Goal: Task Accomplishment & Management: Complete application form

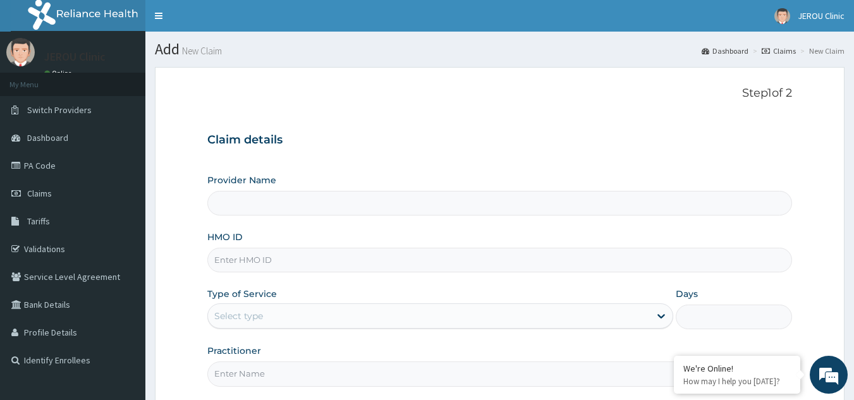
type input "JEROU CLINIC AND MATERNITY LTD."
click at [293, 254] on input "HMO ID" at bounding box center [499, 260] width 585 height 25
type input "lfm/10021/e"
click at [264, 313] on div "Select type" at bounding box center [429, 316] width 442 height 20
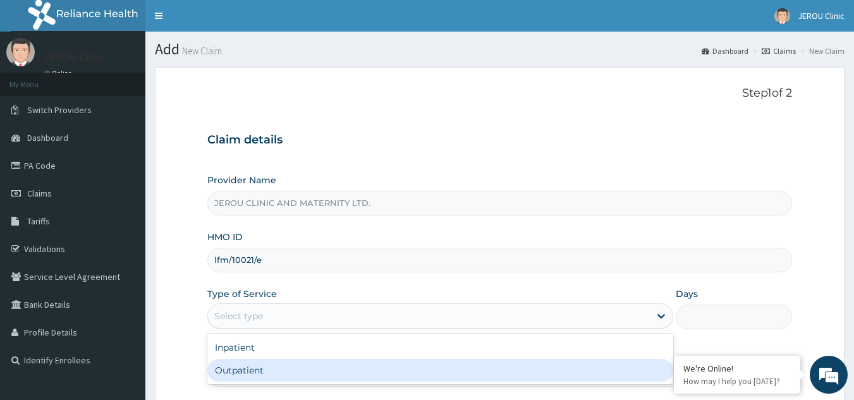
click at [262, 370] on div "Outpatient" at bounding box center [440, 370] width 466 height 23
type input "1"
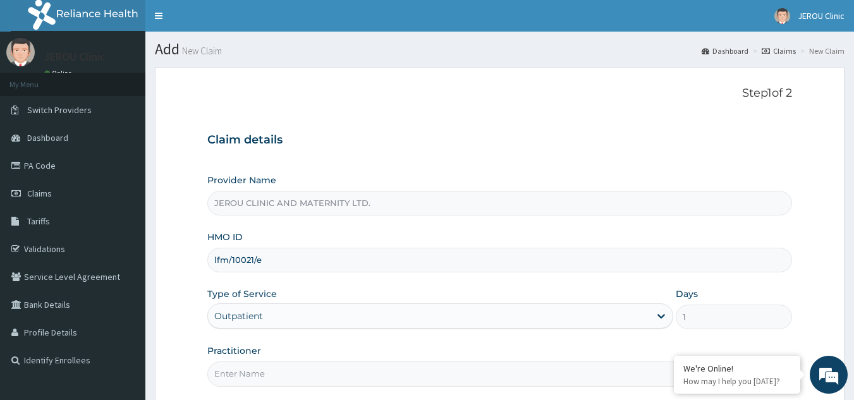
click at [257, 376] on input "Practitioner" at bounding box center [499, 373] width 585 height 25
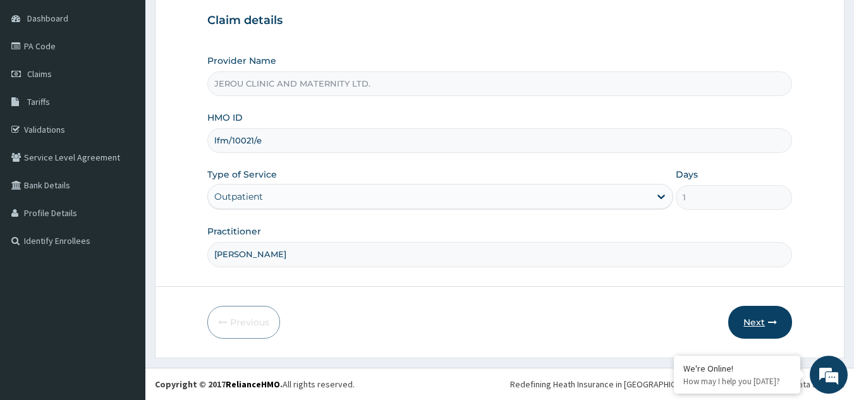
type input "dr victor"
click at [759, 325] on button "Next" at bounding box center [760, 322] width 64 height 33
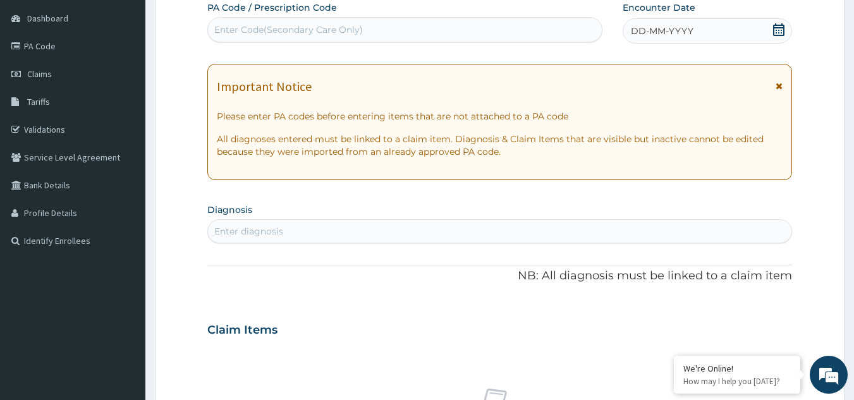
click at [700, 37] on div "DD-MM-YYYY" at bounding box center [706, 30] width 169 height 25
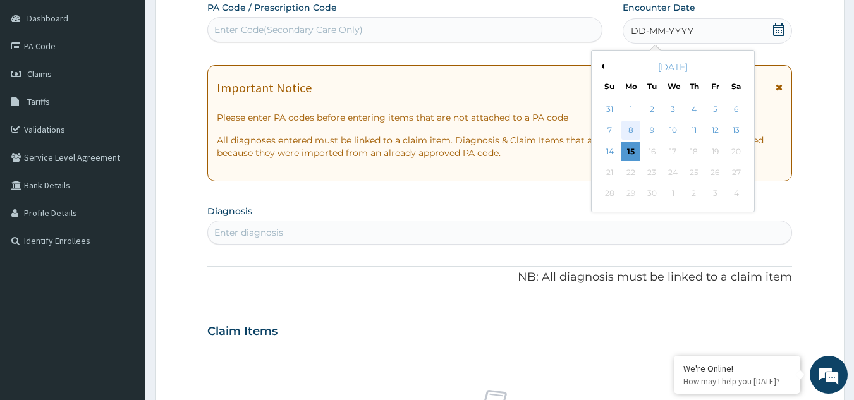
click at [634, 131] on div "8" at bounding box center [630, 130] width 19 height 19
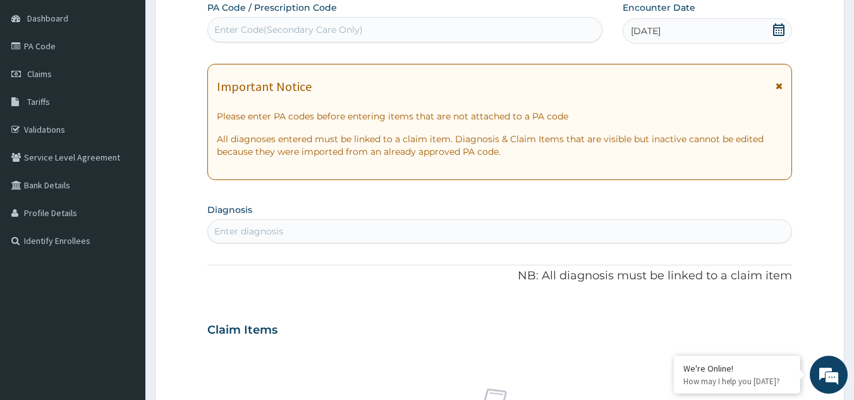
click at [300, 227] on div "Enter diagnosis" at bounding box center [500, 231] width 584 height 20
type input "falci"
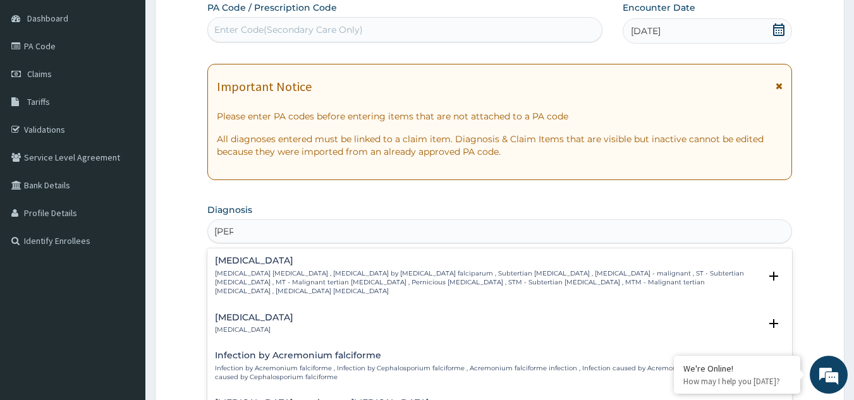
click at [279, 276] on p "Falciparum malaria , Malignant tertian malaria , Malaria by Plasmodium falcipar…" at bounding box center [487, 282] width 545 height 27
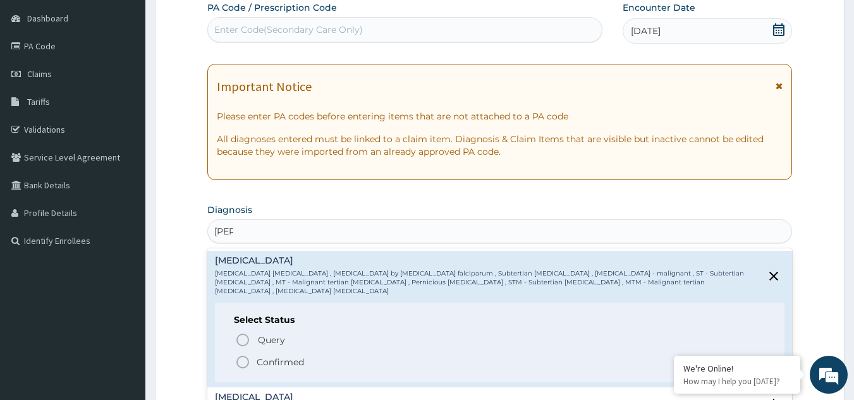
click at [246, 358] on icon "status option filled" at bounding box center [242, 362] width 15 height 15
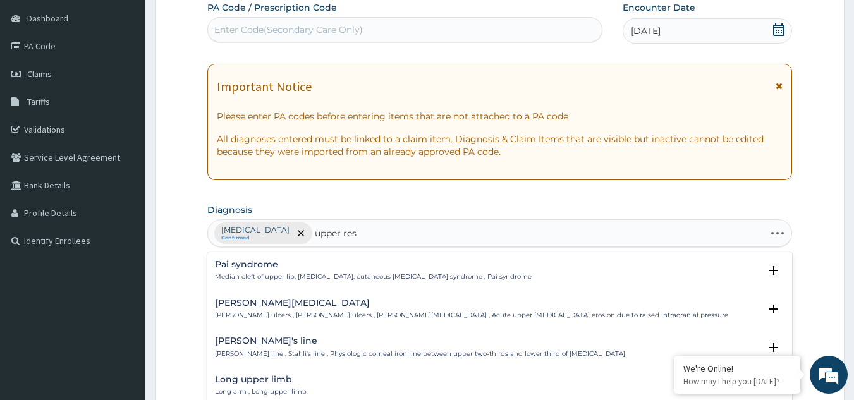
type input "upper resp"
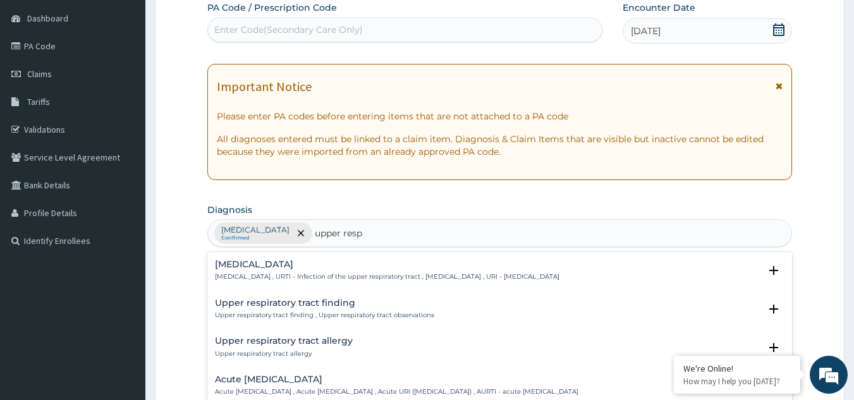
click at [257, 262] on h4 "Upper respiratory infection" at bounding box center [387, 264] width 344 height 9
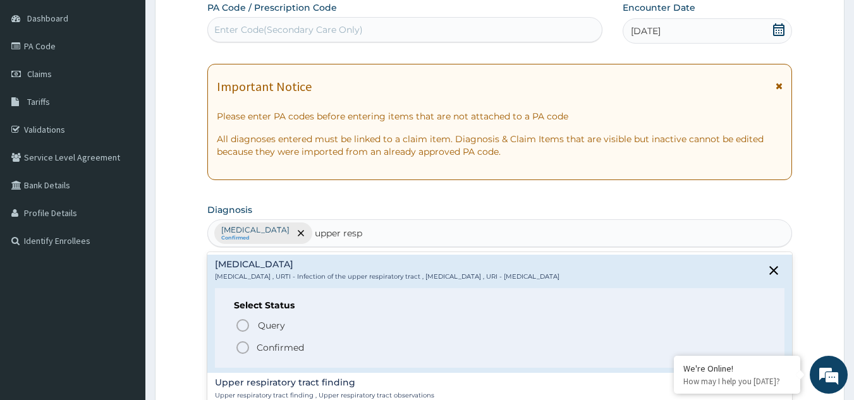
click at [242, 348] on icon "status option filled" at bounding box center [242, 347] width 15 height 15
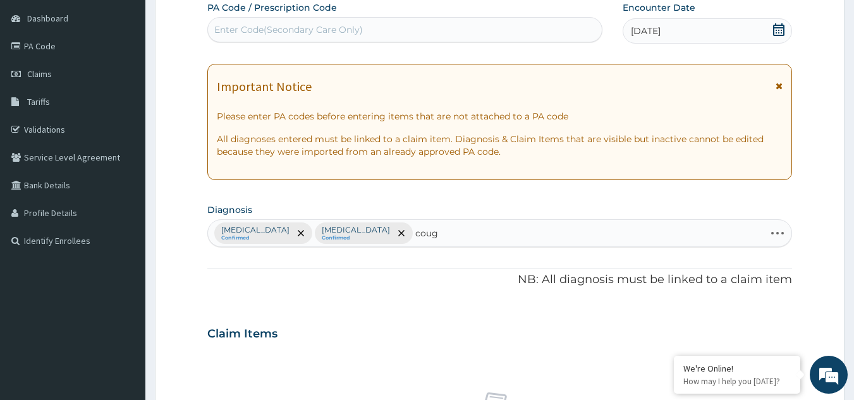
type input "cough"
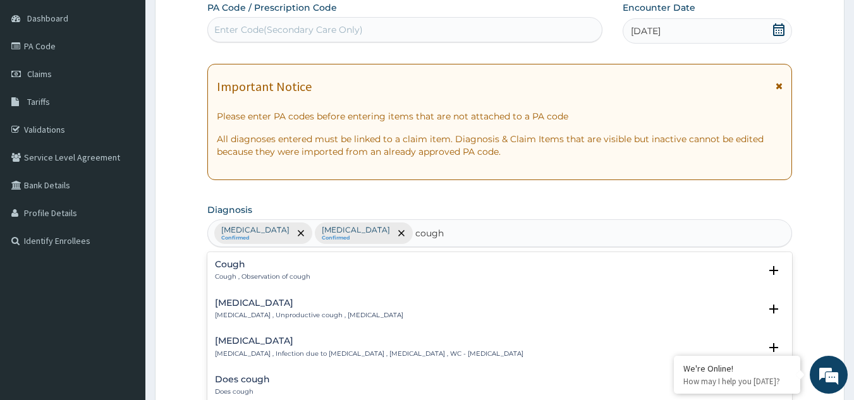
click at [244, 270] on div "Cough Cough , Observation of cough" at bounding box center [262, 271] width 95 height 22
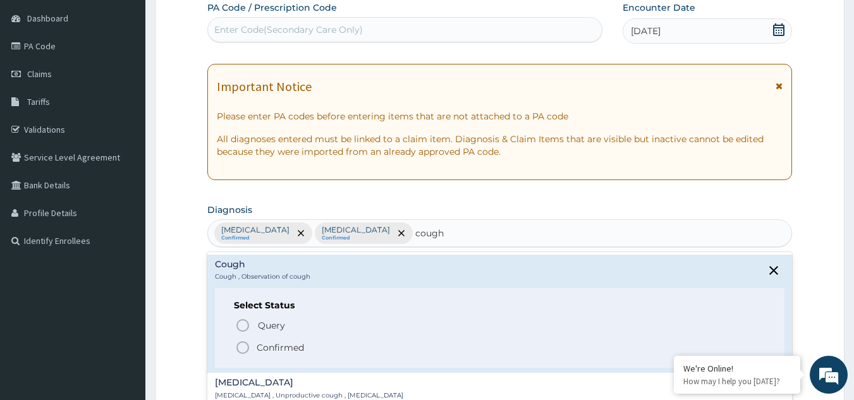
click at [241, 349] on icon "status option filled" at bounding box center [242, 347] width 15 height 15
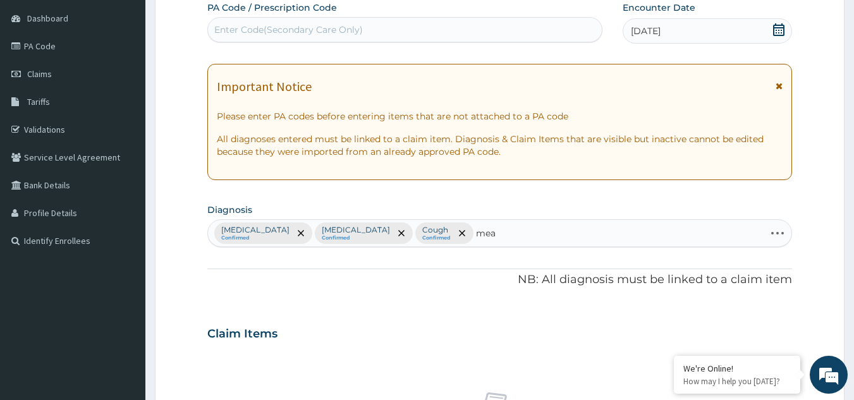
type input "meas"
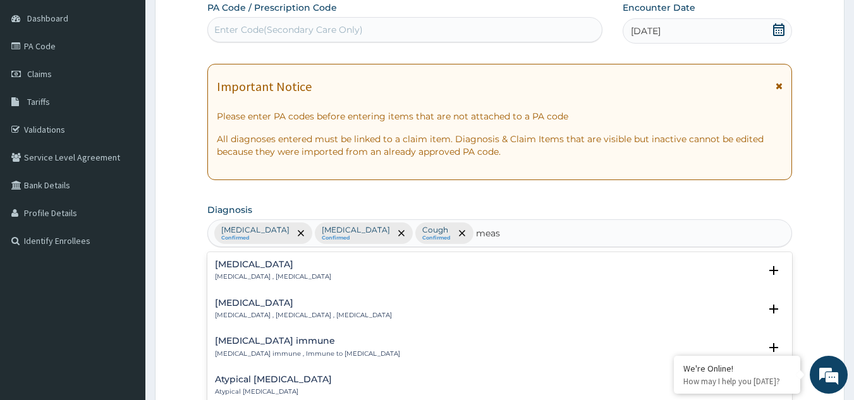
click at [245, 307] on h4 "Measles" at bounding box center [303, 302] width 177 height 9
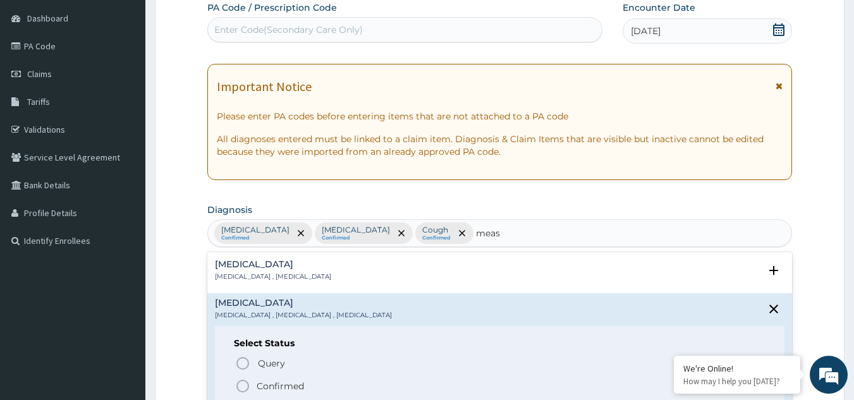
click at [239, 391] on circle "status option filled" at bounding box center [242, 385] width 11 height 11
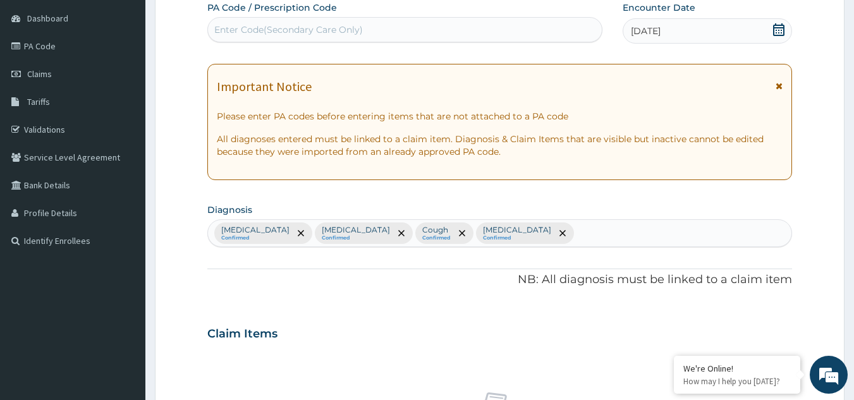
scroll to position [469, 0]
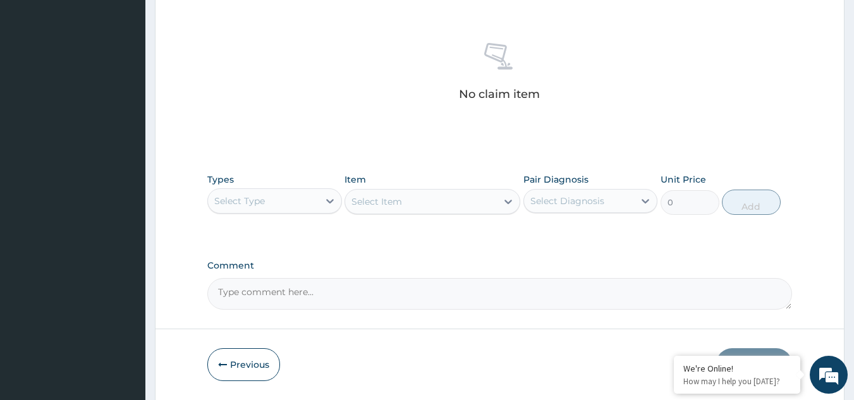
click at [280, 198] on div "Select Type" at bounding box center [263, 201] width 111 height 20
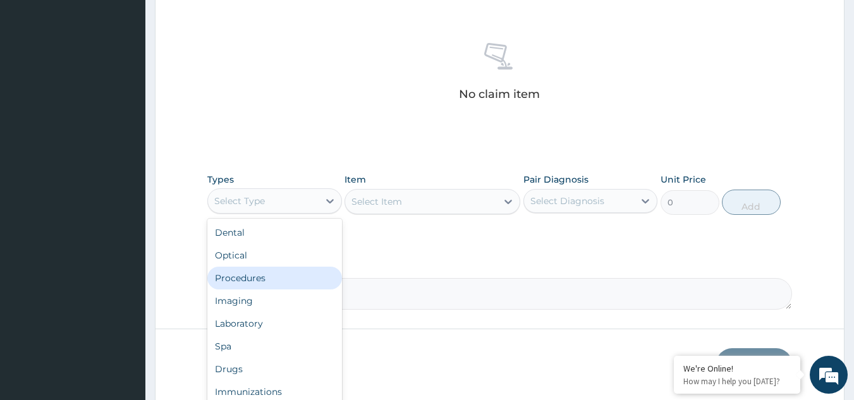
click at [230, 278] on div "Procedures" at bounding box center [274, 278] width 135 height 23
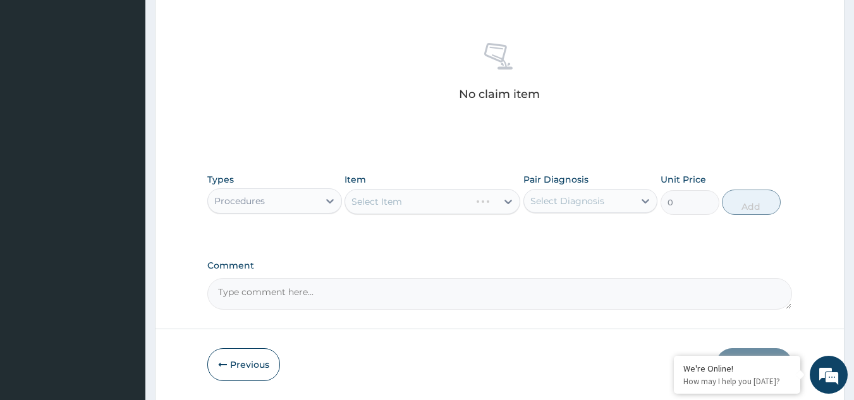
click at [475, 207] on div "Select Item" at bounding box center [432, 201] width 176 height 25
click at [464, 196] on div "Select Item" at bounding box center [421, 201] width 152 height 20
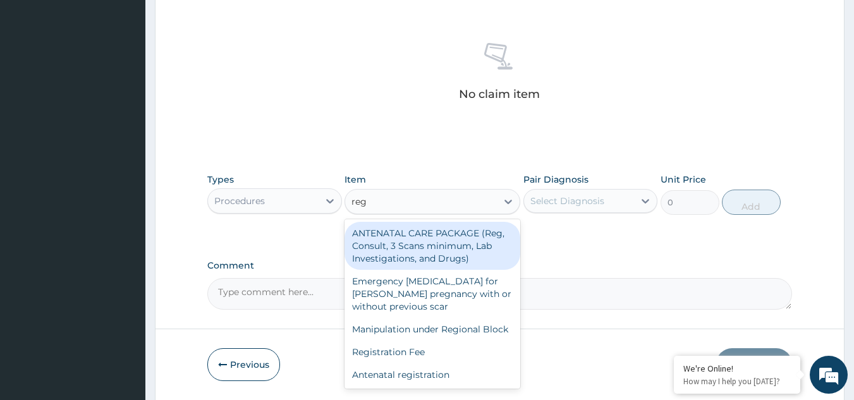
type input "regi"
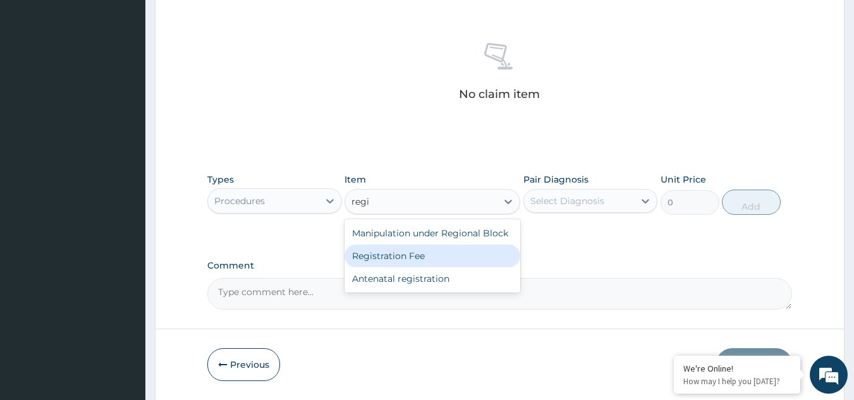
click at [427, 254] on div "Registration Fee" at bounding box center [432, 256] width 176 height 23
type input "2150"
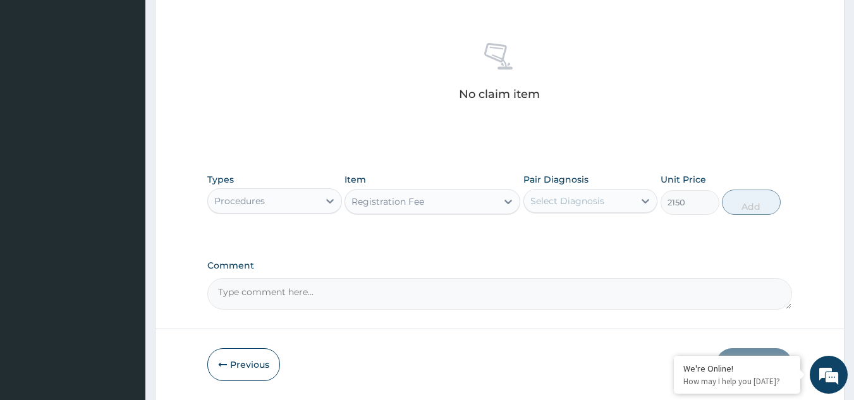
click at [598, 202] on div "Select Diagnosis" at bounding box center [567, 201] width 74 height 13
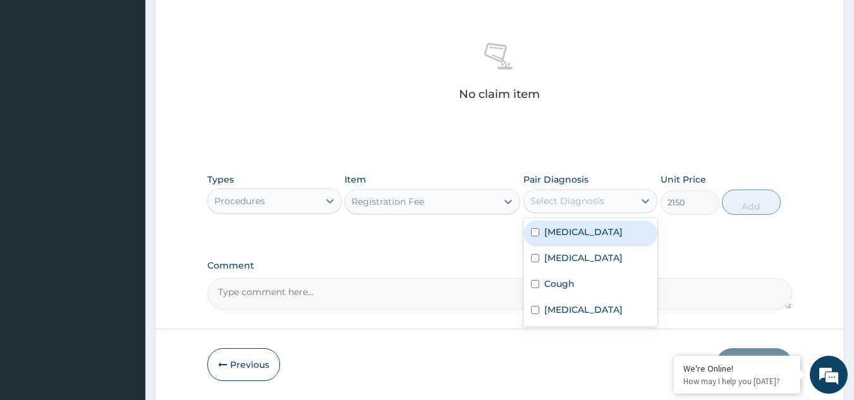
click at [588, 231] on label "Falciparum malaria" at bounding box center [583, 232] width 78 height 13
checkbox input "true"
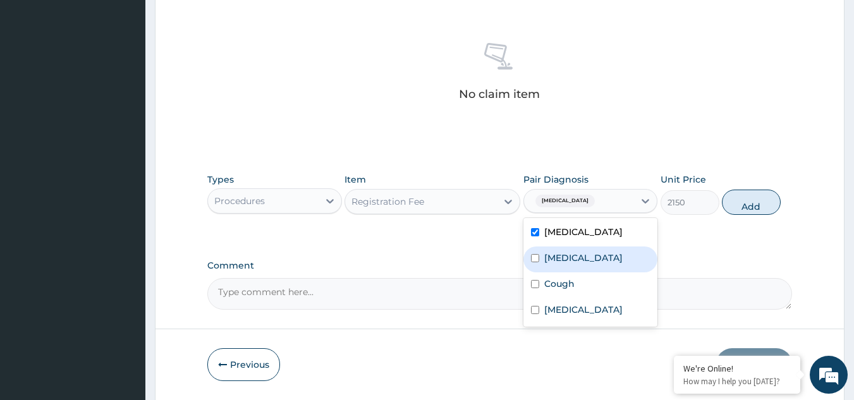
click at [581, 263] on label "Upper respiratory infection" at bounding box center [583, 258] width 78 height 13
checkbox input "true"
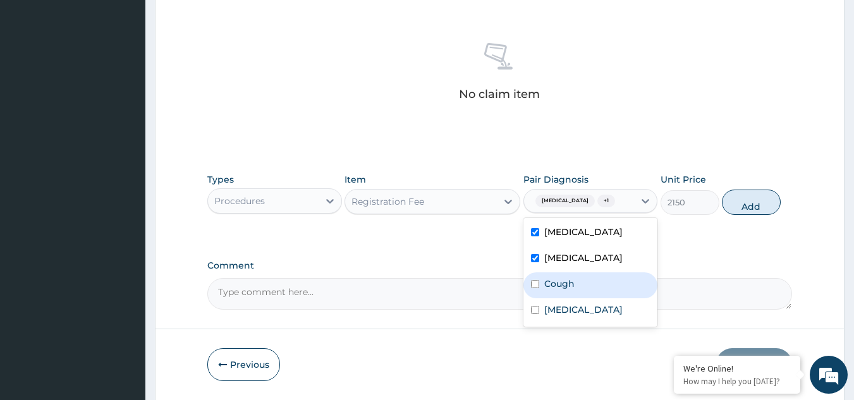
click at [557, 298] on div "Cough" at bounding box center [590, 285] width 135 height 26
checkbox input "true"
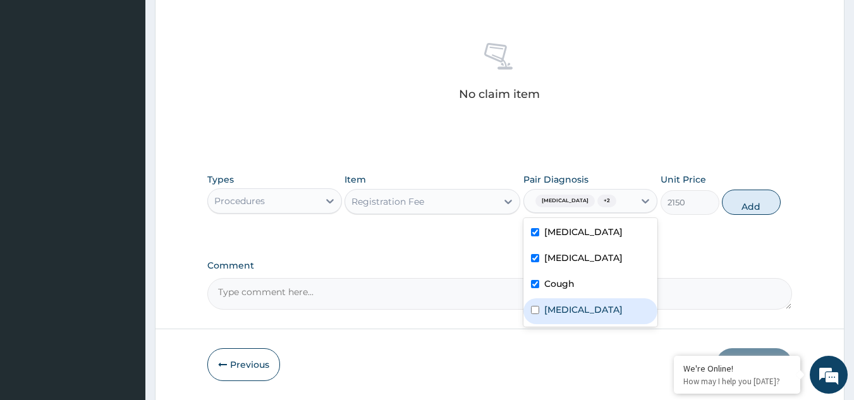
click at [568, 324] on div "Measles" at bounding box center [590, 311] width 135 height 26
checkbox input "true"
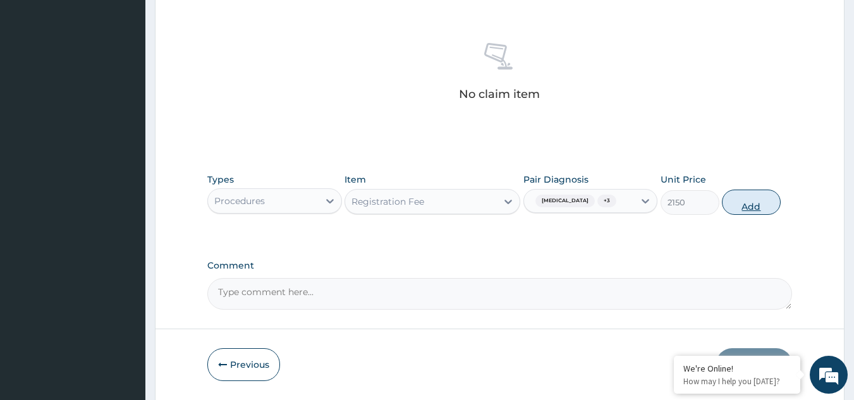
click at [755, 207] on button "Add" at bounding box center [751, 202] width 59 height 25
type input "0"
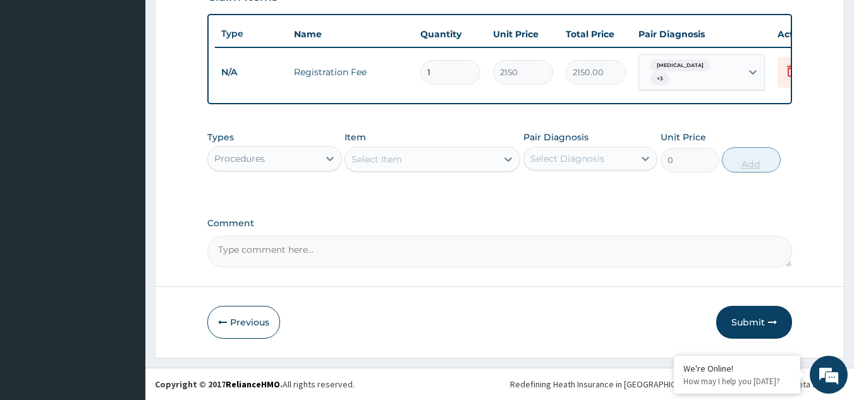
scroll to position [466, 0]
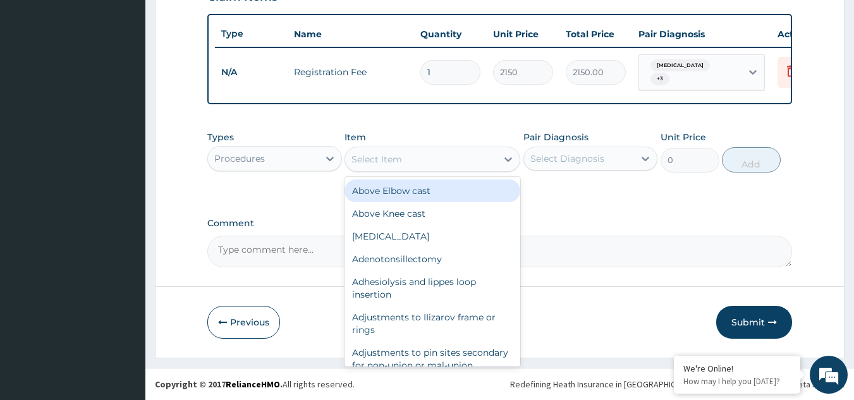
click at [382, 168] on div "Select Item" at bounding box center [421, 159] width 152 height 20
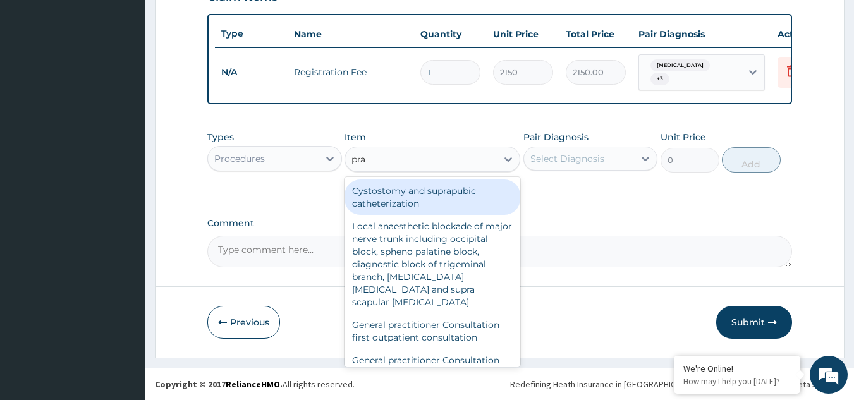
type input "prac"
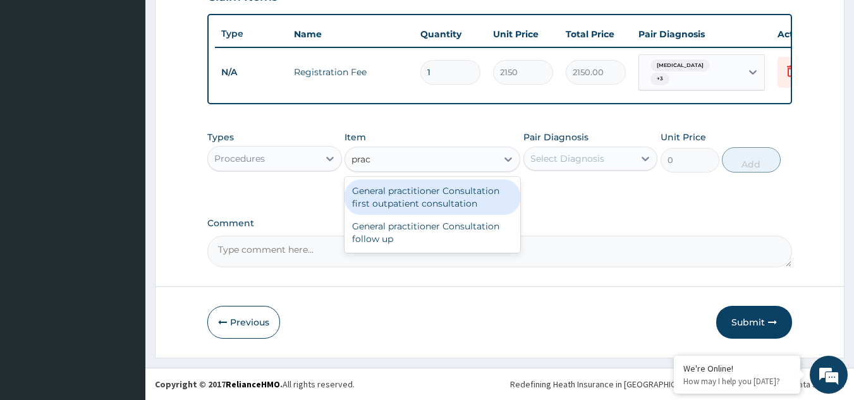
click at [402, 194] on div "General practitioner Consultation first outpatient consultation" at bounding box center [432, 196] width 176 height 35
type input "3547.5"
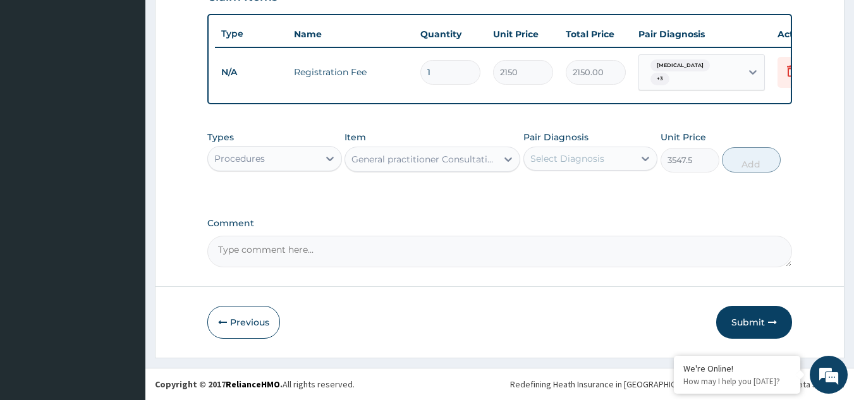
click at [605, 164] on div "Select Diagnosis" at bounding box center [579, 159] width 111 height 20
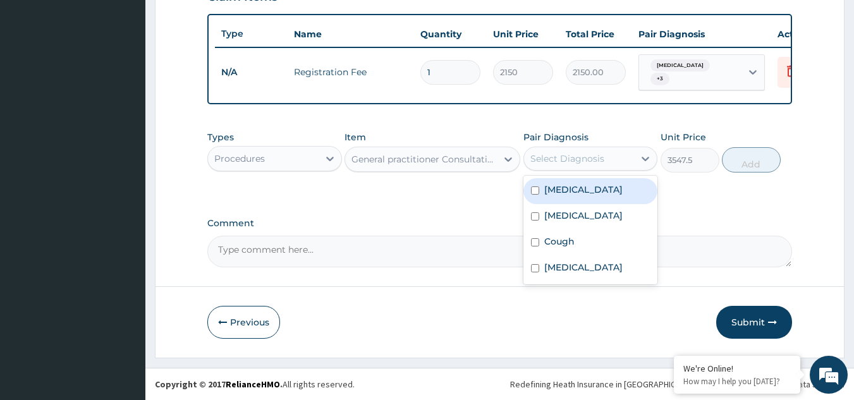
click at [581, 192] on label "Falciparum malaria" at bounding box center [583, 189] width 78 height 13
checkbox input "true"
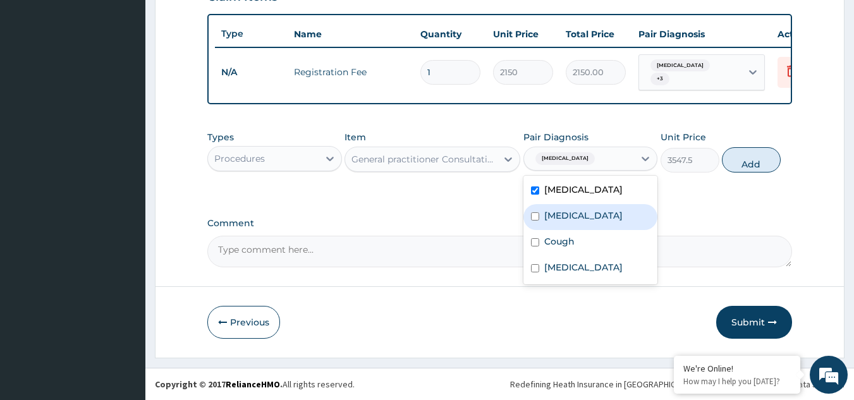
click at [581, 215] on label "Upper respiratory infection" at bounding box center [583, 215] width 78 height 13
checkbox input "true"
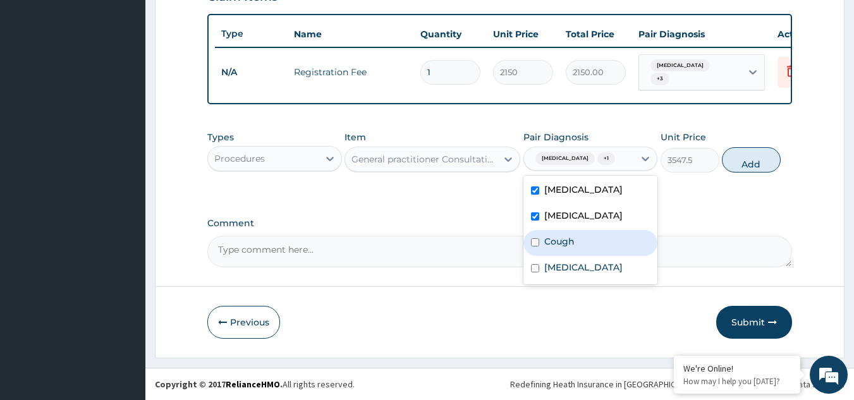
click at [575, 256] on div "Cough" at bounding box center [590, 243] width 135 height 26
checkbox input "true"
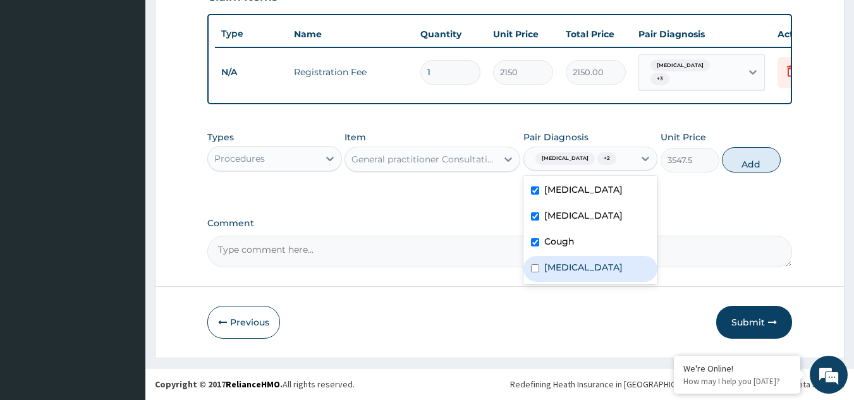
click at [575, 274] on label "Measles" at bounding box center [583, 267] width 78 height 13
checkbox input "true"
click at [743, 164] on button "Add" at bounding box center [751, 159] width 59 height 25
type input "0"
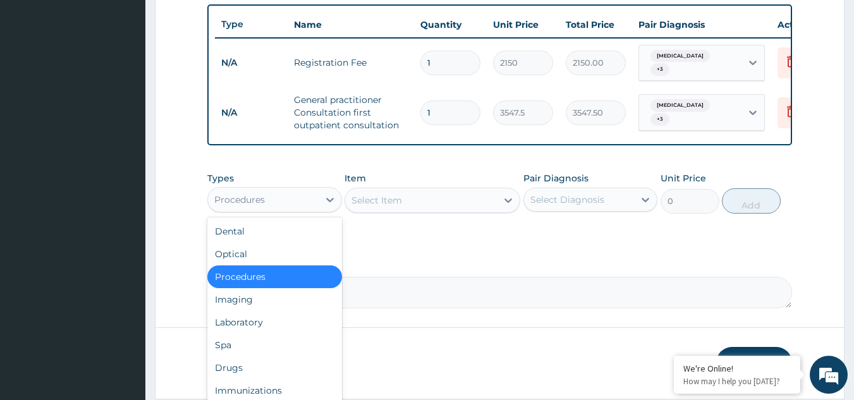
click at [289, 210] on div "Procedures" at bounding box center [263, 200] width 111 height 20
click at [248, 334] on div "Laboratory" at bounding box center [274, 322] width 135 height 23
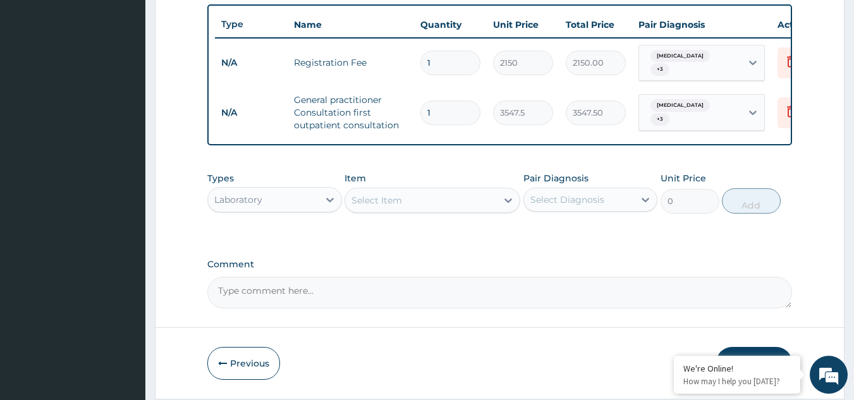
click at [463, 203] on div "Select Item" at bounding box center [421, 200] width 152 height 20
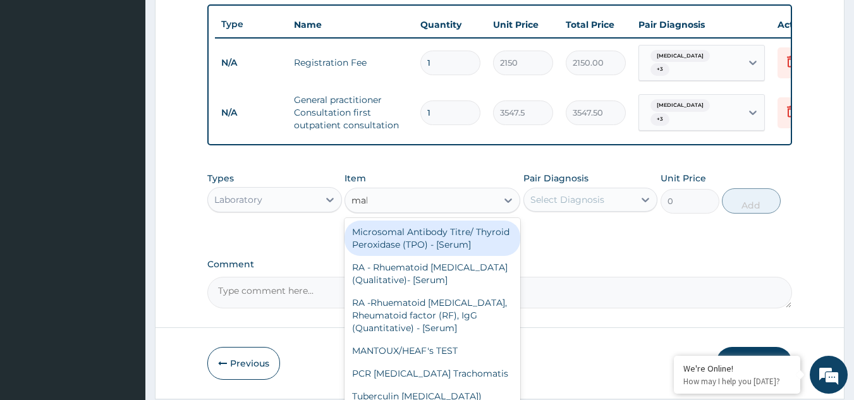
type input "mala"
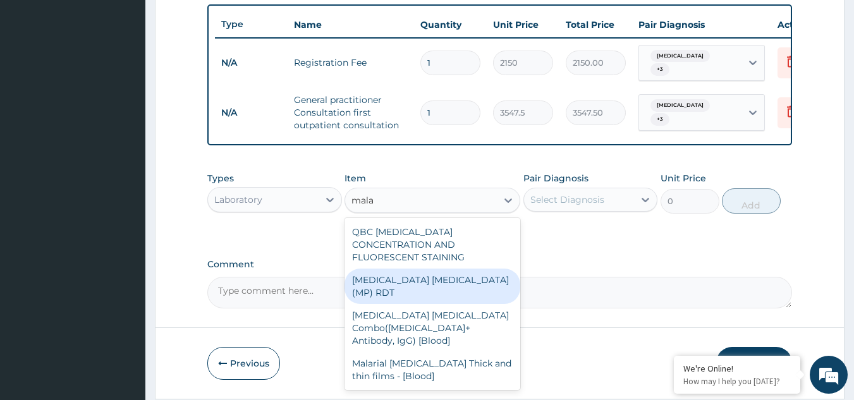
click at [452, 276] on div "MALARIA PARASITE (MP) RDT" at bounding box center [432, 286] width 176 height 35
type input "1612.5"
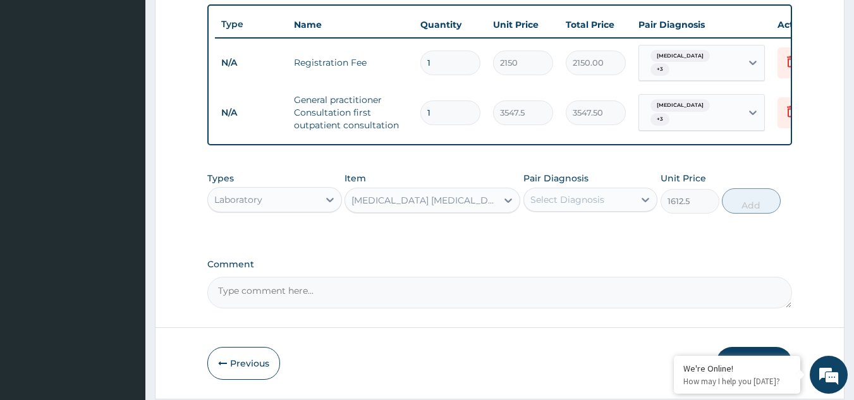
click at [595, 206] on div "Select Diagnosis" at bounding box center [567, 199] width 74 height 13
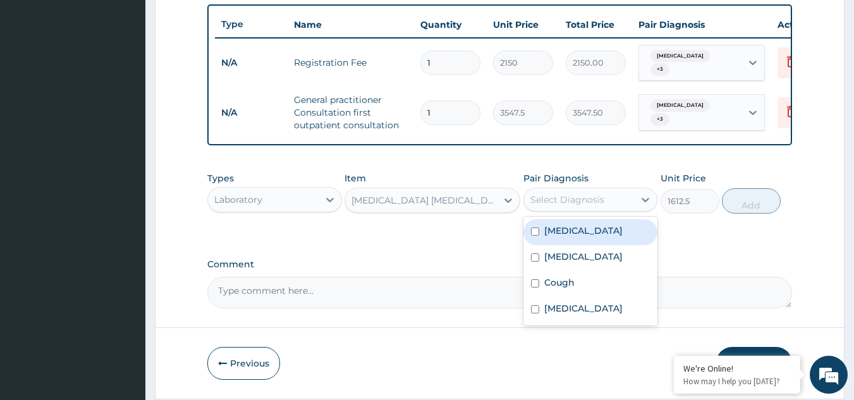
click at [636, 238] on div "Falciparum malaria" at bounding box center [590, 232] width 135 height 26
checkbox input "true"
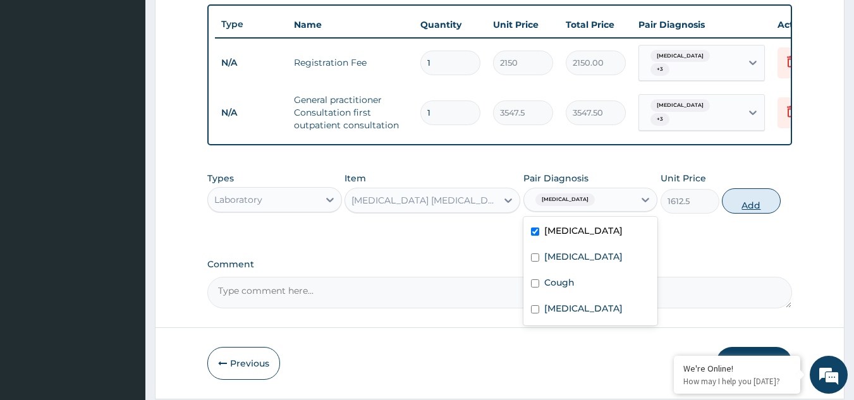
click at [738, 214] on button "Add" at bounding box center [751, 200] width 59 height 25
type input "0"
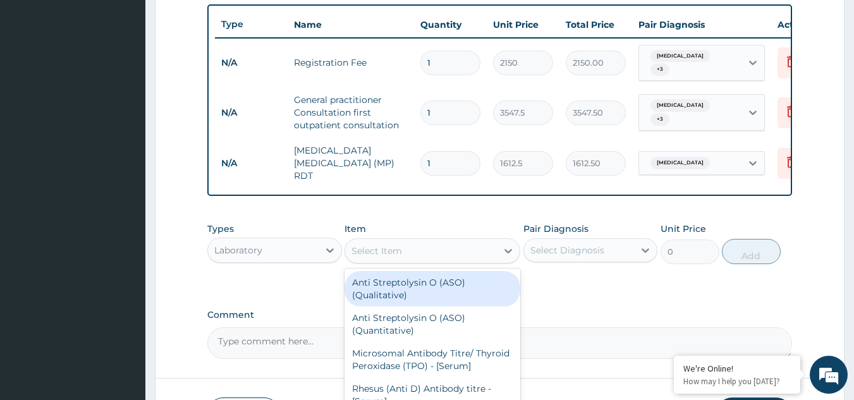
click at [397, 264] on div "Select Item" at bounding box center [432, 250] width 176 height 25
type input "fbc"
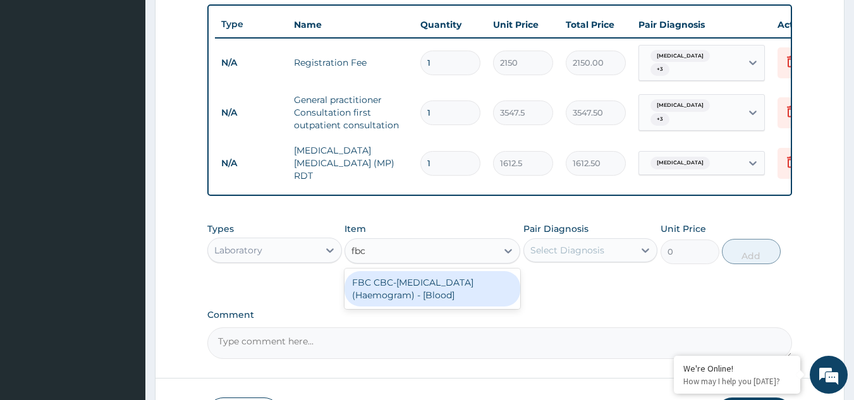
click at [397, 290] on div "FBC CBC-Complete Blood Count (Haemogram) - [Blood]" at bounding box center [432, 288] width 176 height 35
type input "4300"
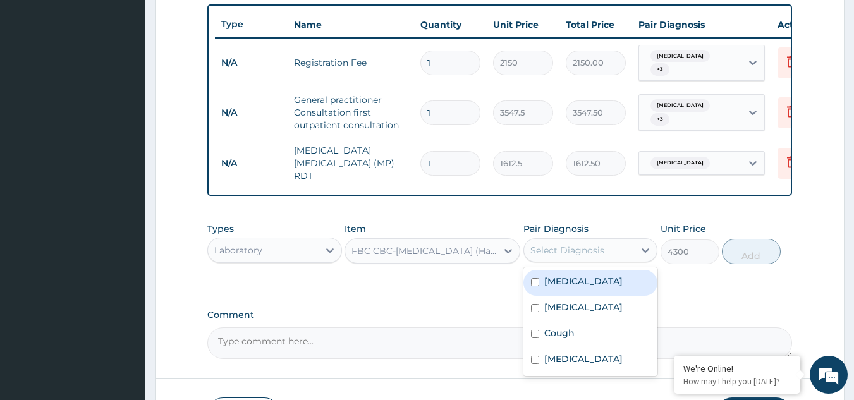
click at [593, 260] on div "Select Diagnosis" at bounding box center [579, 250] width 111 height 20
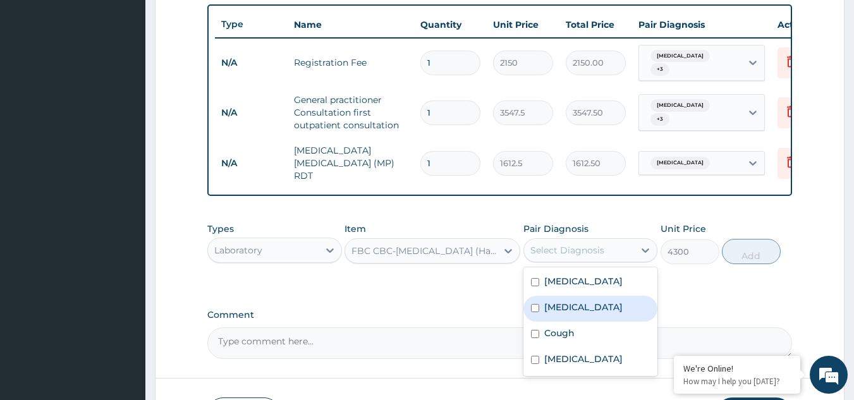
click at [576, 313] on label "Upper respiratory infection" at bounding box center [583, 307] width 78 height 13
checkbox input "true"
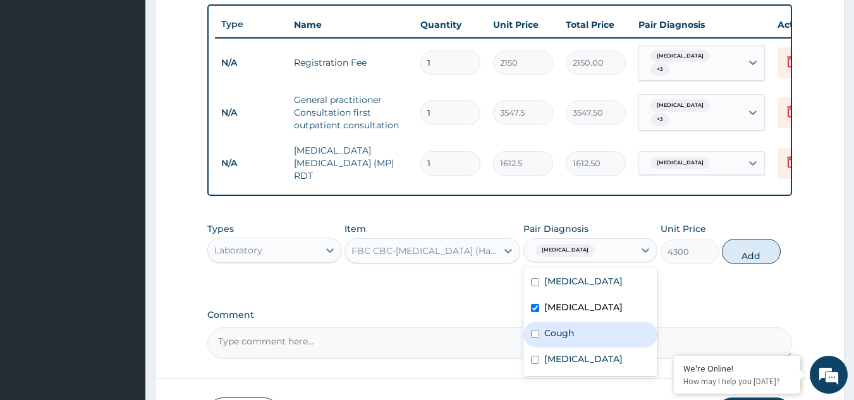
click at [567, 339] on label "Cough" at bounding box center [559, 333] width 30 height 13
checkbox input "true"
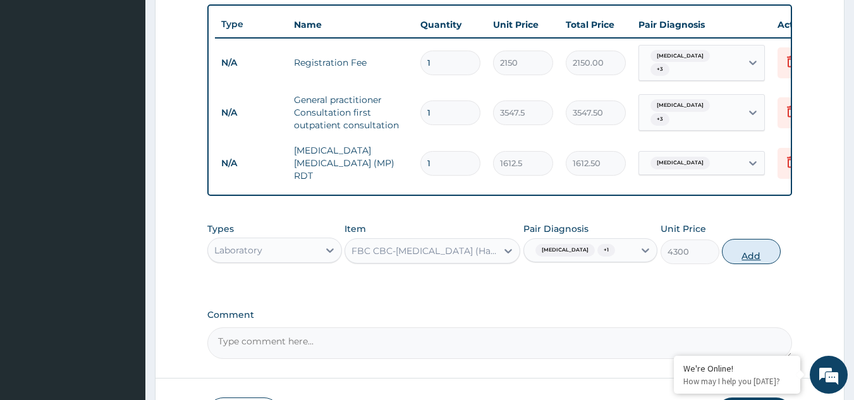
click at [743, 264] on button "Add" at bounding box center [751, 251] width 59 height 25
type input "0"
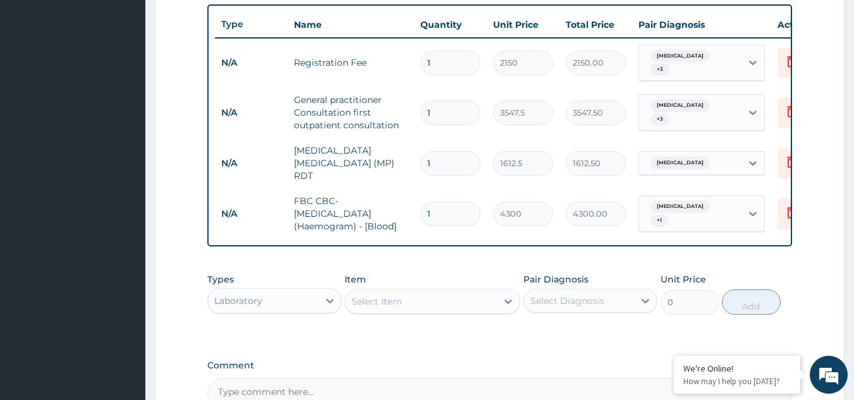
drag, startPoint x: 322, startPoint y: 318, endPoint x: 315, endPoint y: 315, distance: 8.0
click at [315, 315] on div "Types Laboratory Item Select Item Pair Diagnosis Select Diagnosis Unit Price 0 …" at bounding box center [499, 294] width 585 height 54
click at [308, 309] on div "Laboratory" at bounding box center [263, 301] width 111 height 20
drag, startPoint x: 308, startPoint y: 309, endPoint x: 300, endPoint y: 317, distance: 11.2
click at [300, 315] on div "Types option Laboratory, selected. Select is focused ,type to refine list, pres…" at bounding box center [274, 294] width 135 height 42
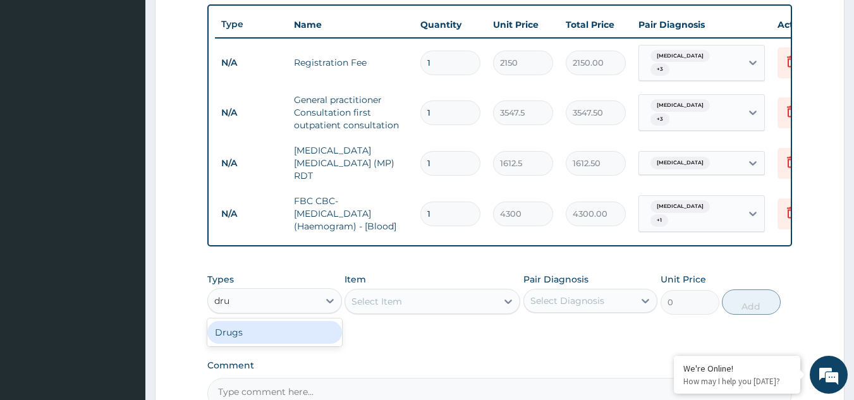
type input "drug"
click at [294, 334] on div "Drugs" at bounding box center [274, 332] width 135 height 23
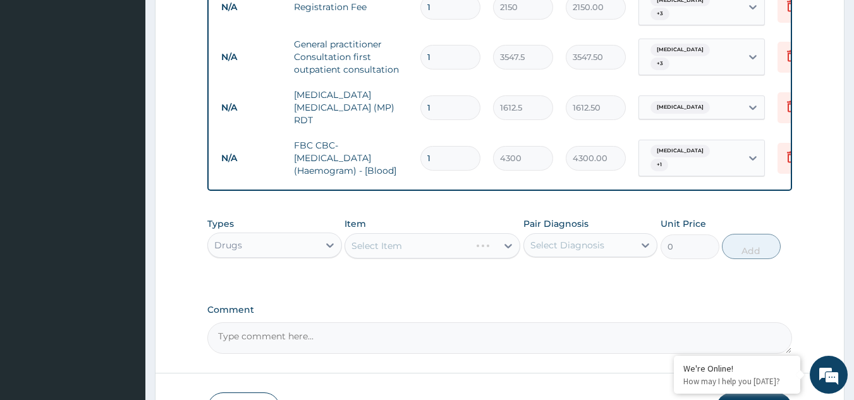
scroll to position [550, 0]
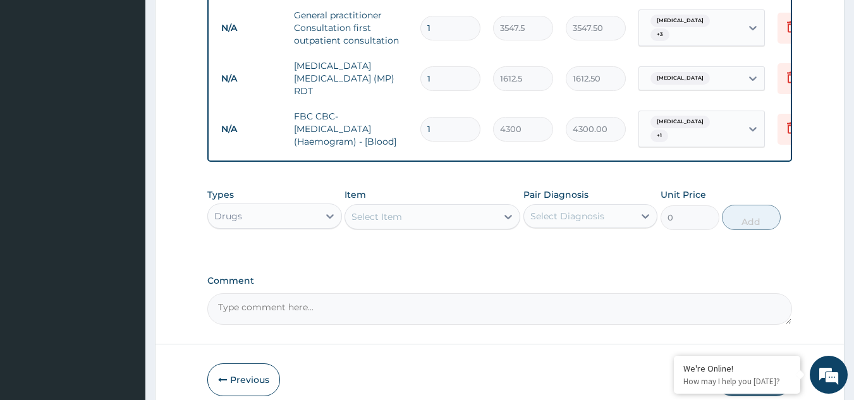
click at [399, 221] on div "Select Item" at bounding box center [376, 216] width 51 height 13
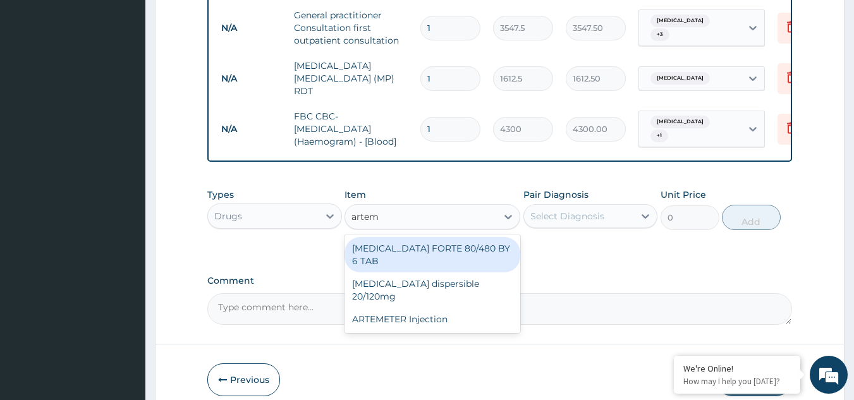
type input "arteme"
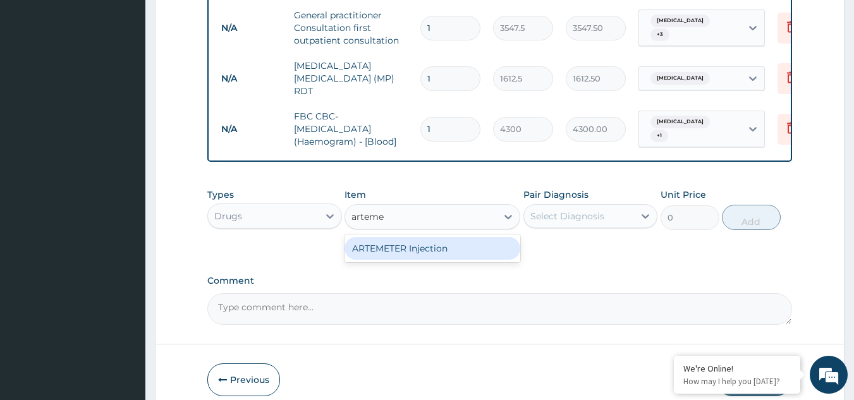
click at [405, 253] on div "ARTEMETER Injection" at bounding box center [432, 248] width 176 height 23
type input "946"
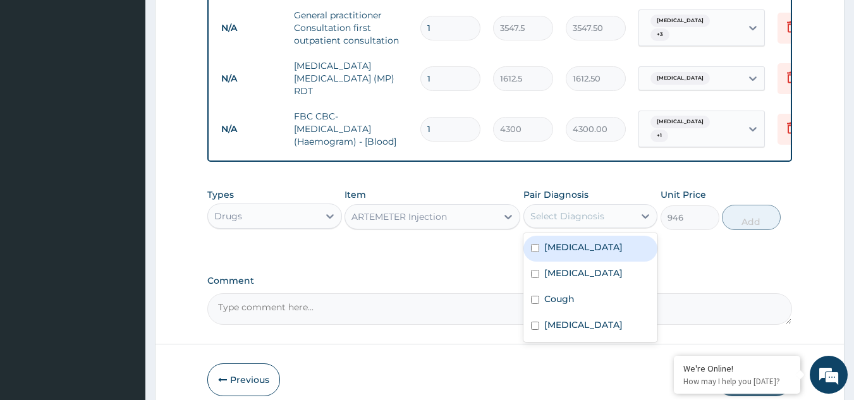
click at [614, 217] on div "Select Diagnosis" at bounding box center [579, 216] width 111 height 20
click at [593, 253] on label "Falciparum malaria" at bounding box center [583, 247] width 78 height 13
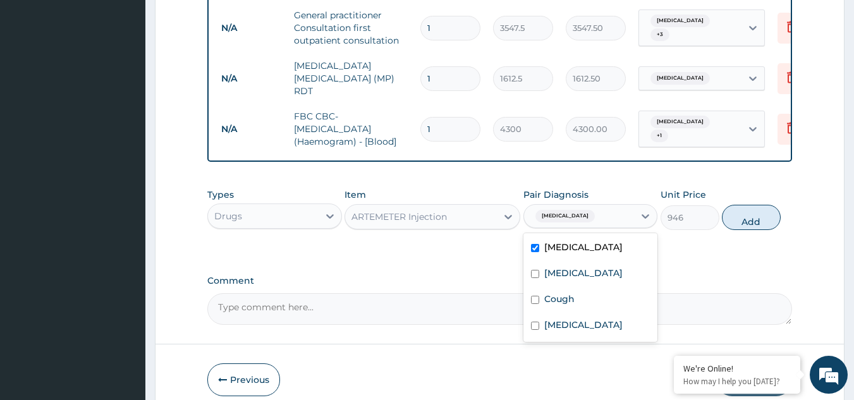
checkbox input "true"
click at [749, 227] on button "Add" at bounding box center [751, 217] width 59 height 25
type input "0"
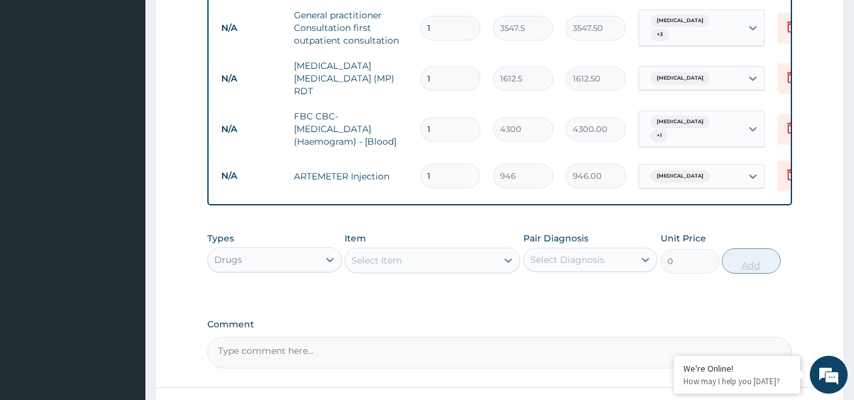
type input "0.00"
type input "6"
type input "5676.00"
type input "6"
click at [439, 270] on div "Select Item" at bounding box center [421, 260] width 152 height 20
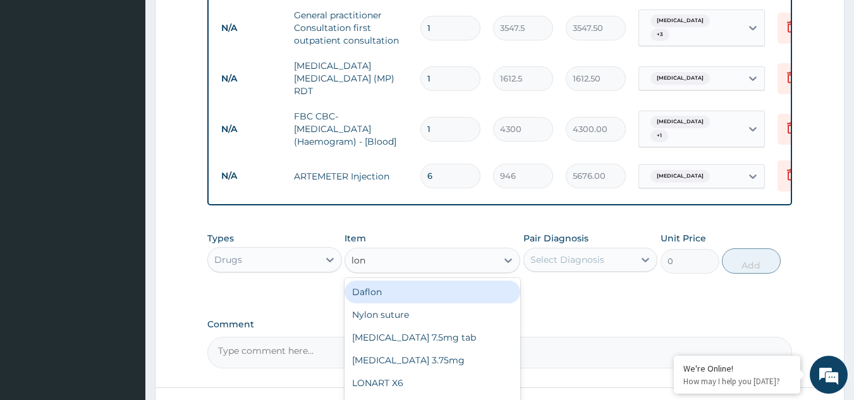
type input "lona"
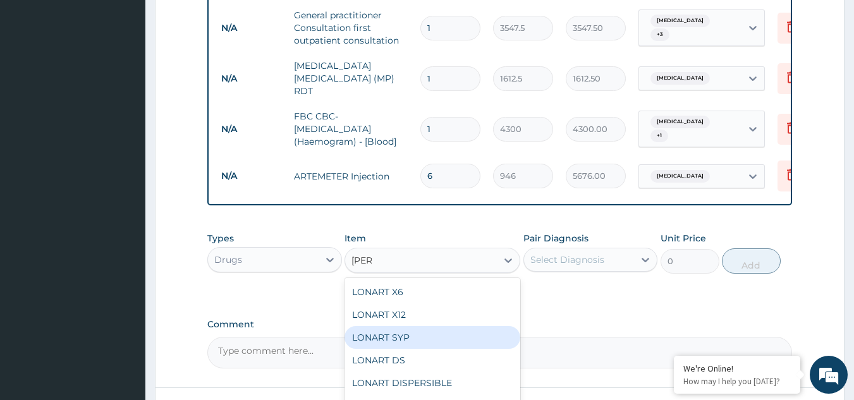
click at [406, 347] on div "LONART SYP" at bounding box center [432, 337] width 176 height 23
type input "2719.75"
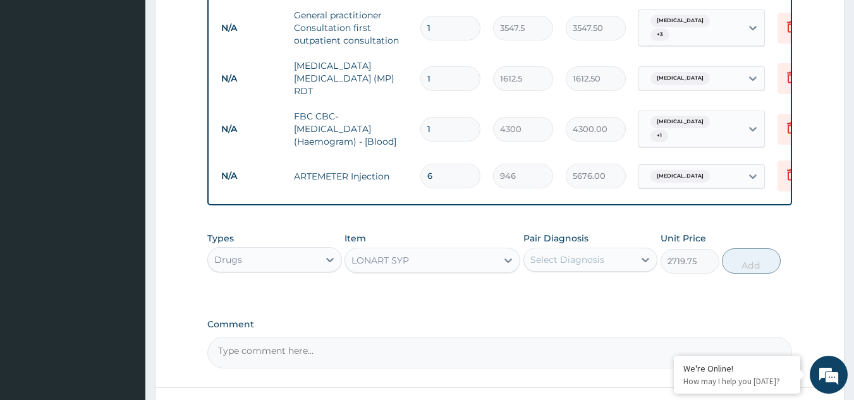
click at [579, 265] on div "Select Diagnosis" at bounding box center [567, 259] width 74 height 13
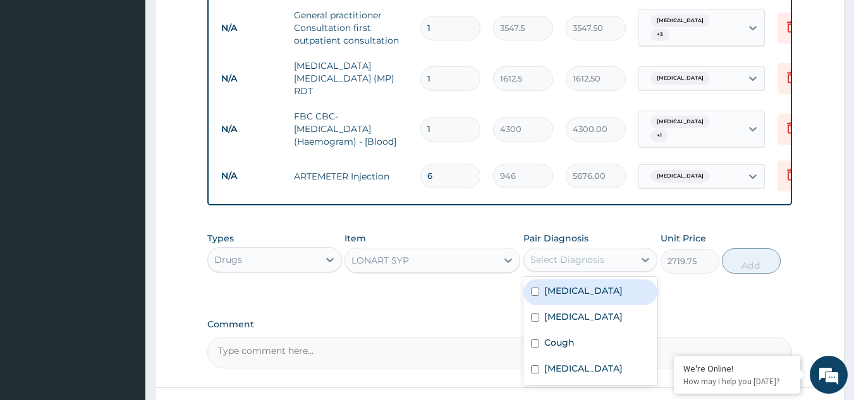
click at [566, 293] on label "Falciparum malaria" at bounding box center [583, 290] width 78 height 13
checkbox input "true"
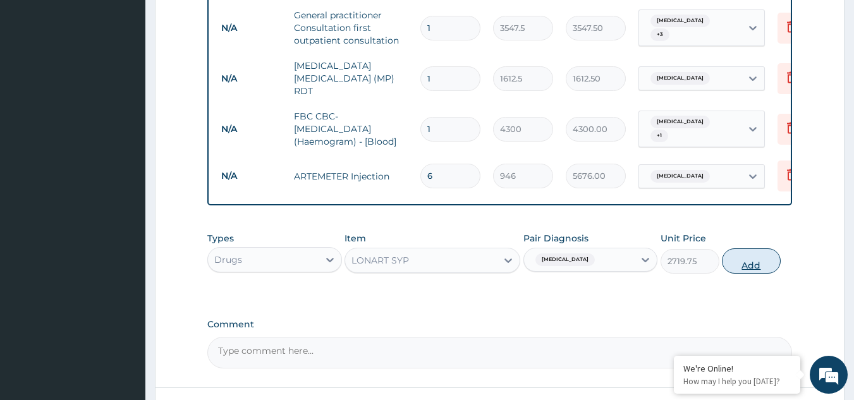
click at [754, 273] on button "Add" at bounding box center [751, 260] width 59 height 25
type input "0"
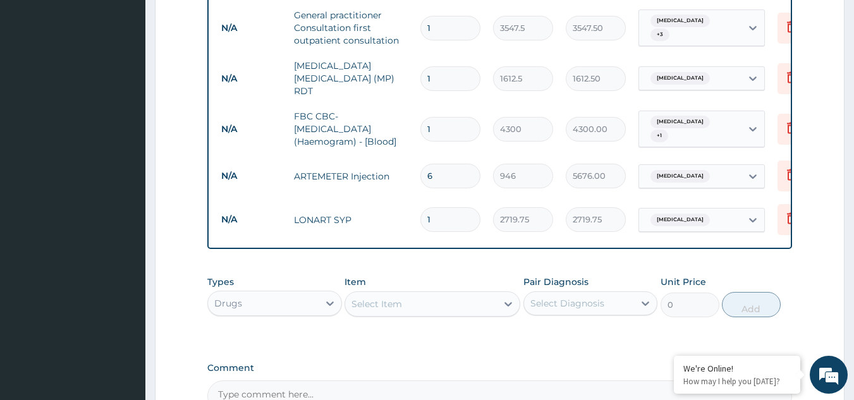
click at [414, 305] on div "Select Item" at bounding box center [421, 304] width 152 height 20
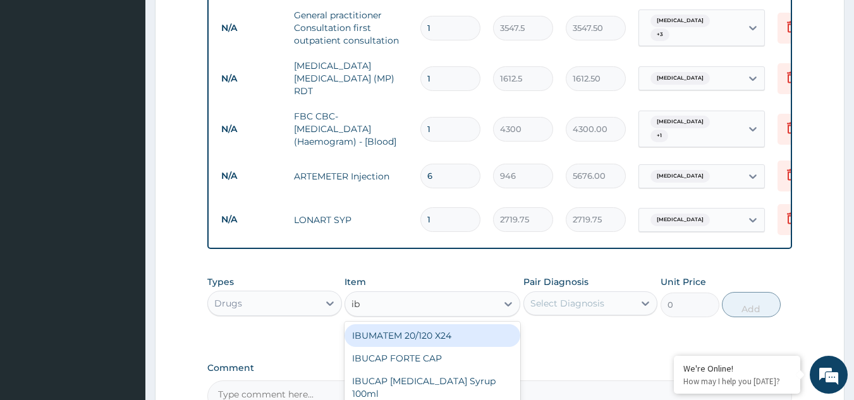
type input "ibu"
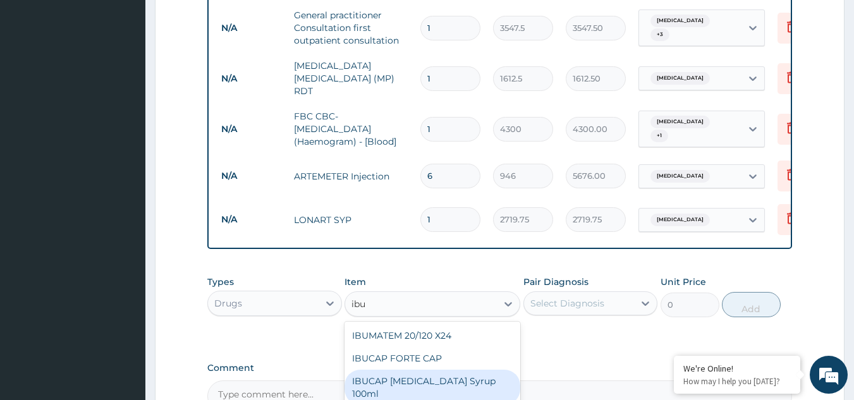
click at [412, 377] on div "IBUCAP COLD AND FLU Syrup 100ml" at bounding box center [432, 387] width 176 height 35
type input "768.625"
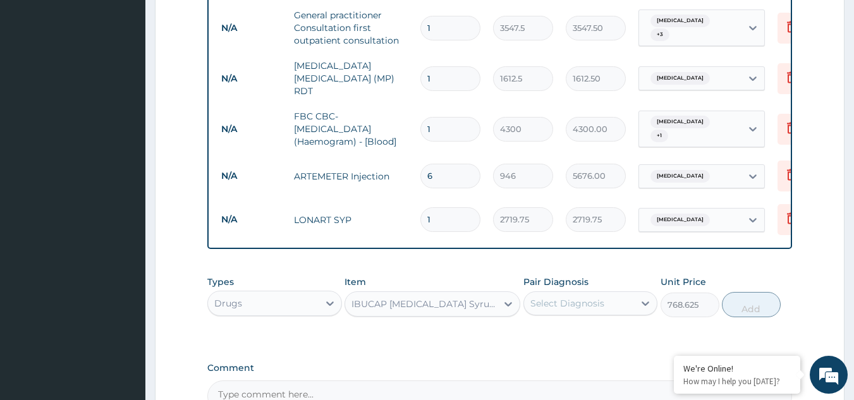
click at [629, 296] on div "Select Diagnosis" at bounding box center [579, 303] width 111 height 20
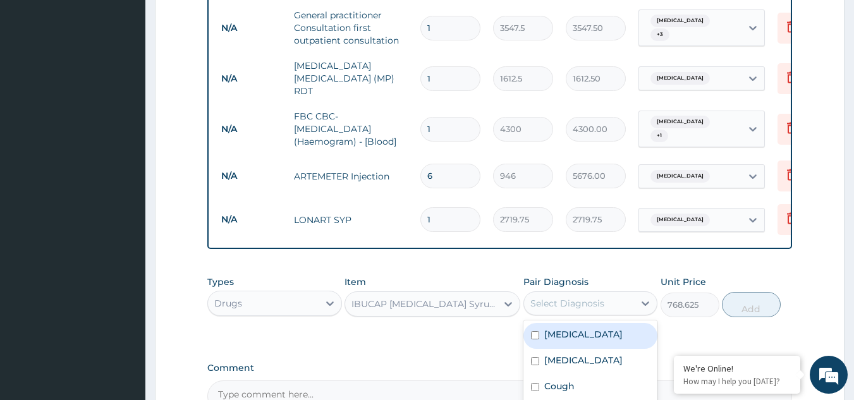
click at [595, 337] on label "Falciparum malaria" at bounding box center [583, 334] width 78 height 13
checkbox input "true"
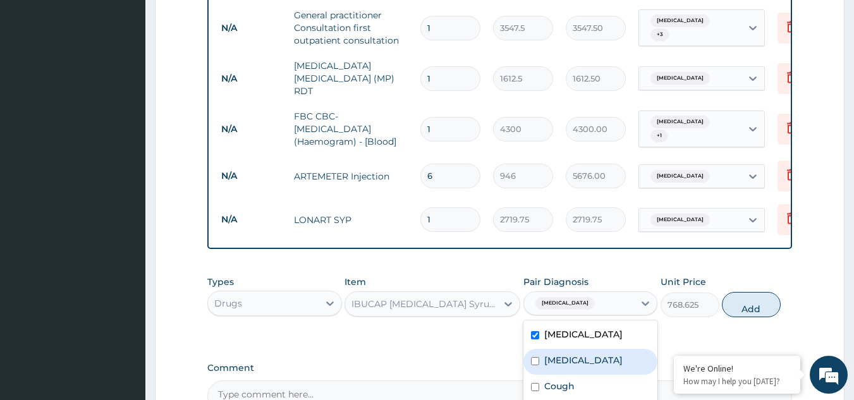
click at [591, 361] on label "Upper respiratory infection" at bounding box center [583, 360] width 78 height 13
checkbox input "true"
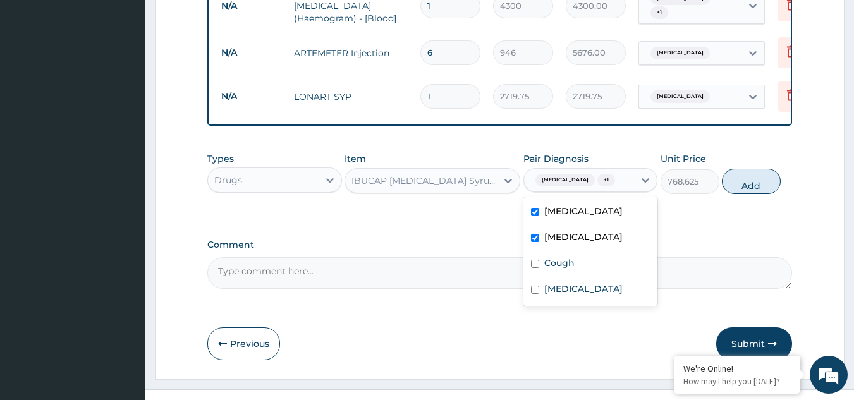
scroll to position [698, 0]
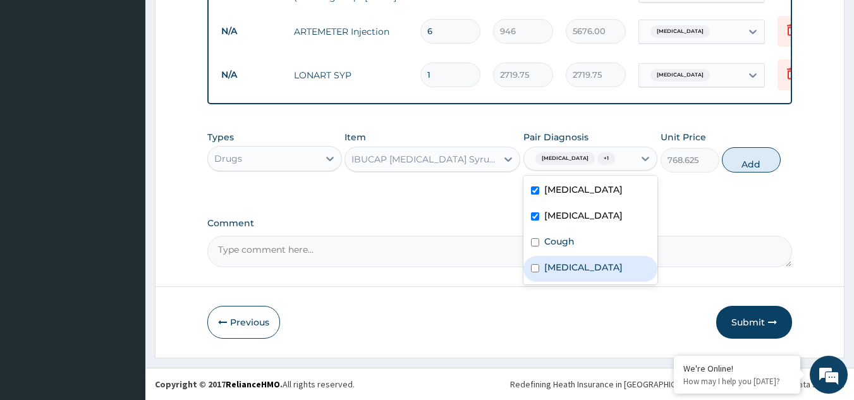
click at [539, 277] on div "Measles" at bounding box center [590, 269] width 135 height 26
checkbox input "true"
click at [751, 164] on button "Add" at bounding box center [751, 159] width 59 height 25
type input "0"
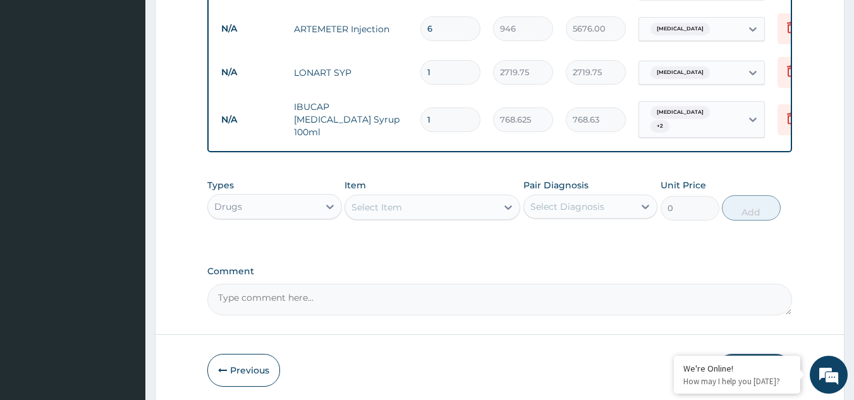
click at [385, 212] on div "Select Item" at bounding box center [376, 207] width 51 height 13
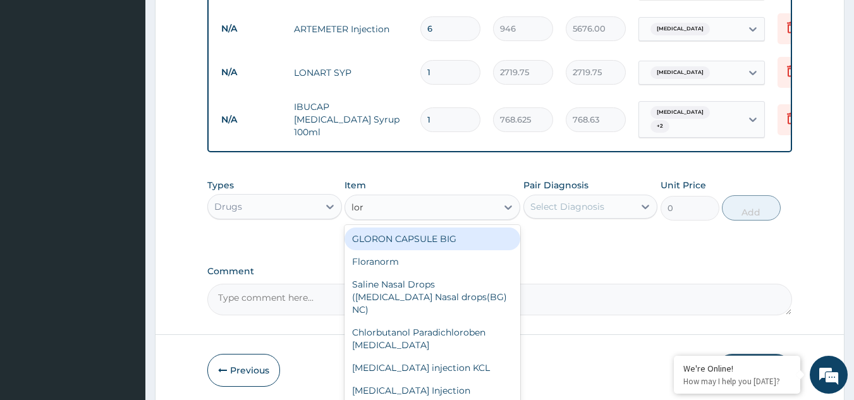
type input "lora"
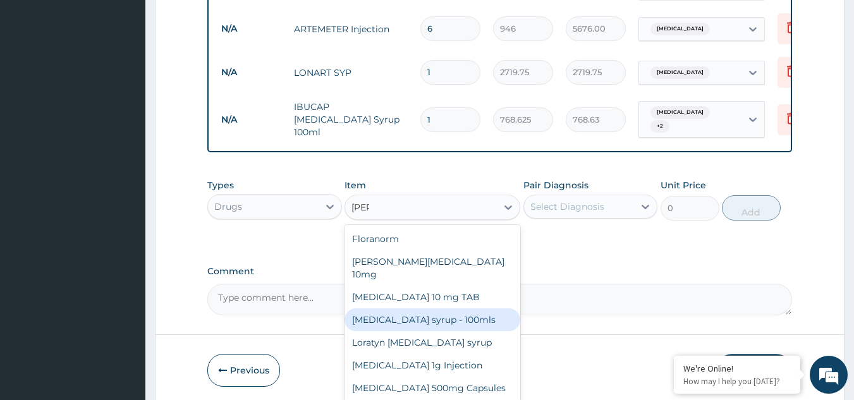
click at [405, 313] on div "Loratadine syrup - 100mls" at bounding box center [432, 319] width 176 height 23
type input "1182.5"
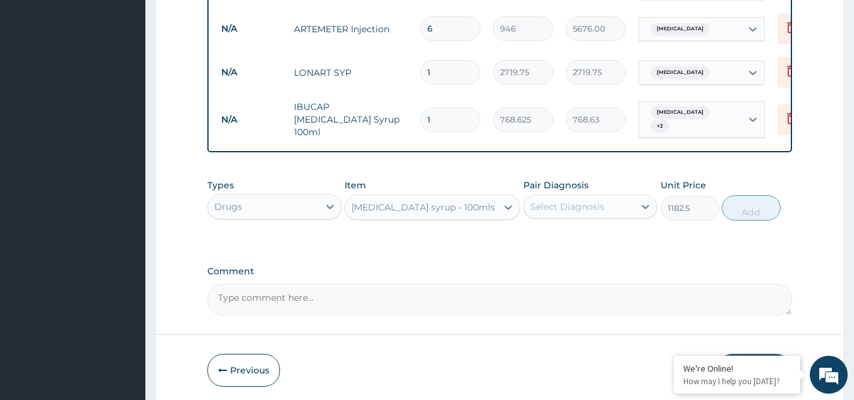
click at [586, 207] on div "Select Diagnosis" at bounding box center [567, 206] width 74 height 13
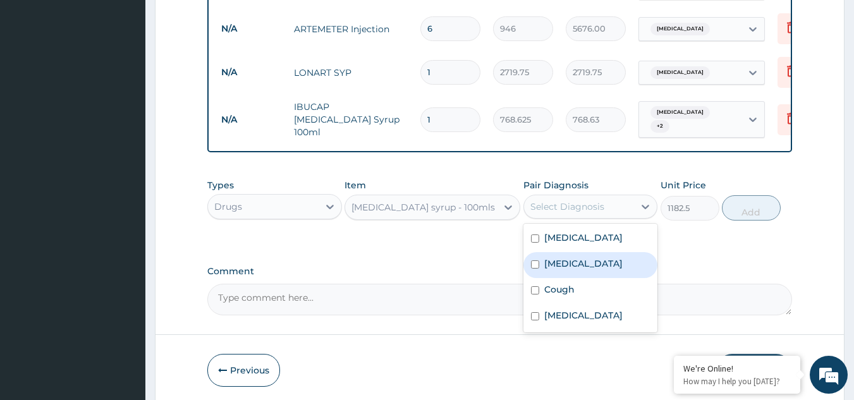
click at [575, 270] on label "Upper respiratory infection" at bounding box center [583, 263] width 78 height 13
checkbox input "true"
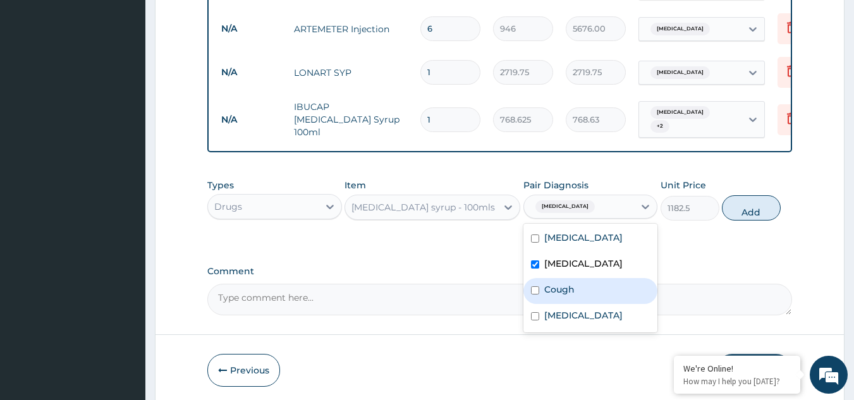
click at [568, 304] on div "Cough" at bounding box center [590, 291] width 135 height 26
checkbox input "true"
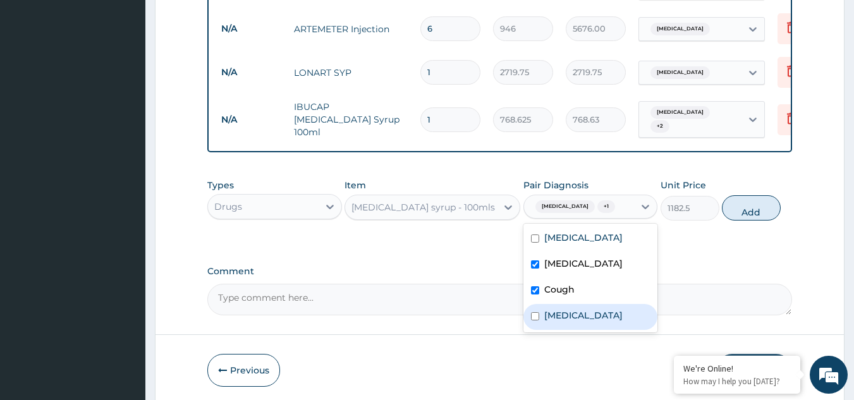
click at [590, 330] on div "Measles" at bounding box center [590, 317] width 135 height 26
checkbox input "true"
click at [751, 219] on button "Add" at bounding box center [751, 207] width 59 height 25
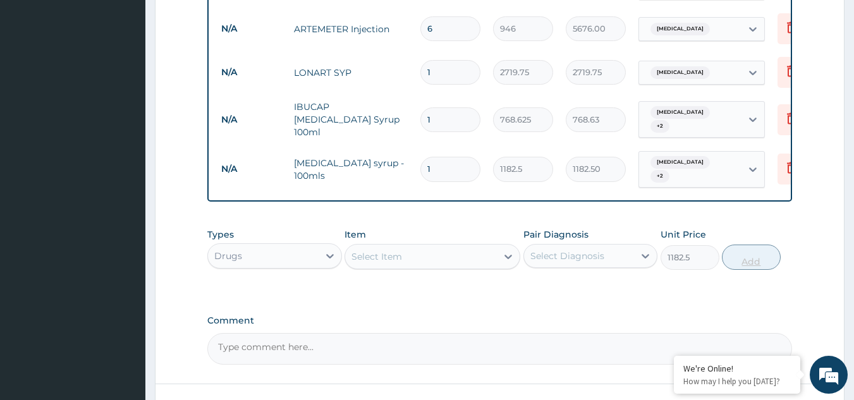
type input "0"
click at [427, 264] on div "Select Item" at bounding box center [421, 256] width 152 height 20
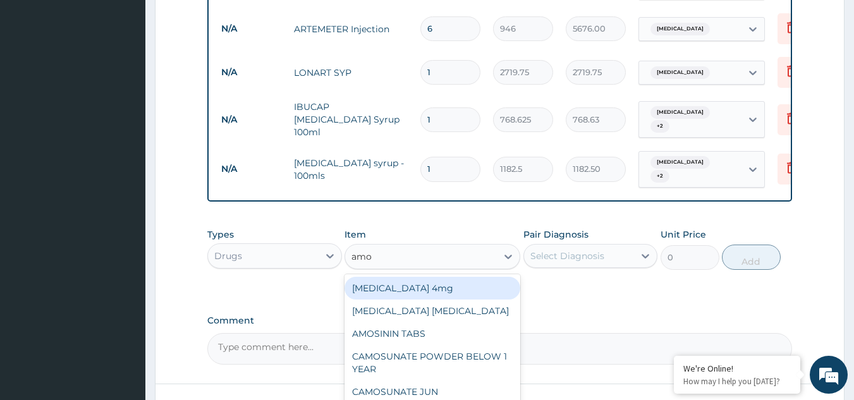
type input "amox"
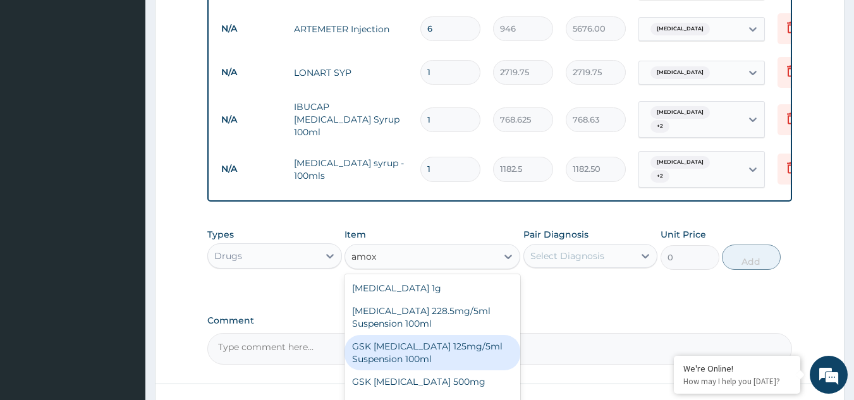
click at [415, 355] on div "GSK AMOXIL 125mg/5ml Suspension 100ml" at bounding box center [432, 352] width 176 height 35
type input "8868.75"
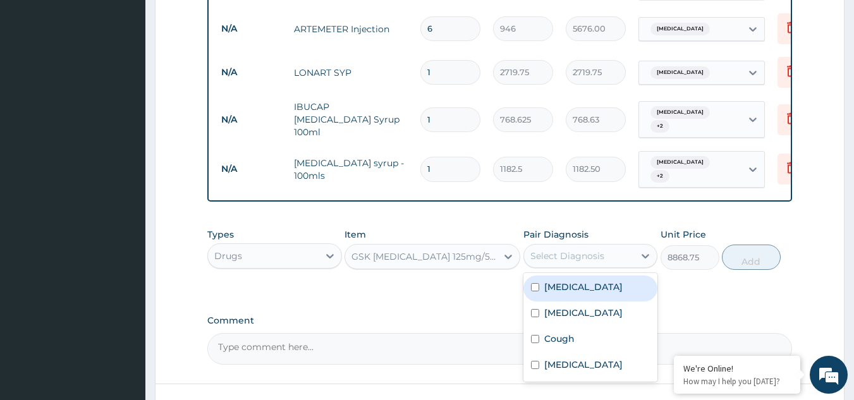
click at [608, 247] on div "Select Diagnosis" at bounding box center [579, 256] width 111 height 20
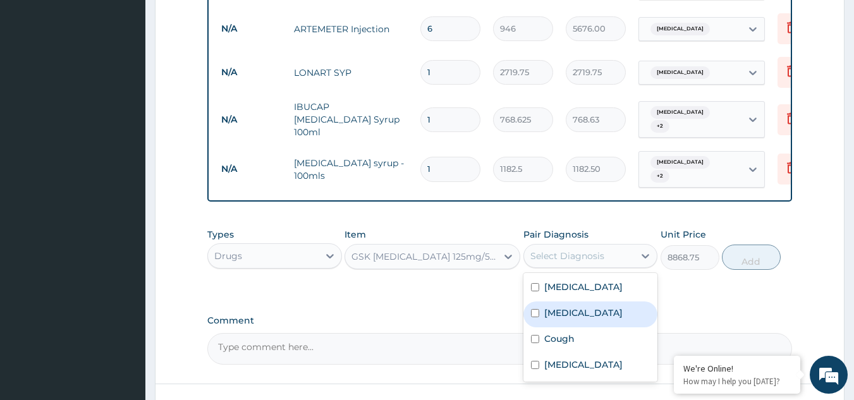
click at [572, 315] on label "Upper respiratory infection" at bounding box center [583, 312] width 78 height 13
checkbox input "true"
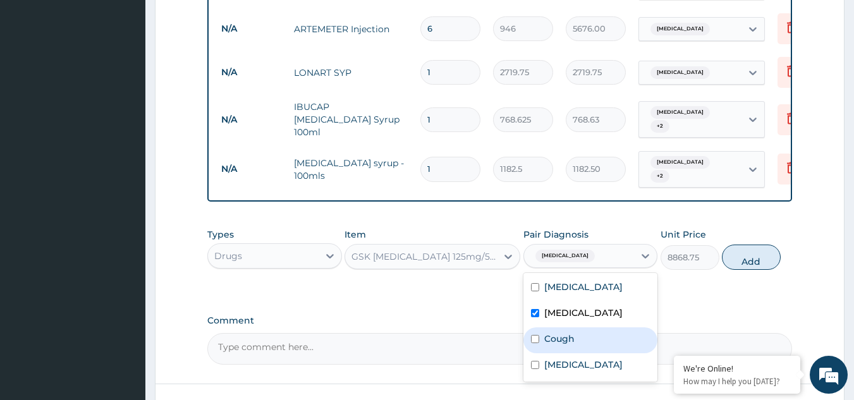
click at [542, 353] on div "Cough" at bounding box center [590, 340] width 135 height 26
checkbox input "true"
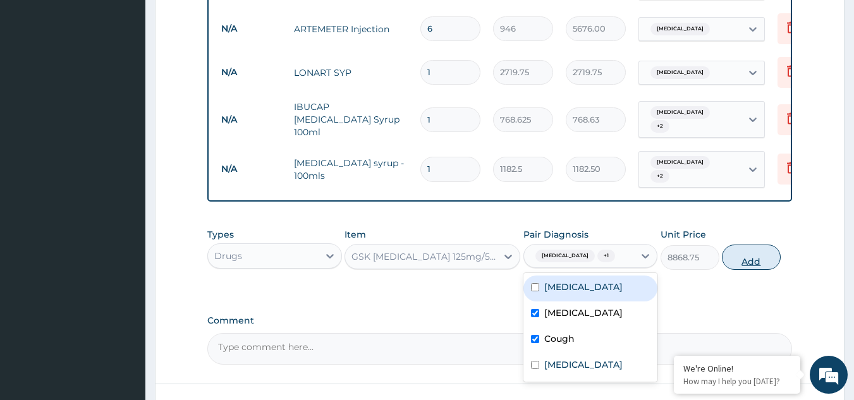
click at [751, 270] on button "Add" at bounding box center [751, 257] width 59 height 25
type input "0"
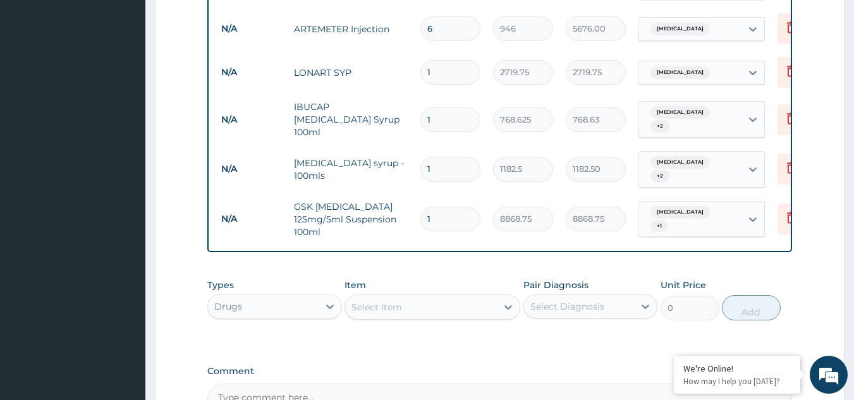
click at [430, 312] on div "Select Item" at bounding box center [421, 307] width 152 height 20
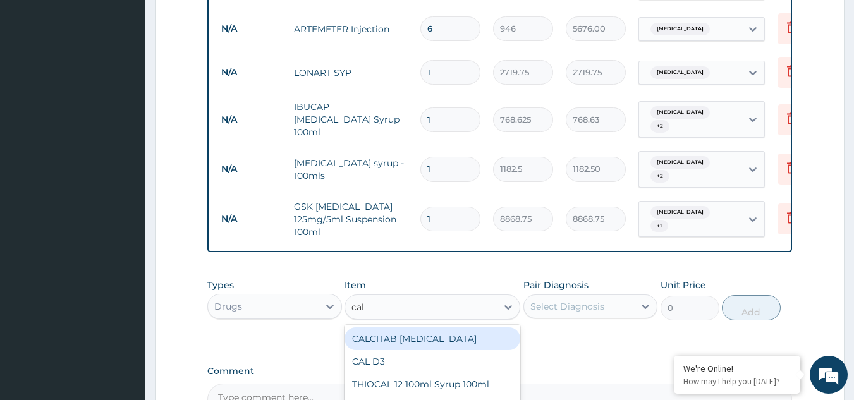
type input "cala"
click at [428, 341] on div "CALAMINE LOTION" at bounding box center [432, 338] width 176 height 23
type input "1182.5"
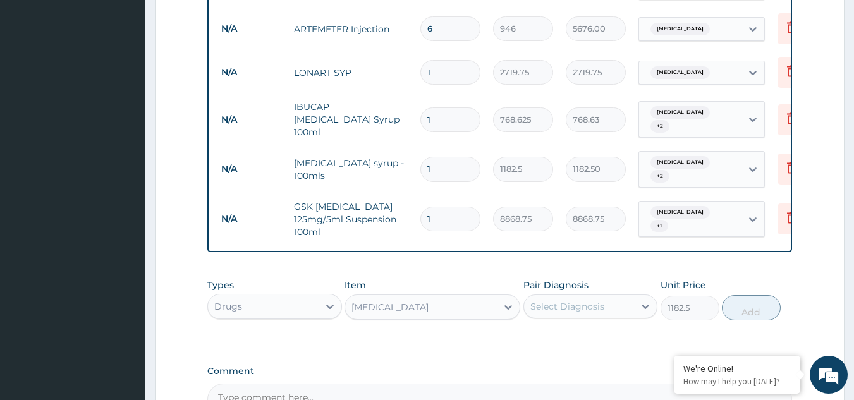
click at [634, 305] on div "Select Diagnosis" at bounding box center [579, 306] width 111 height 20
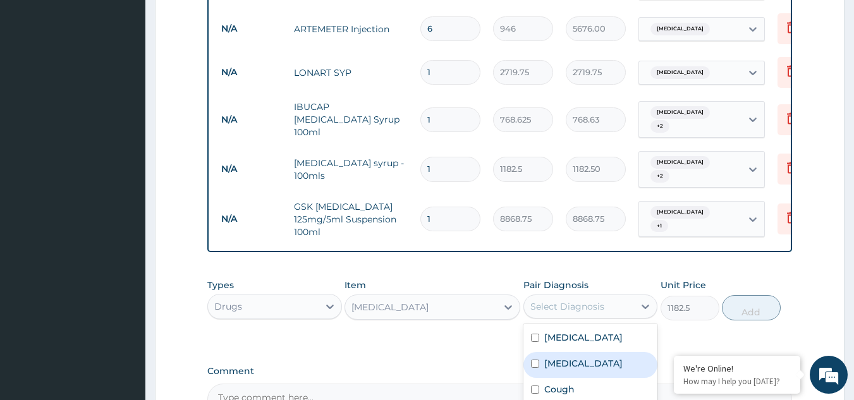
scroll to position [845, 0]
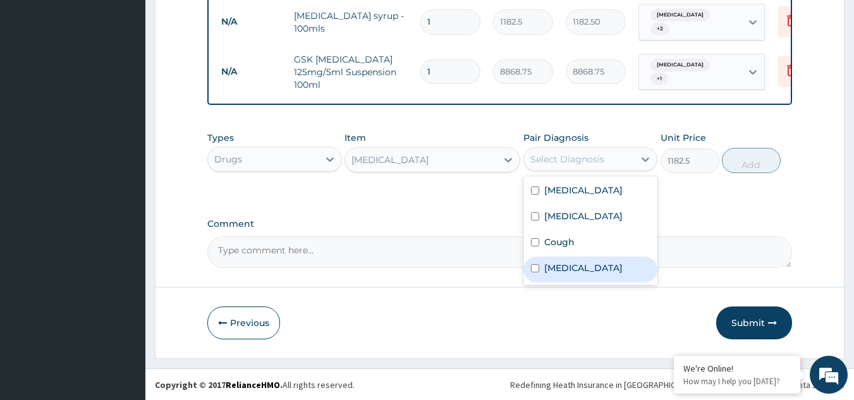
click at [584, 282] on div "Measles" at bounding box center [590, 270] width 135 height 26
checkbox input "true"
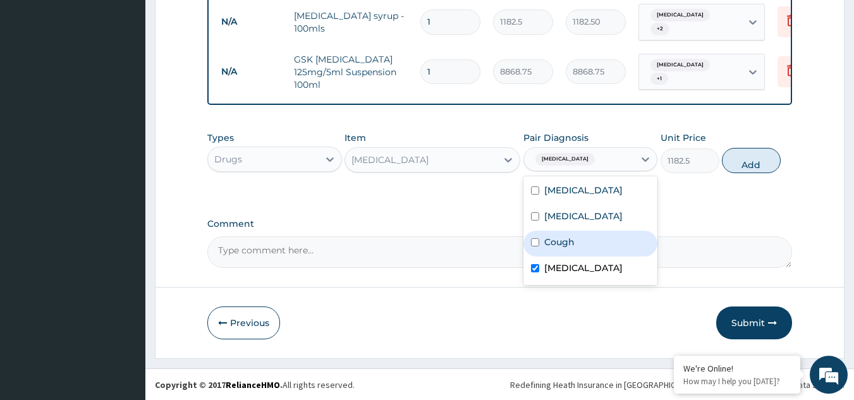
click at [748, 160] on button "Add" at bounding box center [751, 160] width 59 height 25
type input "0"
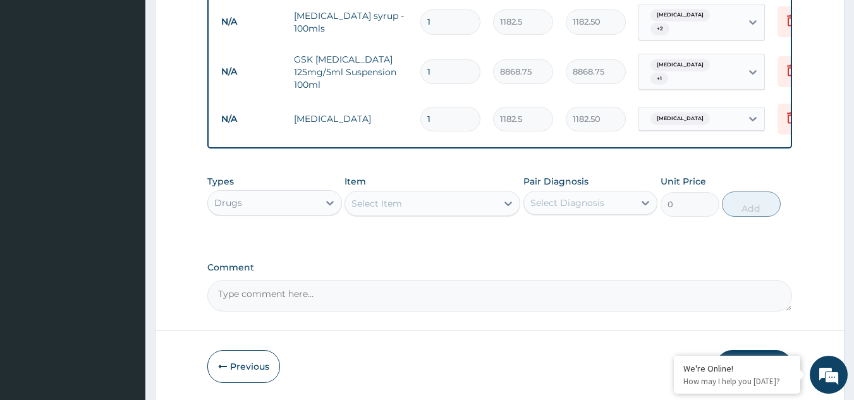
click at [401, 204] on div "Select Item" at bounding box center [376, 203] width 51 height 13
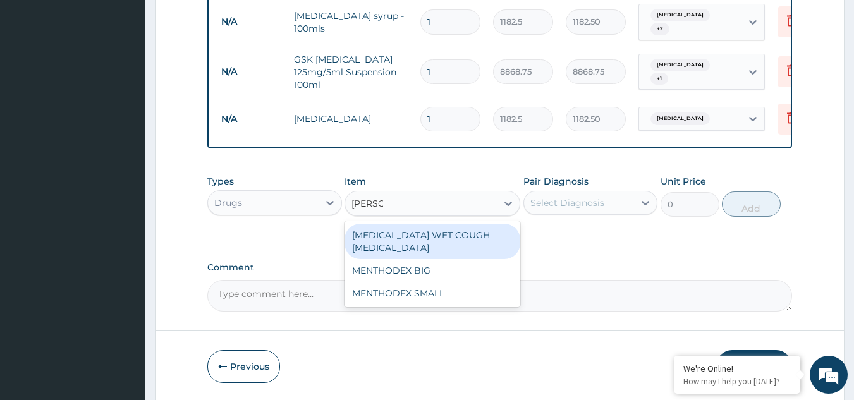
type input "mentho"
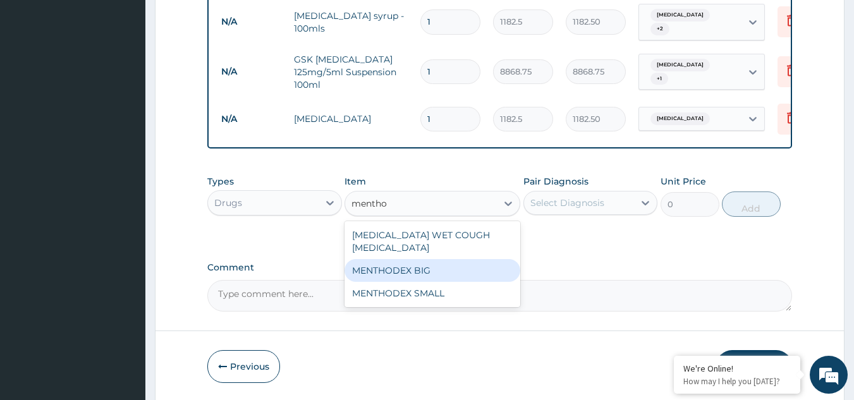
click at [404, 262] on div "MENTHODEX BIG" at bounding box center [432, 270] width 176 height 23
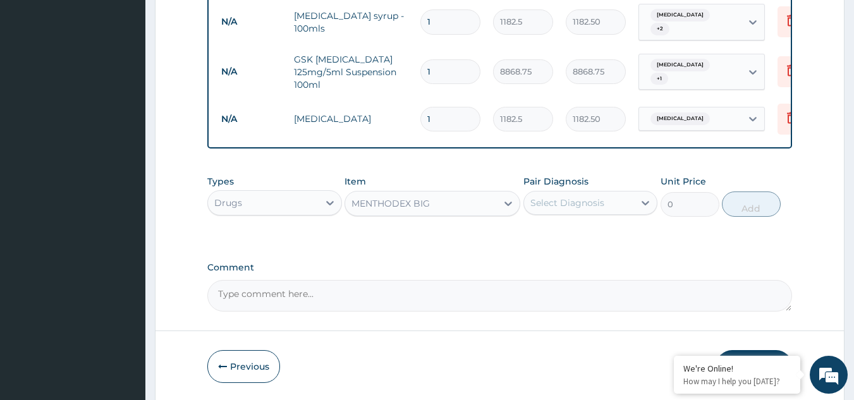
type input "4138.75"
click at [555, 200] on div "Select Diagnosis" at bounding box center [567, 203] width 74 height 13
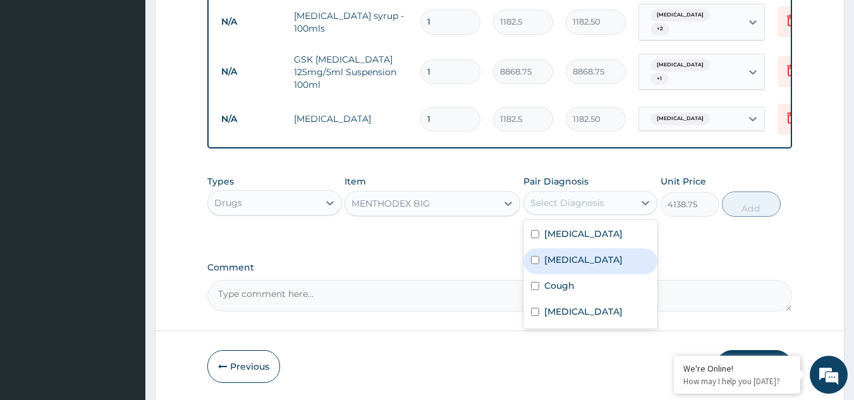
click at [556, 266] on label "Upper respiratory infection" at bounding box center [583, 259] width 78 height 13
checkbox input "true"
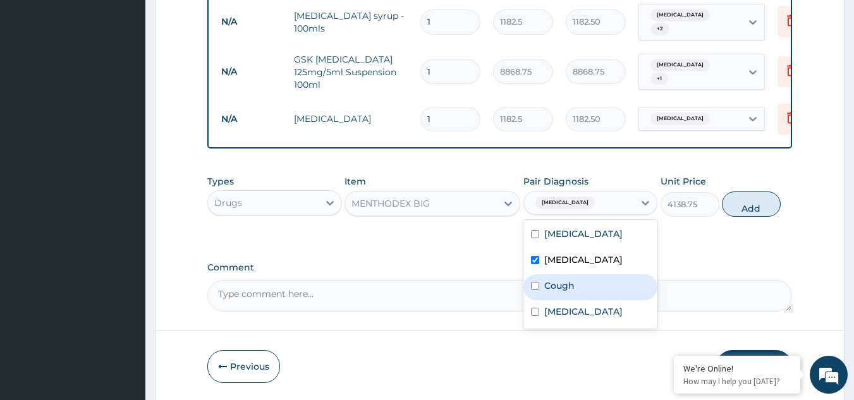
click at [558, 292] on label "Cough" at bounding box center [559, 285] width 30 height 13
checkbox input "true"
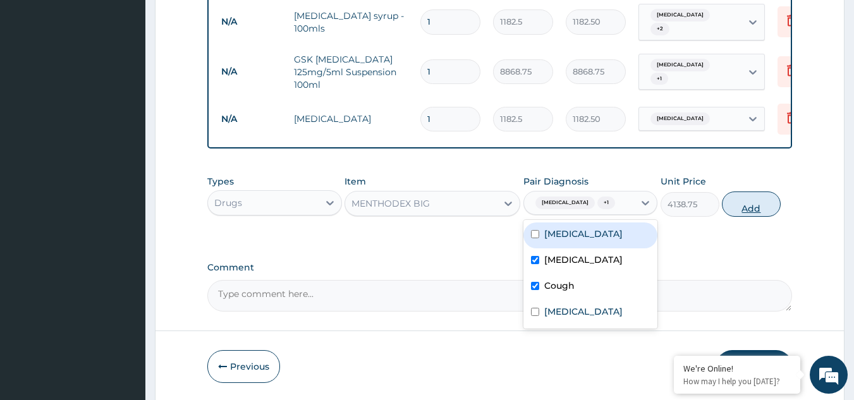
click at [748, 216] on button "Add" at bounding box center [751, 203] width 59 height 25
type input "0"
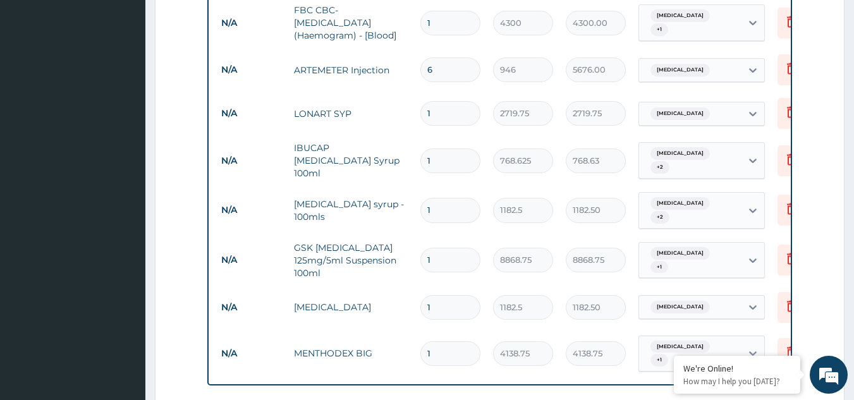
scroll to position [937, 0]
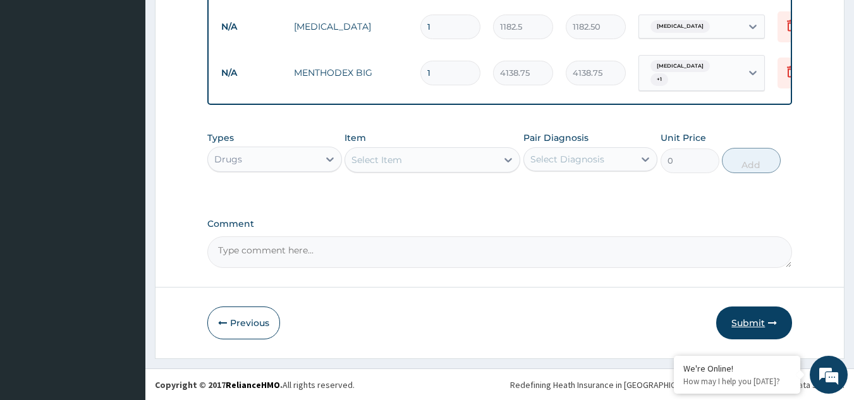
click at [743, 321] on button "Submit" at bounding box center [754, 322] width 76 height 33
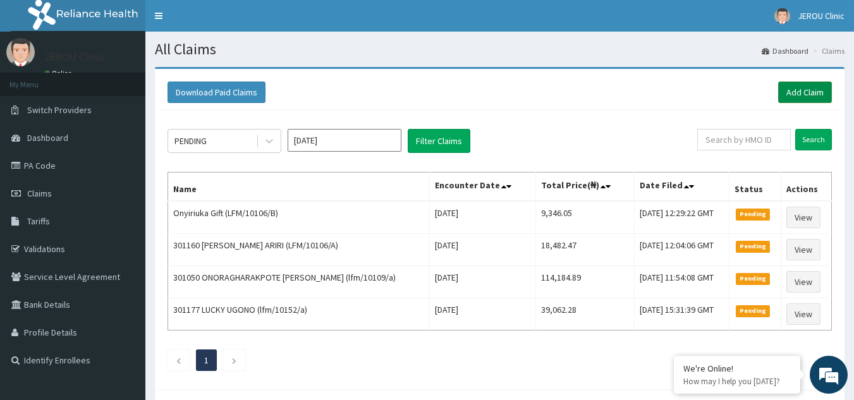
click at [800, 90] on link "Add Claim" at bounding box center [805, 92] width 54 height 21
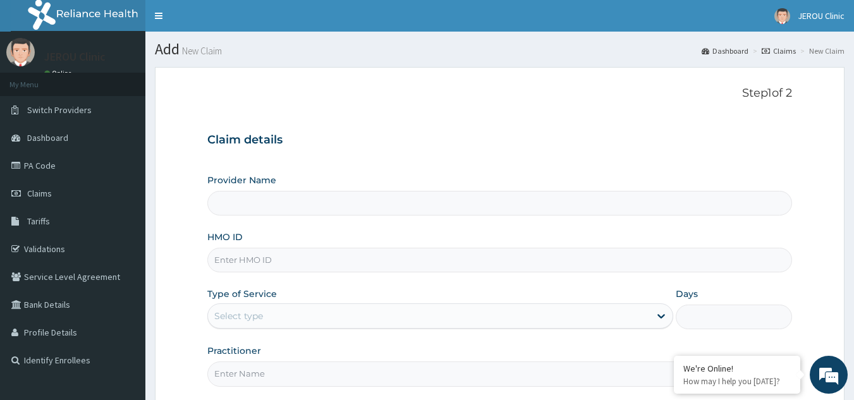
type input "JEROU CLINIC AND MATERNITY LTD."
click at [253, 265] on input "HMO ID" at bounding box center [499, 260] width 585 height 25
type input "lfm/10021/e"
click at [336, 313] on div "Select type" at bounding box center [429, 316] width 442 height 20
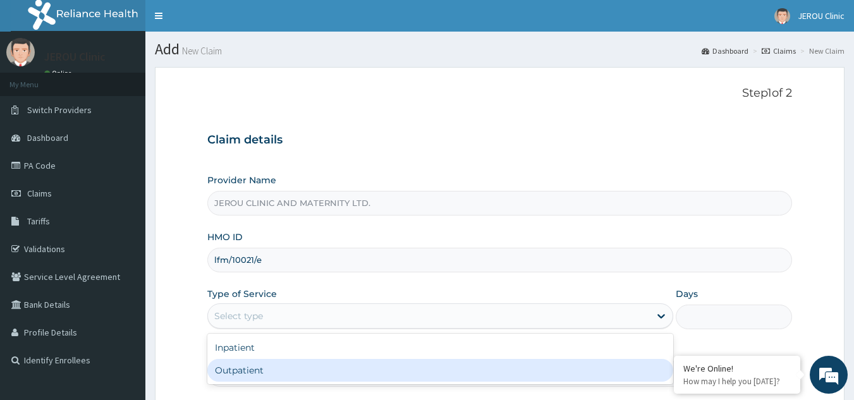
click at [329, 371] on div "Outpatient" at bounding box center [440, 370] width 466 height 23
type input "1"
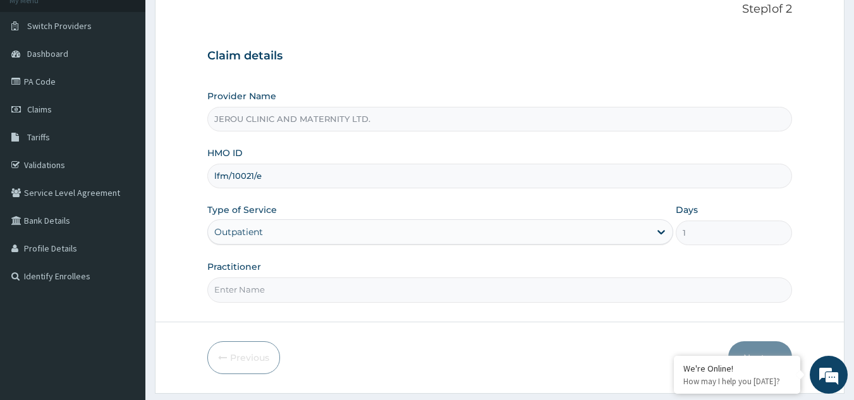
scroll to position [119, 0]
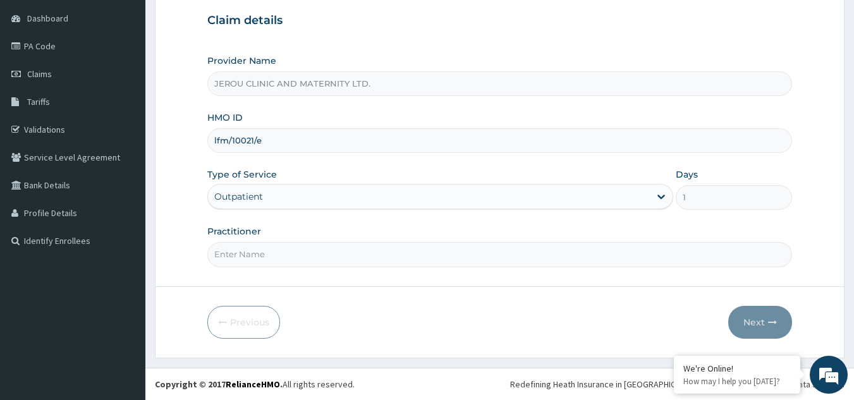
click at [408, 243] on input "Practitioner" at bounding box center [499, 254] width 585 height 25
type input "dr victor"
click at [761, 324] on button "Next" at bounding box center [760, 322] width 64 height 33
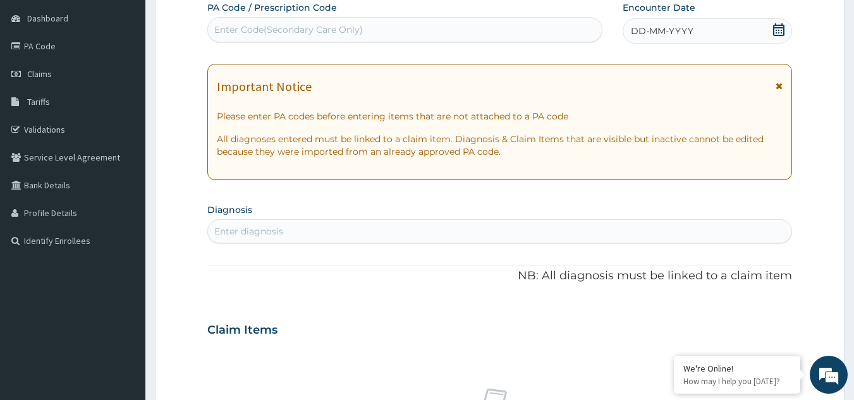
click at [692, 23] on div "DD-MM-YYYY" at bounding box center [706, 30] width 169 height 25
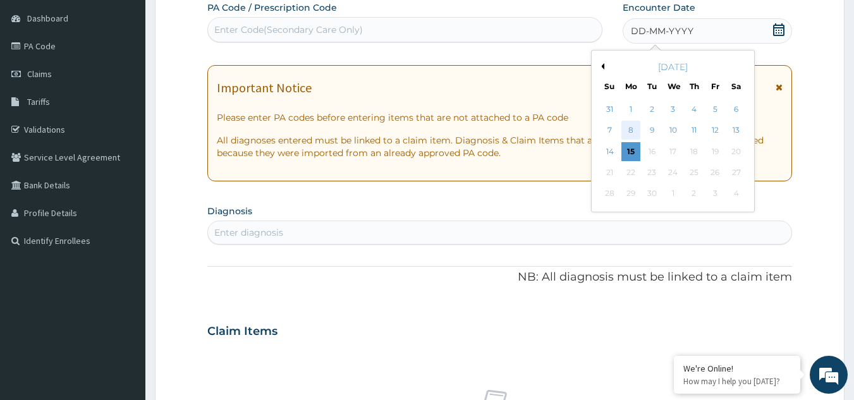
click at [631, 127] on div "8" at bounding box center [630, 130] width 19 height 19
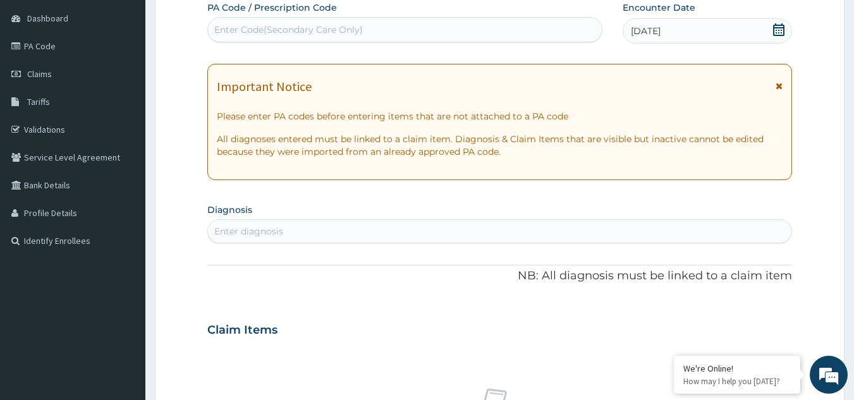
click at [314, 231] on div "Enter diagnosis" at bounding box center [500, 231] width 584 height 20
type input "mala"
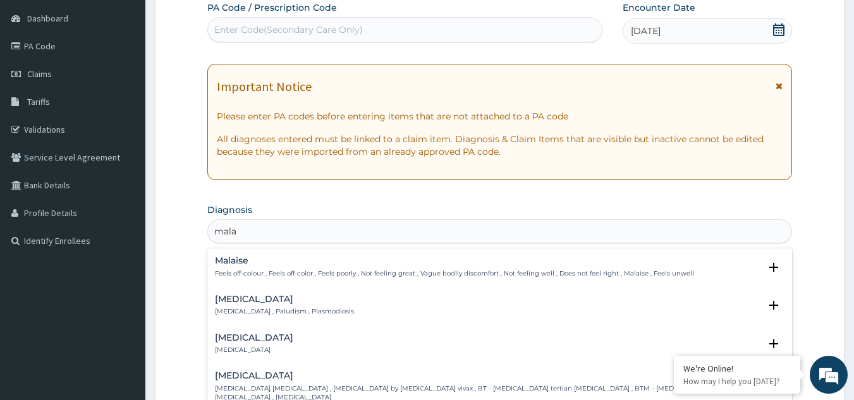
click at [262, 307] on p "Malaria , Paludism , Plasmodiosis" at bounding box center [284, 311] width 139 height 9
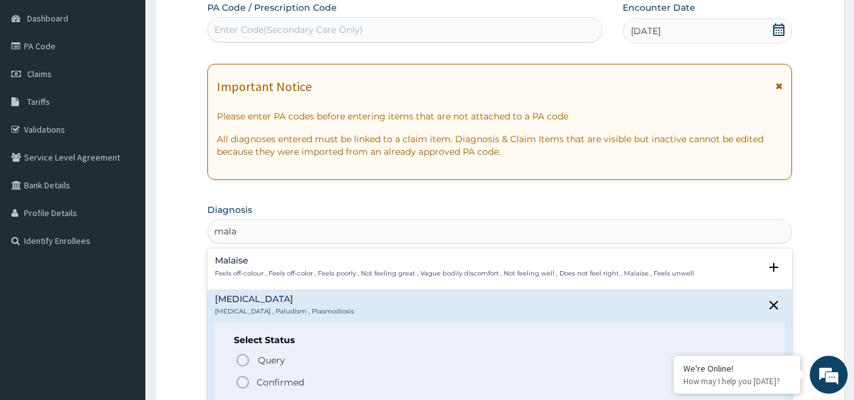
click at [243, 379] on icon "status option filled" at bounding box center [242, 382] width 15 height 15
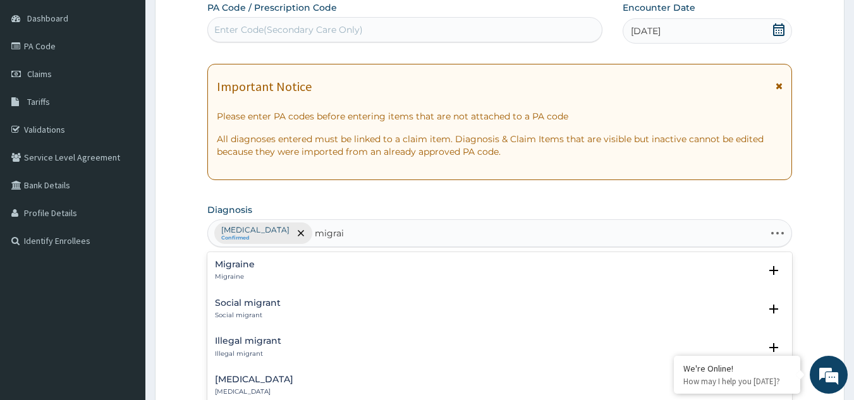
type input "migrain"
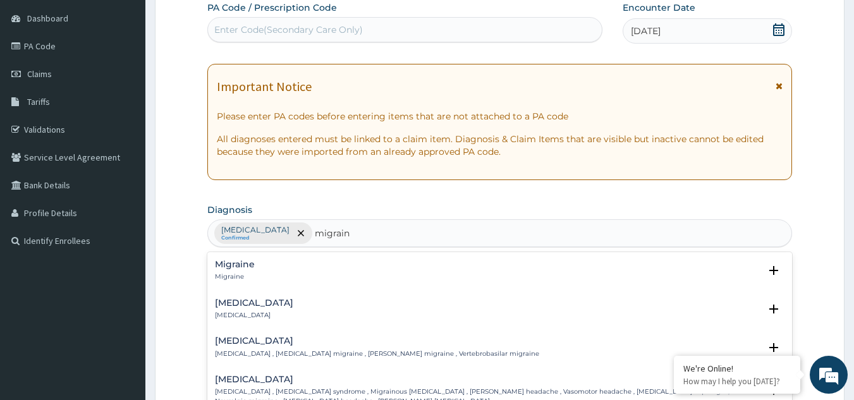
click at [234, 273] on p "Migraine" at bounding box center [235, 276] width 40 height 9
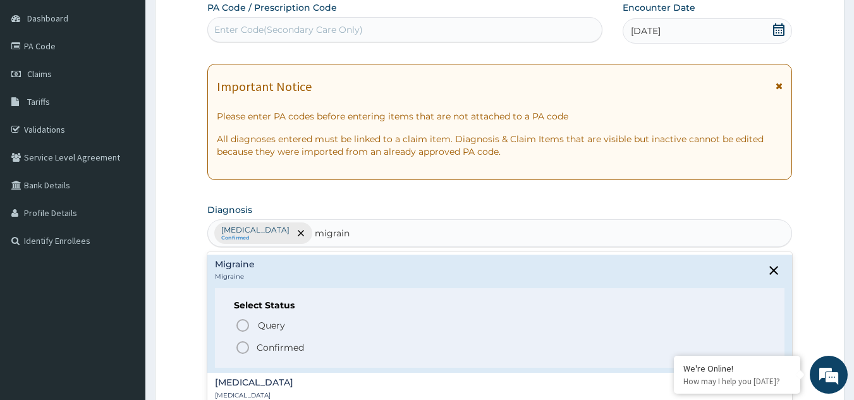
click at [243, 349] on icon "status option filled" at bounding box center [242, 347] width 15 height 15
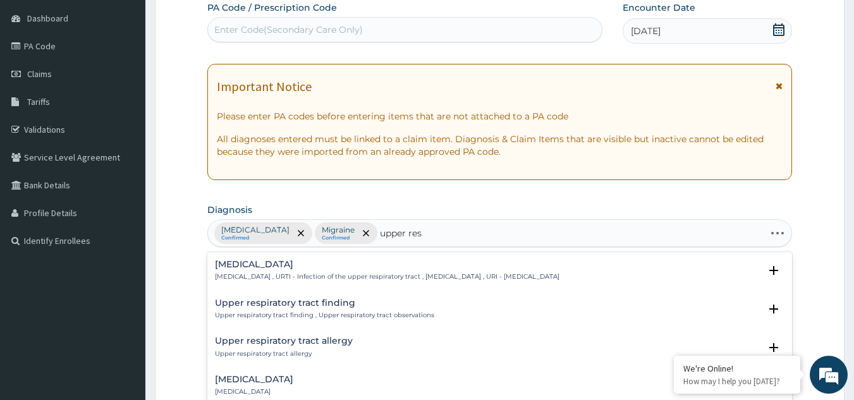
type input "upper resp"
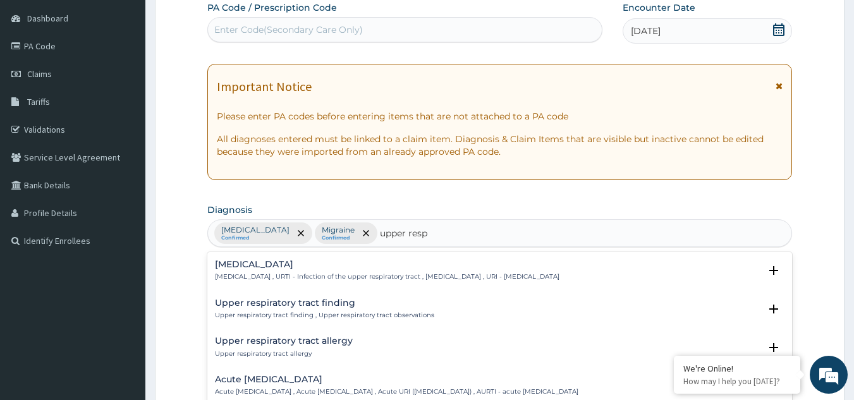
click at [269, 264] on h4 "Upper respiratory infection" at bounding box center [387, 264] width 344 height 9
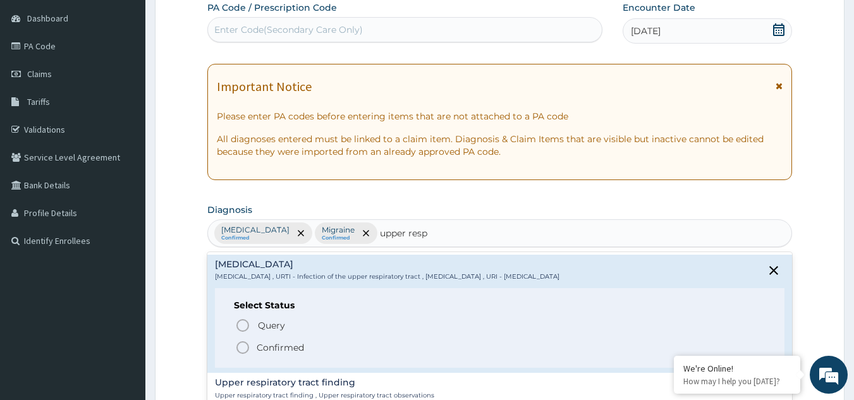
click at [272, 344] on p "Confirmed" at bounding box center [280, 347] width 47 height 13
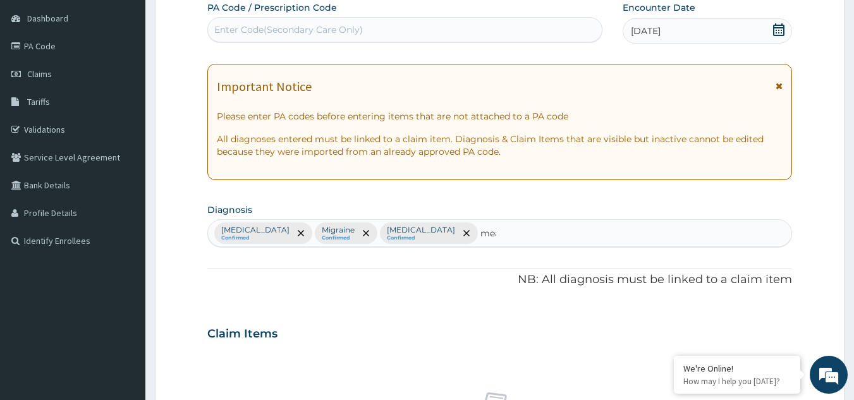
type input "meas"
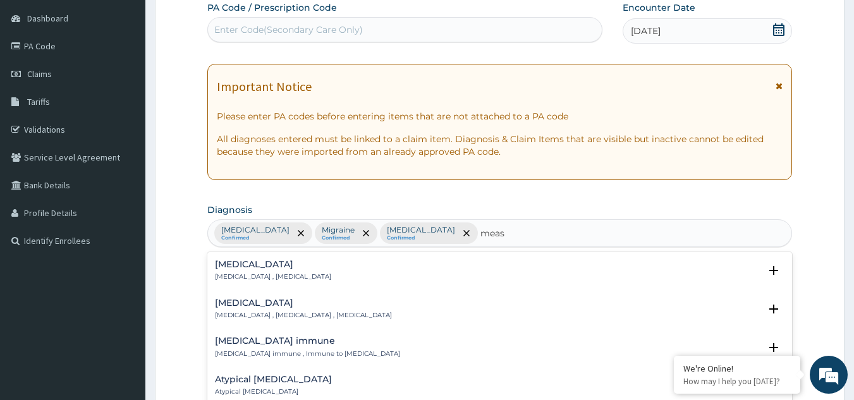
click at [262, 305] on h4 "Measles" at bounding box center [303, 302] width 177 height 9
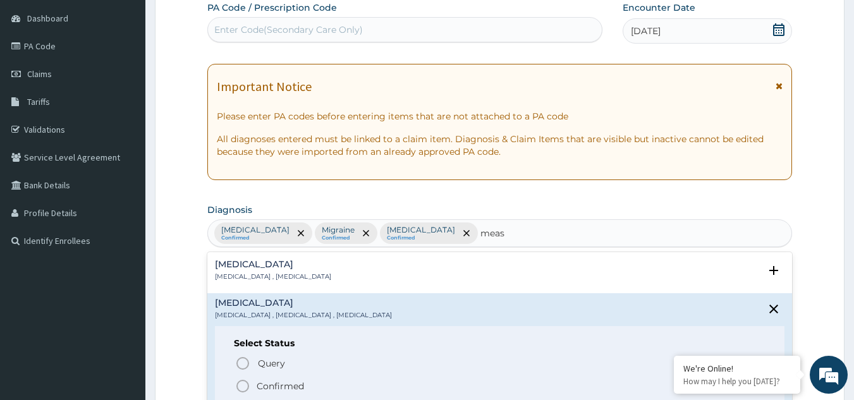
click at [239, 392] on icon "status option filled" at bounding box center [242, 386] width 15 height 15
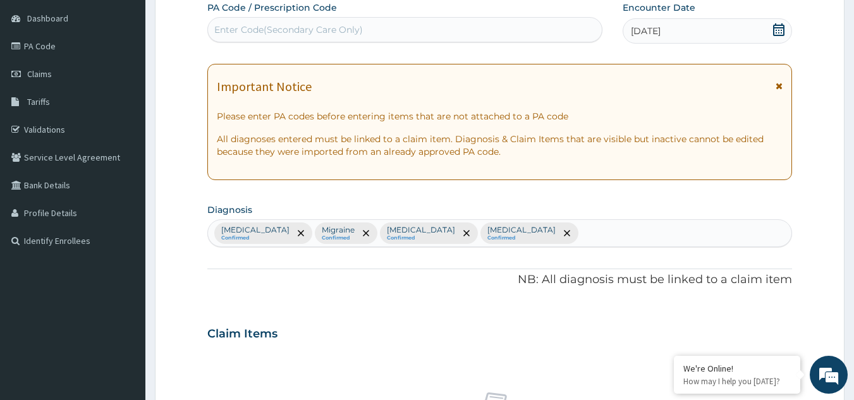
scroll to position [469, 0]
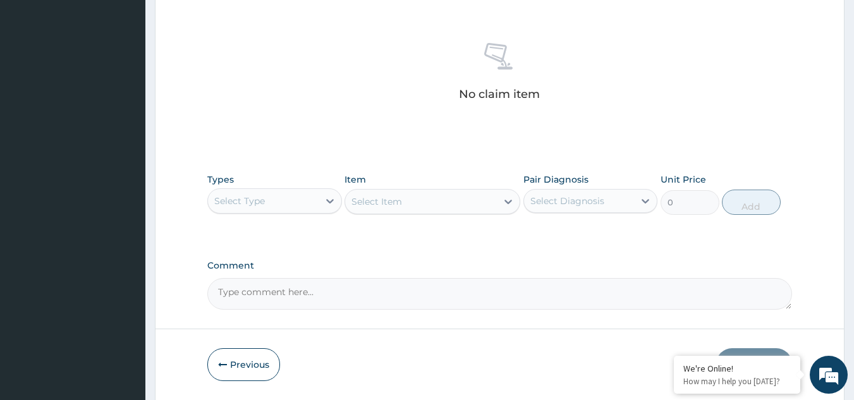
click at [293, 198] on div "Select Type" at bounding box center [263, 201] width 111 height 20
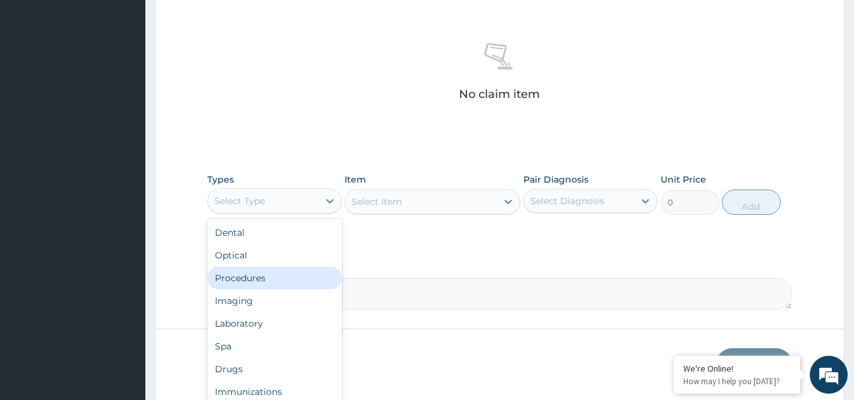
click at [252, 279] on div "Procedures" at bounding box center [274, 278] width 135 height 23
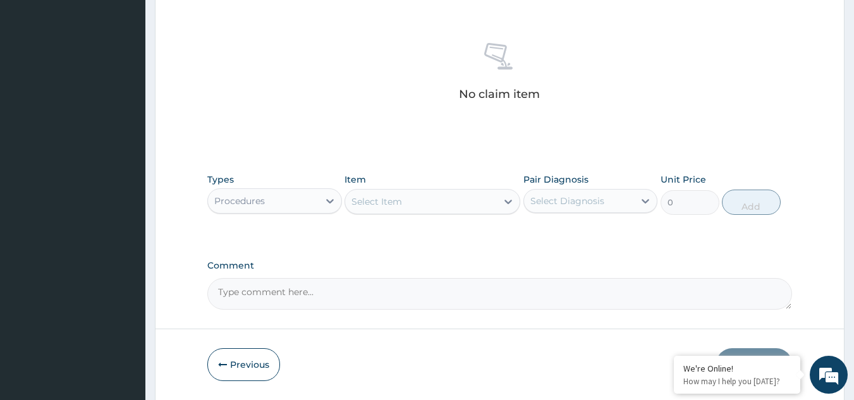
click at [437, 208] on div "Select Item" at bounding box center [421, 201] width 152 height 20
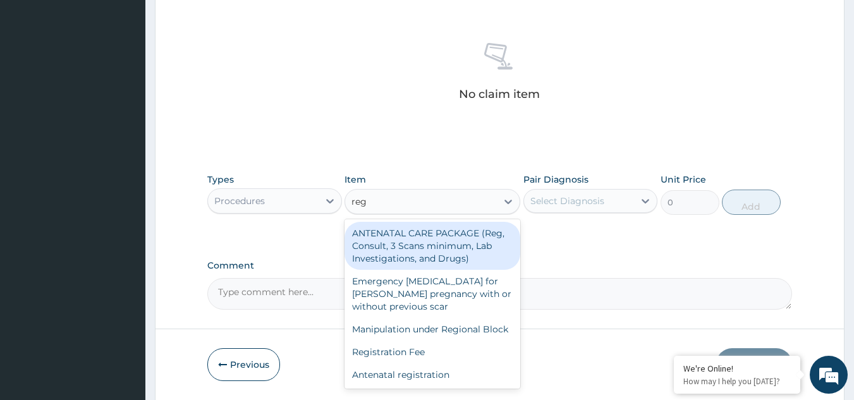
type input "regi"
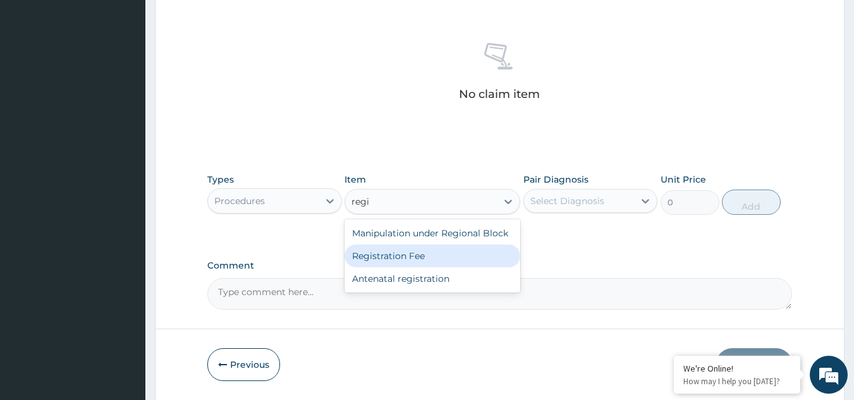
click at [423, 248] on div "Registration Fee" at bounding box center [432, 256] width 176 height 23
type input "2150"
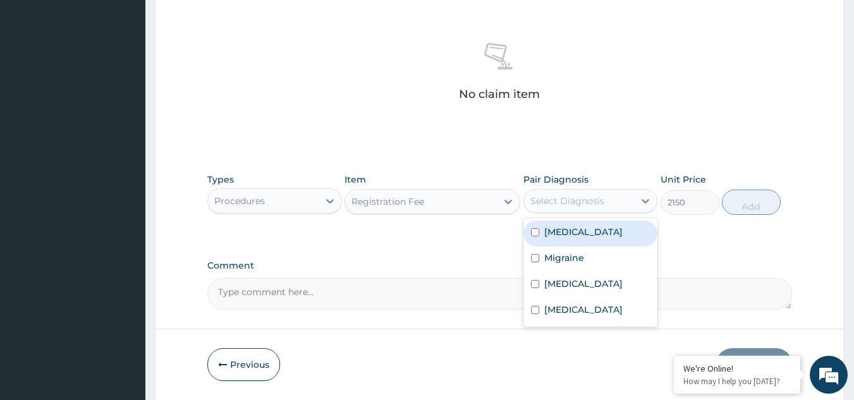
click at [610, 205] on div "Select Diagnosis" at bounding box center [579, 201] width 111 height 20
click at [579, 230] on div "Malaria" at bounding box center [590, 234] width 135 height 26
checkbox input "true"
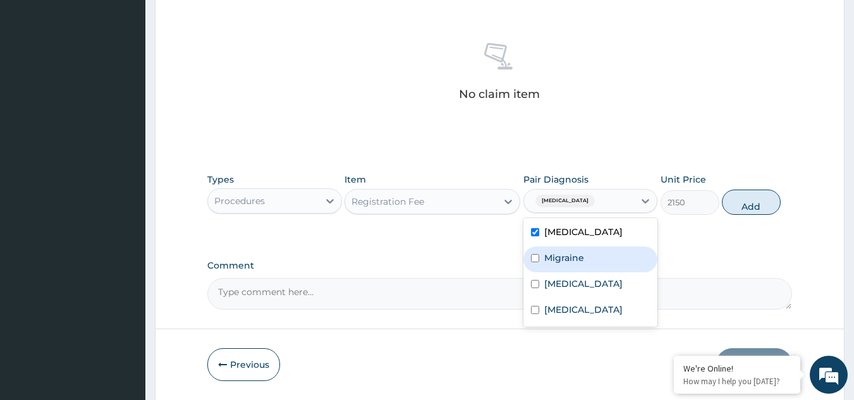
click at [573, 252] on label "Migraine" at bounding box center [564, 258] width 40 height 13
checkbox input "true"
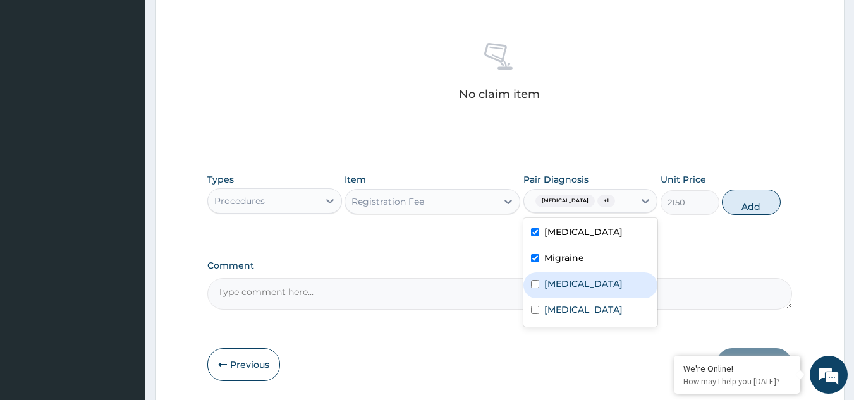
click at [567, 280] on label "Upper respiratory infection" at bounding box center [583, 283] width 78 height 13
checkbox input "true"
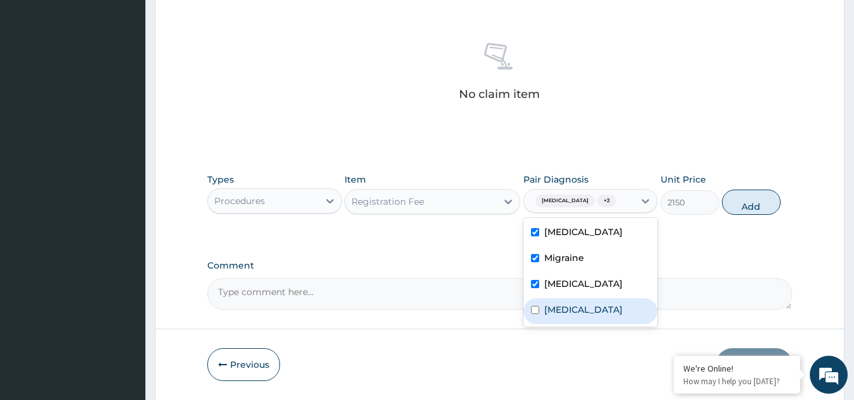
click at [559, 314] on div "Measles" at bounding box center [590, 311] width 135 height 26
checkbox input "true"
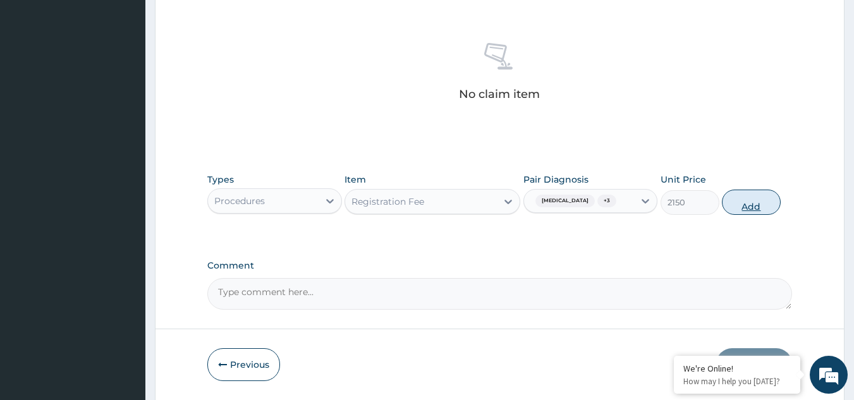
click at [746, 200] on button "Add" at bounding box center [751, 202] width 59 height 25
type input "0"
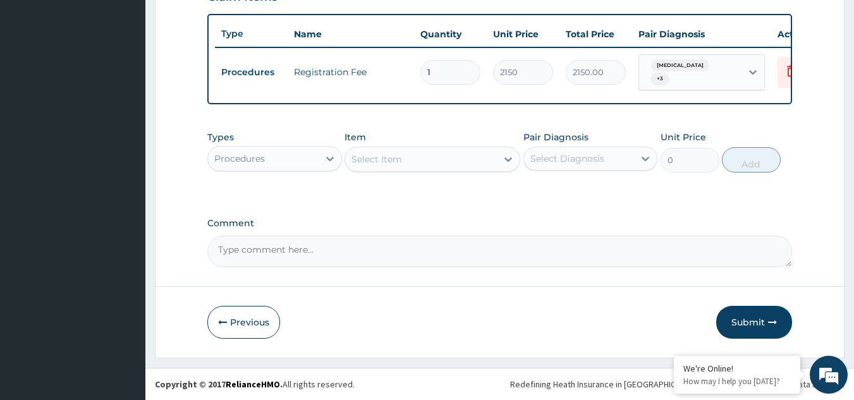
click at [408, 166] on div "Select Item" at bounding box center [421, 159] width 152 height 20
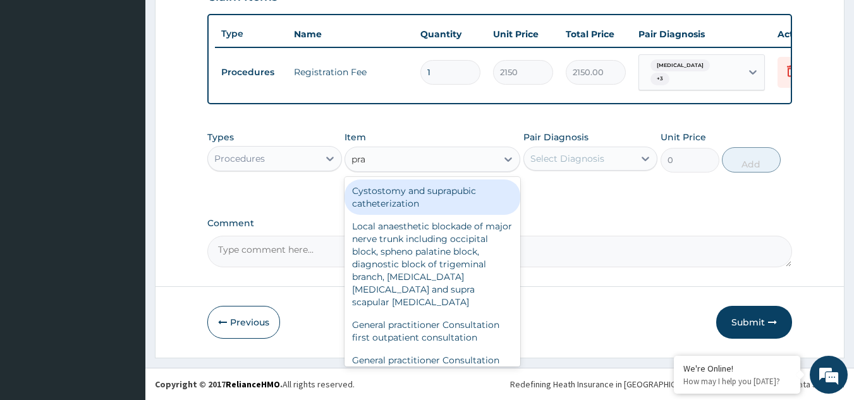
type input "prac"
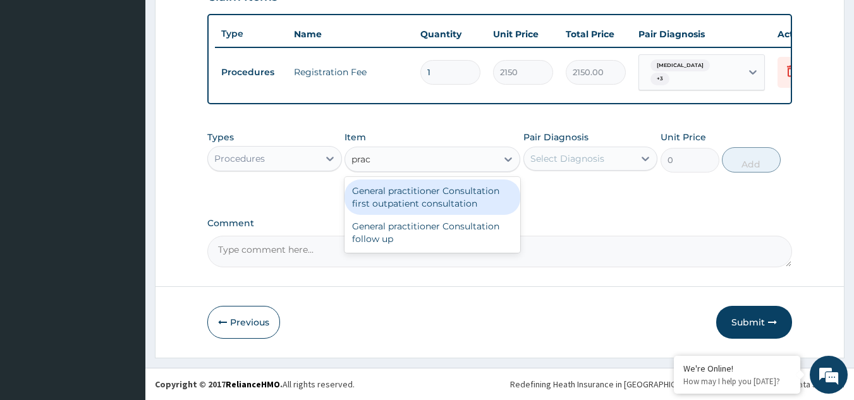
click at [408, 203] on div "General practitioner Consultation first outpatient consultation" at bounding box center [432, 196] width 176 height 35
type input "3547.5"
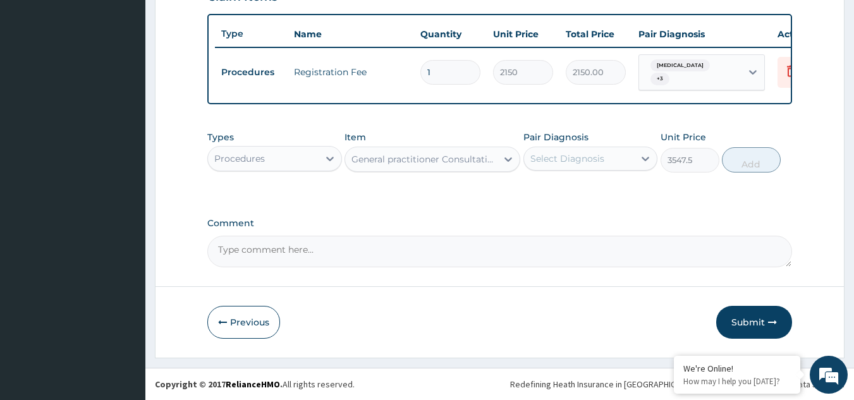
click at [597, 152] on div "Select Diagnosis" at bounding box center [567, 158] width 74 height 13
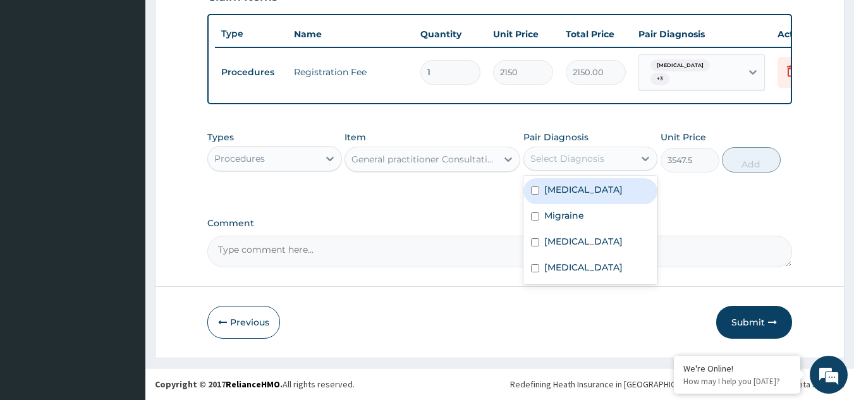
click at [575, 191] on label "Malaria" at bounding box center [583, 189] width 78 height 13
checkbox input "true"
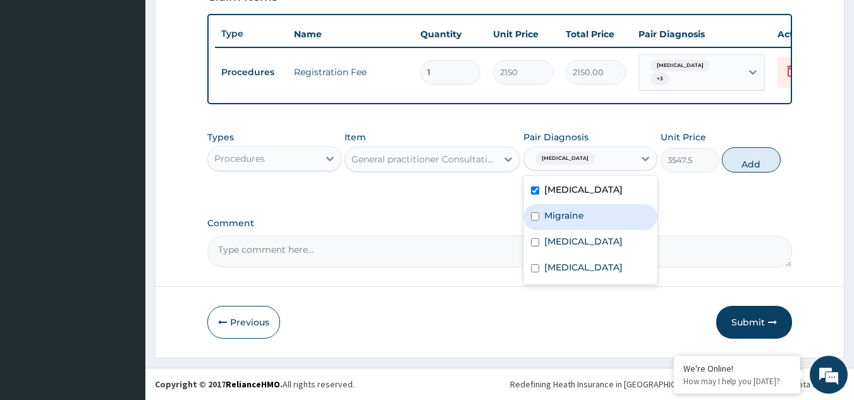
click at [573, 205] on div "Migraine" at bounding box center [590, 217] width 135 height 26
checkbox input "true"
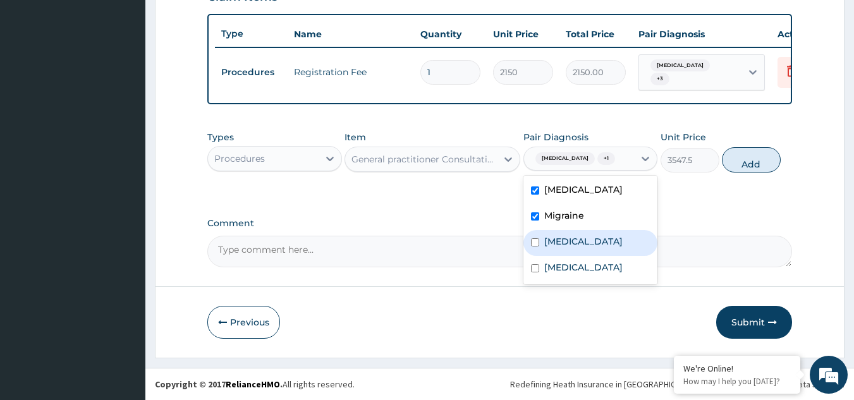
click at [573, 236] on label "Upper respiratory infection" at bounding box center [583, 241] width 78 height 13
checkbox input "true"
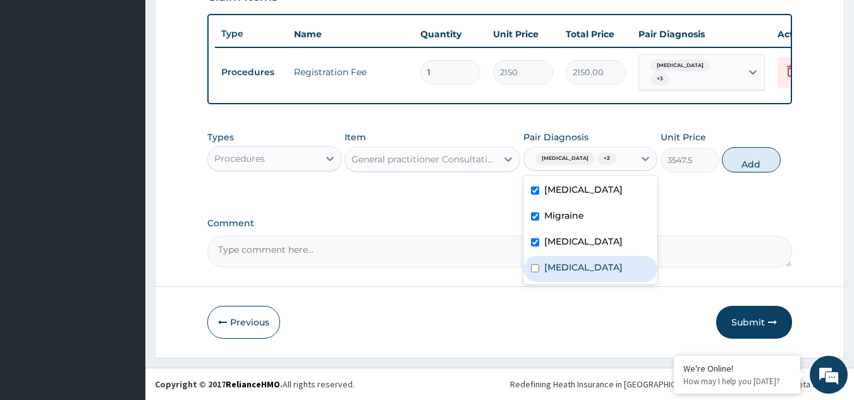
click at [573, 269] on div "Measles" at bounding box center [590, 269] width 135 height 26
checkbox input "true"
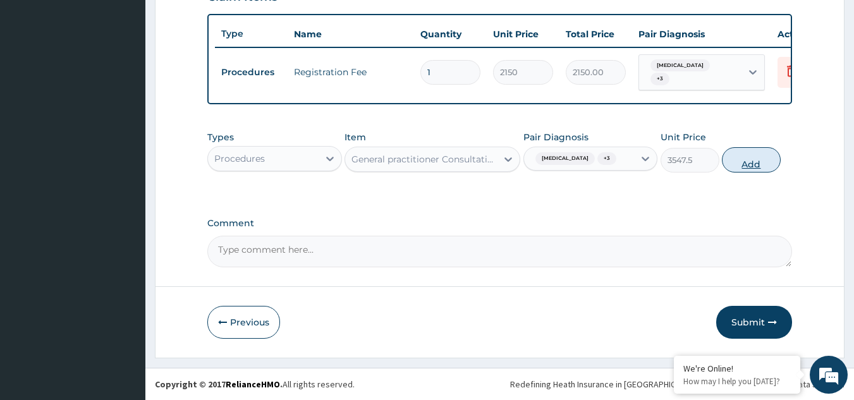
click at [762, 162] on button "Add" at bounding box center [751, 159] width 59 height 25
type input "0"
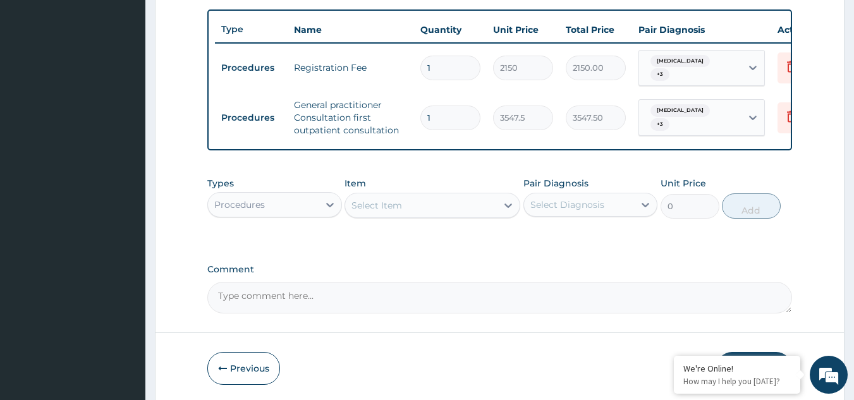
click at [294, 215] on div "Procedures" at bounding box center [263, 205] width 111 height 20
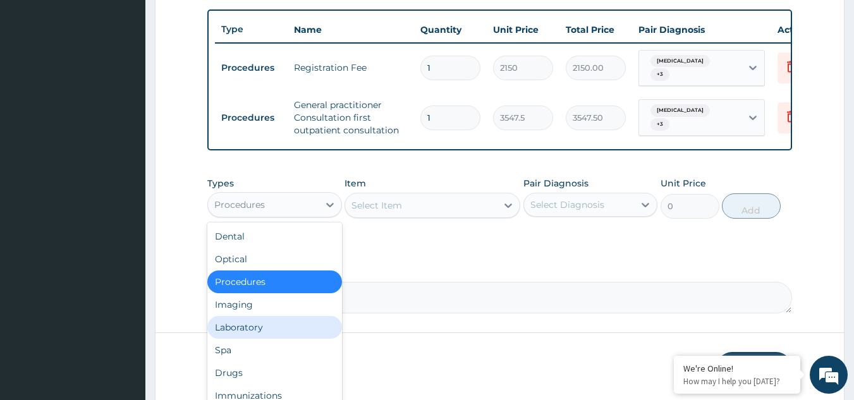
click at [256, 339] on div "Laboratory" at bounding box center [274, 327] width 135 height 23
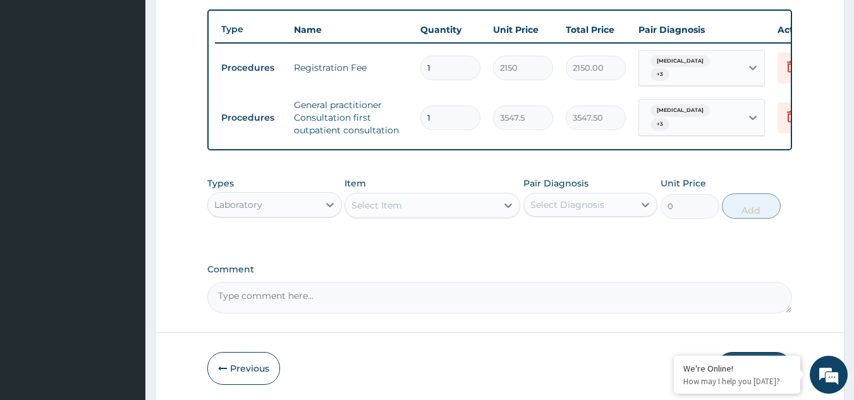
click at [445, 215] on div "Select Item" at bounding box center [421, 205] width 152 height 20
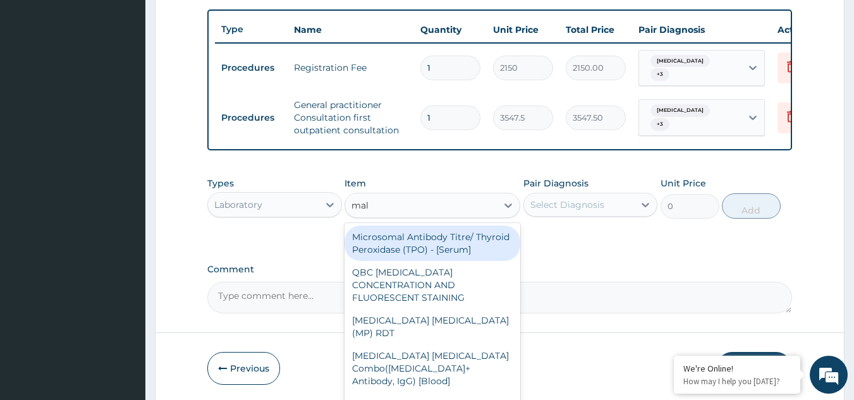
type input "mala"
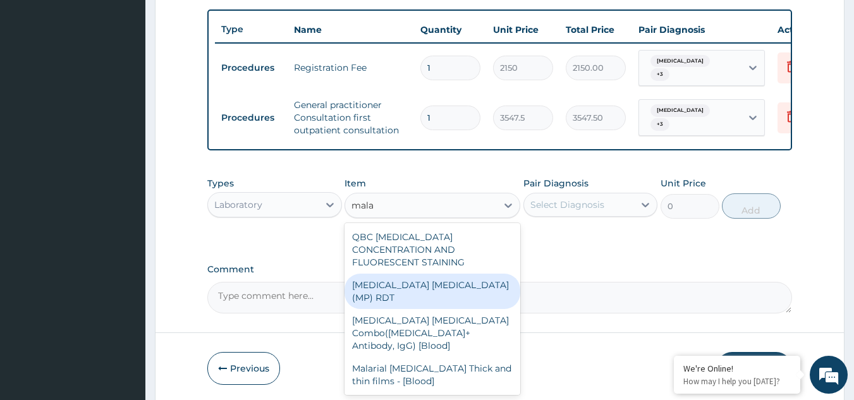
click at [430, 279] on div "MALARIA PARASITE (MP) RDT" at bounding box center [432, 291] width 176 height 35
type input "1612.5"
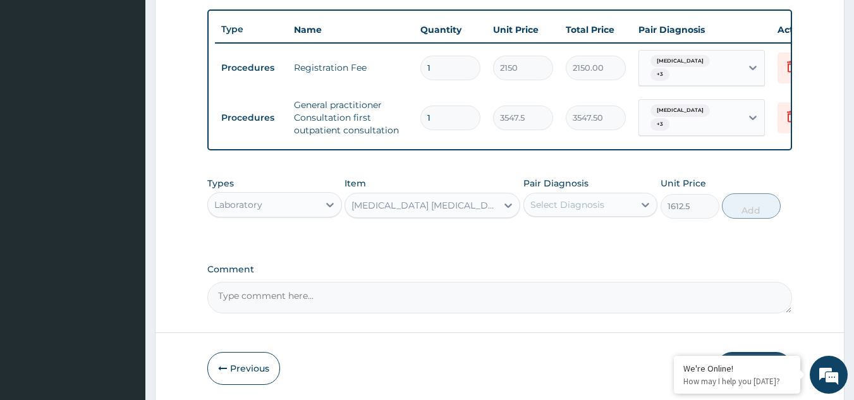
click at [602, 210] on div "Select Diagnosis" at bounding box center [567, 204] width 74 height 13
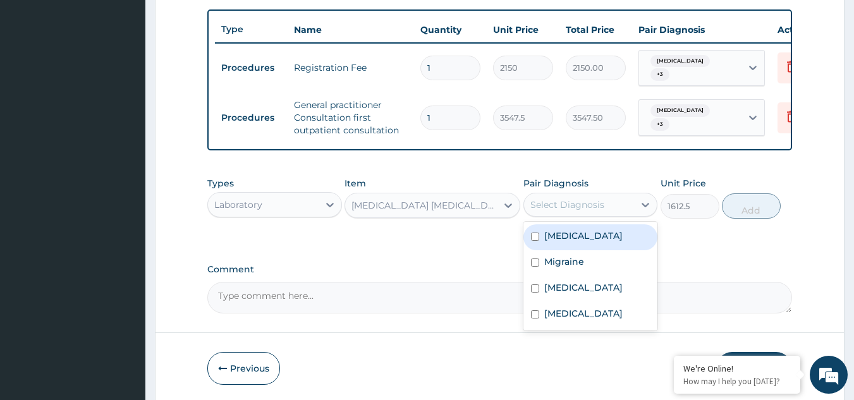
click at [581, 237] on div "Malaria" at bounding box center [590, 237] width 135 height 26
checkbox input "true"
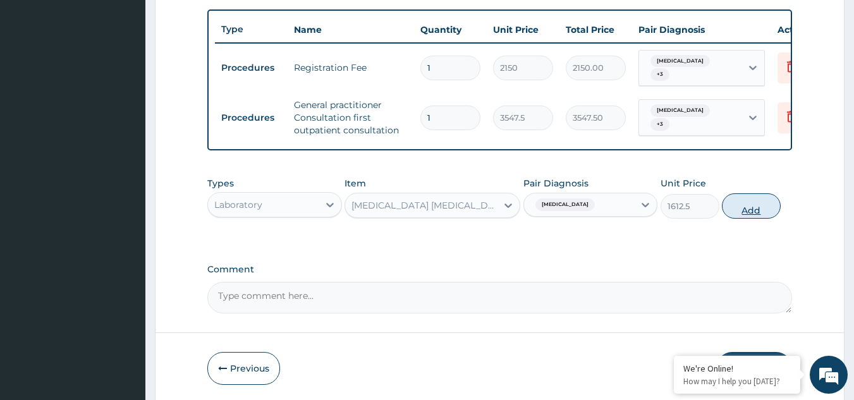
click at [753, 212] on button "Add" at bounding box center [751, 205] width 59 height 25
type input "0"
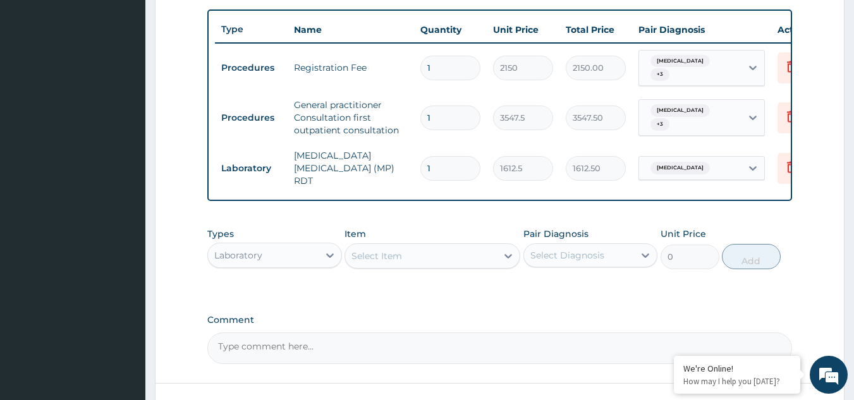
click at [442, 266] on div "Item Select Item" at bounding box center [432, 248] width 176 height 42
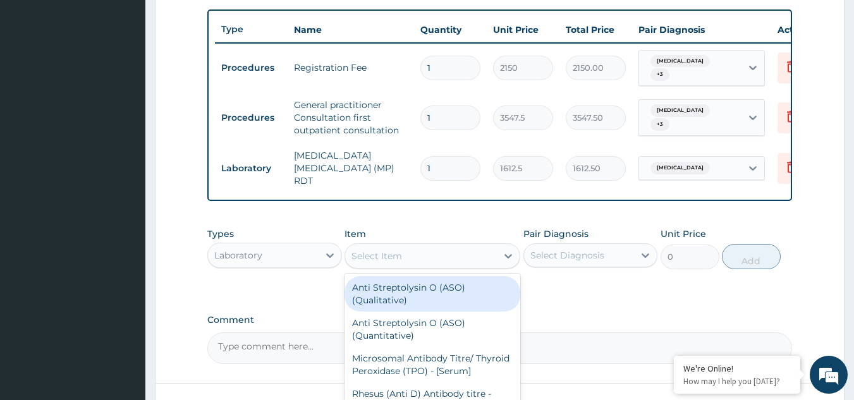
click at [442, 255] on div "Select Item" at bounding box center [421, 256] width 152 height 20
type input "fbc"
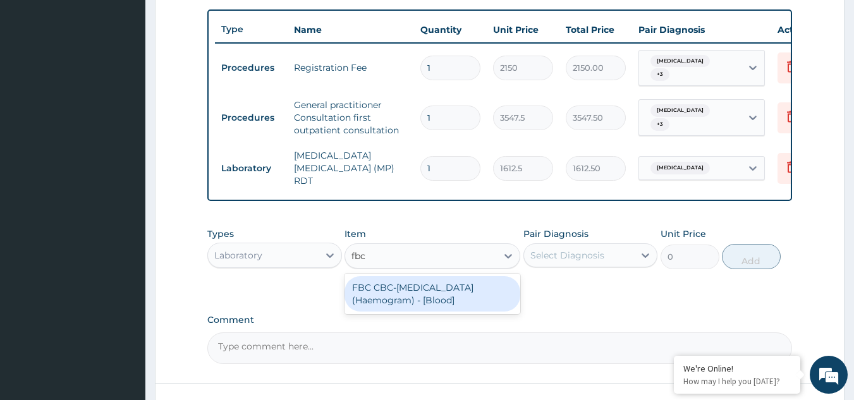
click at [442, 288] on div "FBC CBC-Complete Blood Count (Haemogram) - [Blood]" at bounding box center [432, 293] width 176 height 35
type input "4300"
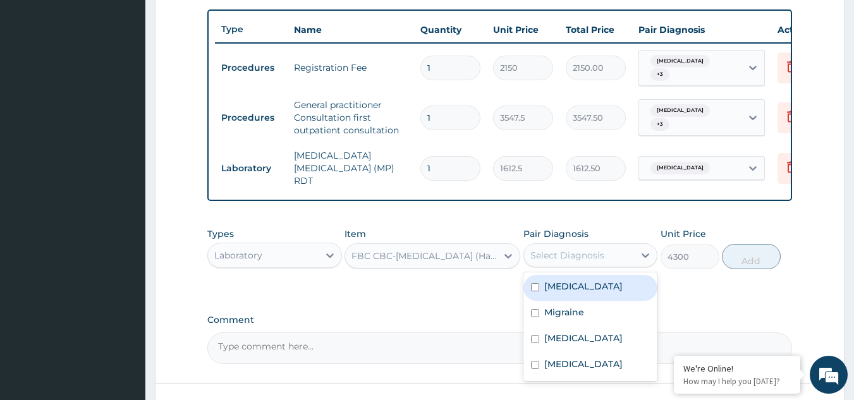
click at [619, 256] on div "Select Diagnosis" at bounding box center [579, 255] width 111 height 20
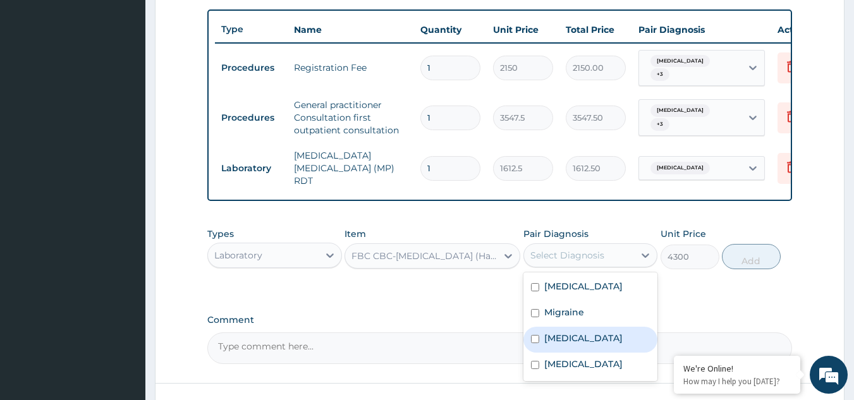
click at [579, 336] on label "Upper respiratory infection" at bounding box center [583, 338] width 78 height 13
checkbox input "true"
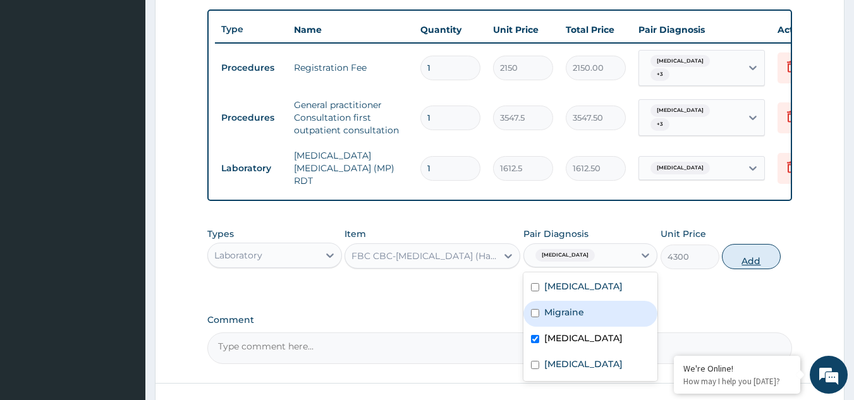
click at [752, 257] on button "Add" at bounding box center [751, 256] width 59 height 25
type input "0"
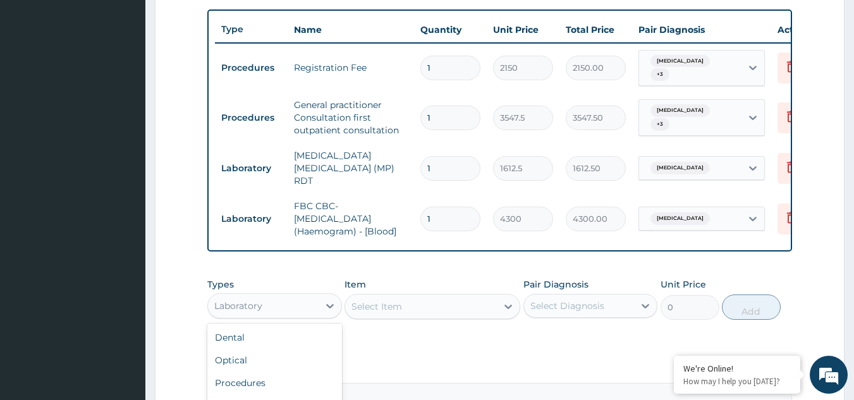
click at [315, 306] on div "Laboratory" at bounding box center [263, 306] width 111 height 20
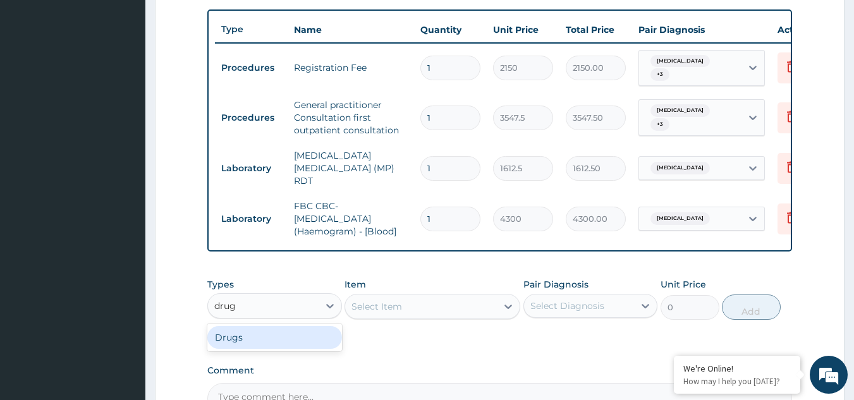
type input "drugs"
click at [300, 337] on div "Drugs" at bounding box center [274, 337] width 135 height 23
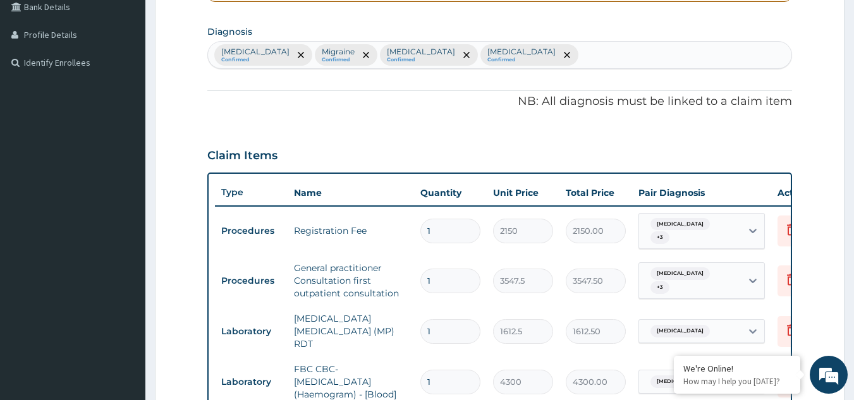
scroll to position [292, 0]
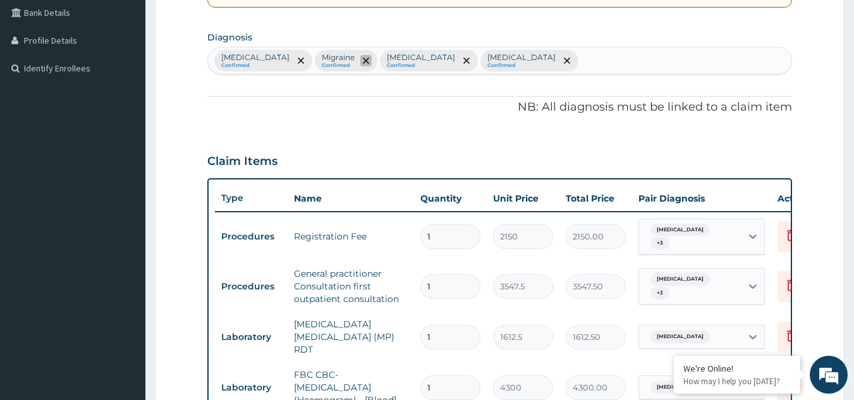
click at [363, 63] on icon "remove selection option" at bounding box center [366, 61] width 6 height 6
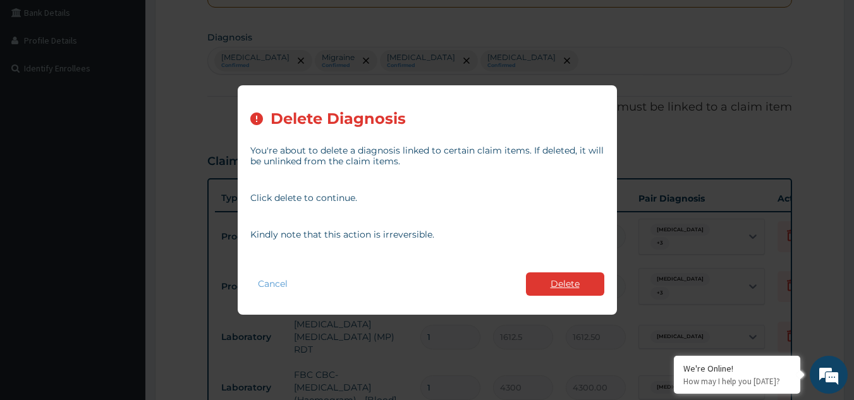
click at [551, 287] on button "Delete" at bounding box center [565, 283] width 78 height 23
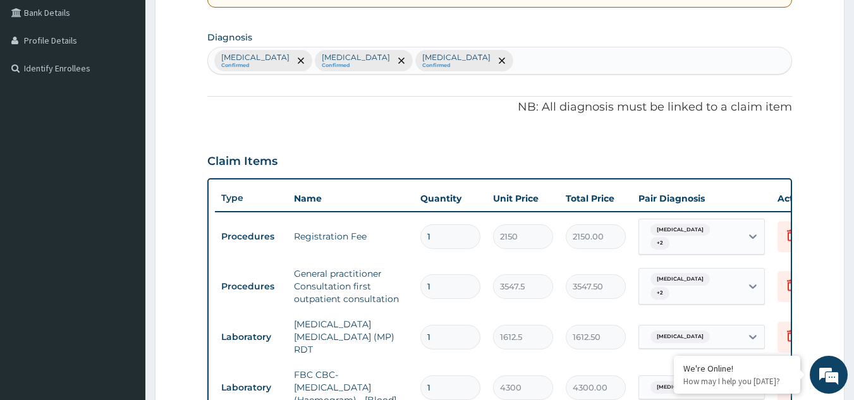
click at [510, 54] on div "Malaria Confirmed Upper respiratory infection Confirmed Measles Confirmed" at bounding box center [500, 60] width 584 height 27
type input "indiges"
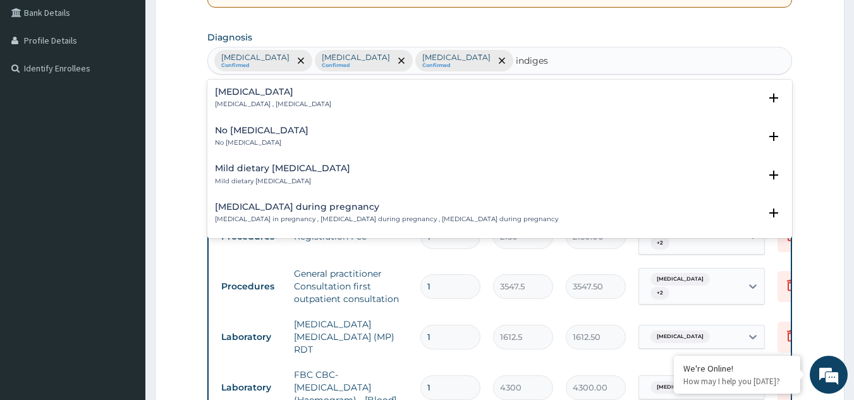
click at [248, 90] on h4 "Indigestion" at bounding box center [273, 91] width 116 height 9
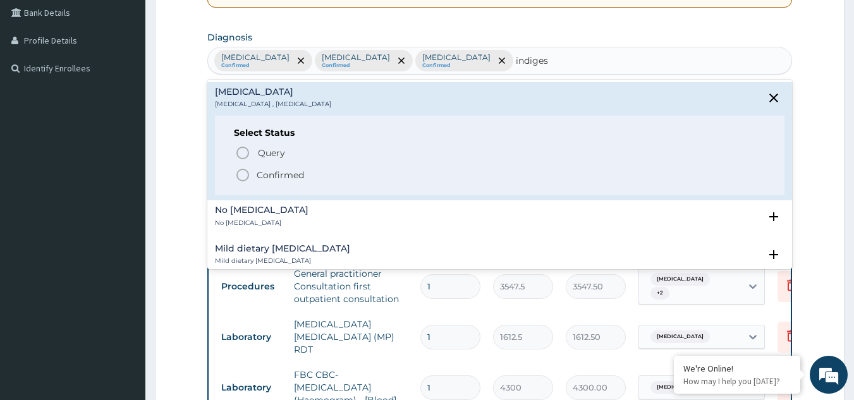
click at [244, 172] on icon "status option filled" at bounding box center [242, 174] width 15 height 15
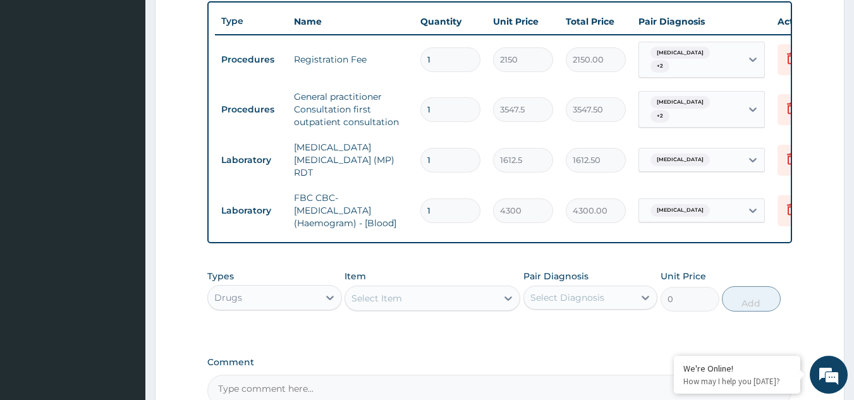
scroll to position [486, 0]
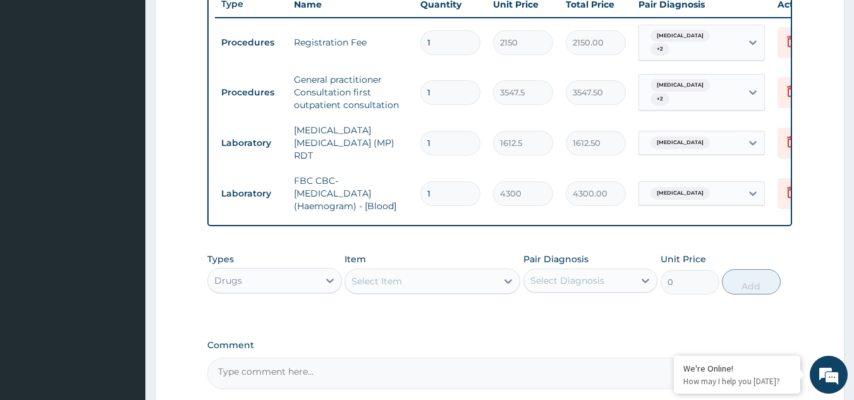
click at [430, 280] on div "Select Item" at bounding box center [421, 281] width 152 height 20
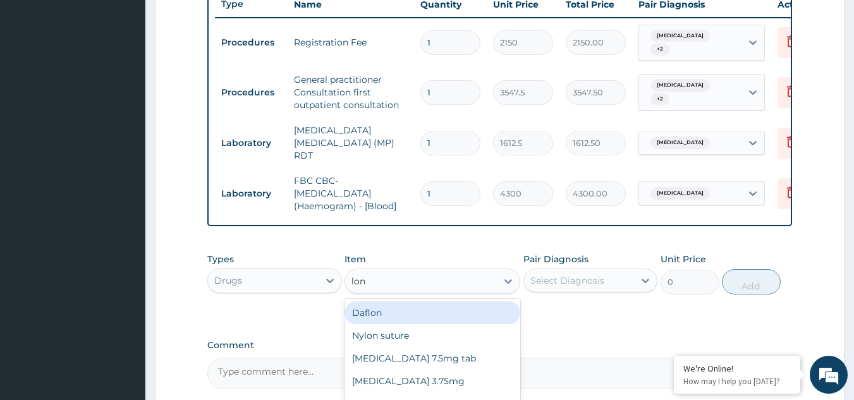
type input "lona"
click at [400, 309] on div "LONART X6" at bounding box center [432, 312] width 176 height 23
type input "473"
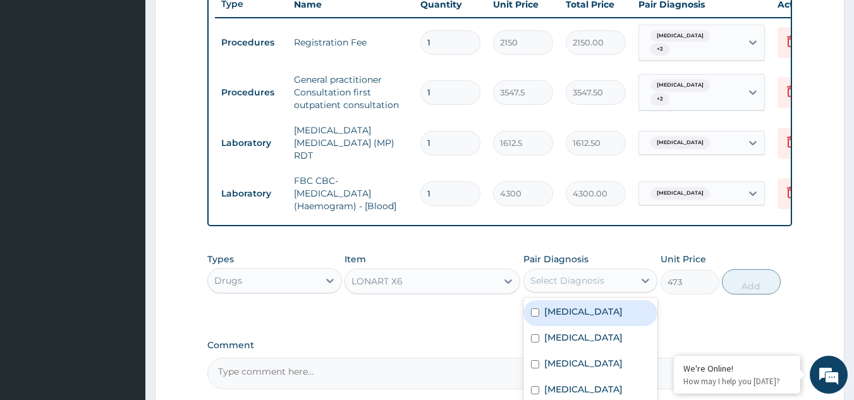
click at [608, 276] on div "Select Diagnosis" at bounding box center [579, 280] width 111 height 20
click at [591, 315] on div "Malaria" at bounding box center [590, 313] width 135 height 26
checkbox input "true"
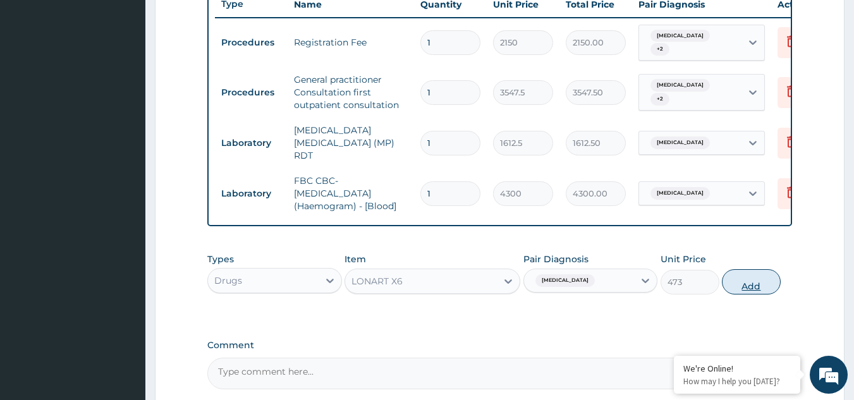
click at [758, 280] on button "Add" at bounding box center [751, 281] width 59 height 25
type input "0"
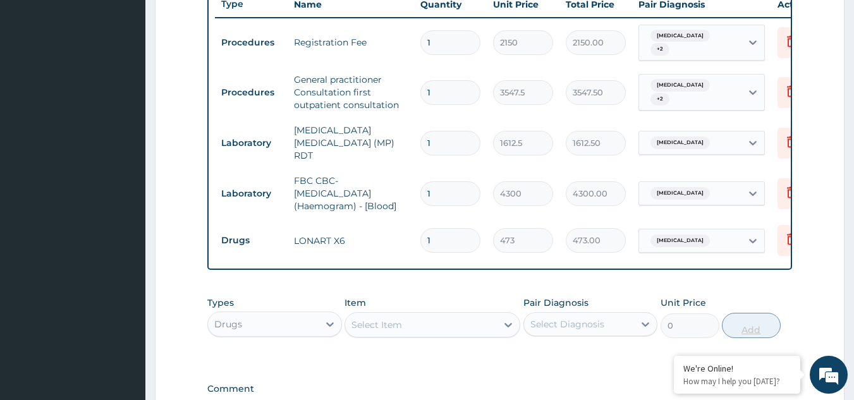
type input "0.00"
type input "6"
type input "2838.00"
type input "6"
click at [435, 325] on div "Select Item" at bounding box center [421, 325] width 152 height 20
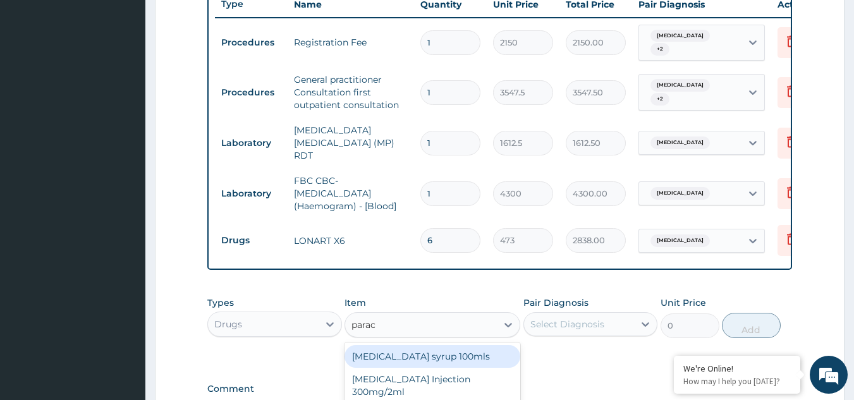
type input "parace"
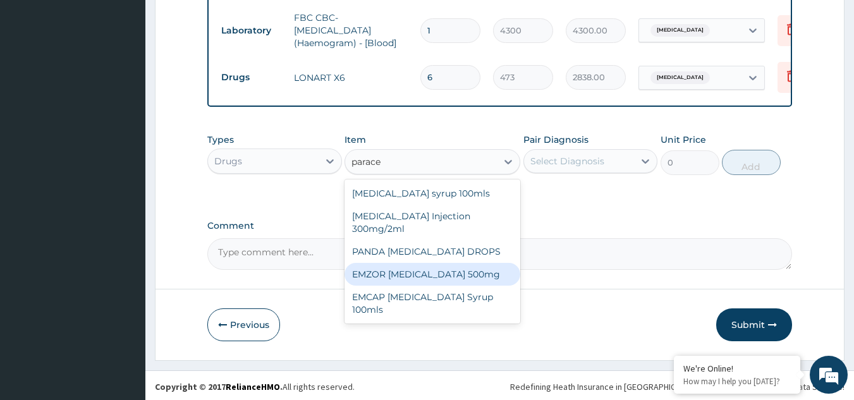
click at [473, 274] on div "EMZOR PARACETAMOL 500mg" at bounding box center [432, 274] width 176 height 23
type input "23.65"
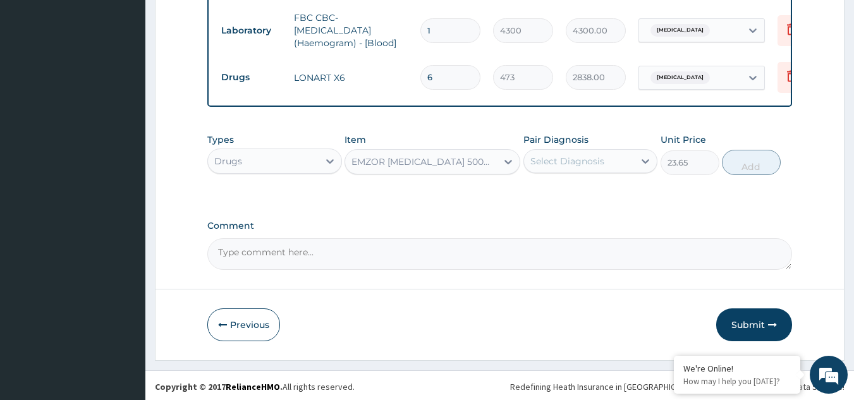
click at [618, 166] on div "Select Diagnosis" at bounding box center [579, 161] width 111 height 20
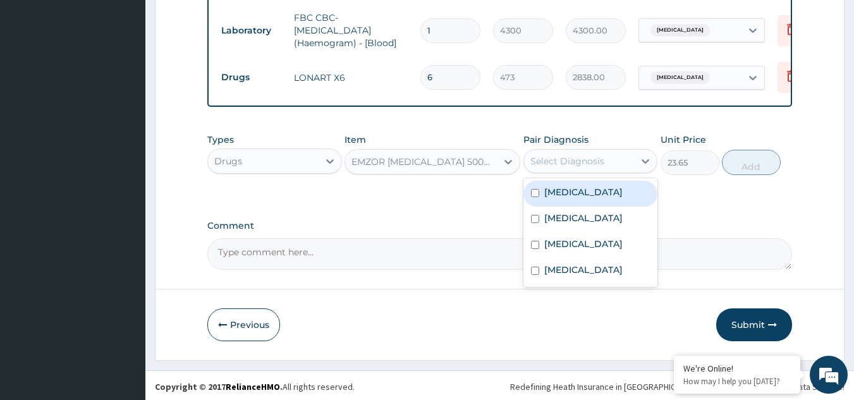
click at [588, 196] on div "Malaria" at bounding box center [590, 194] width 135 height 26
checkbox input "true"
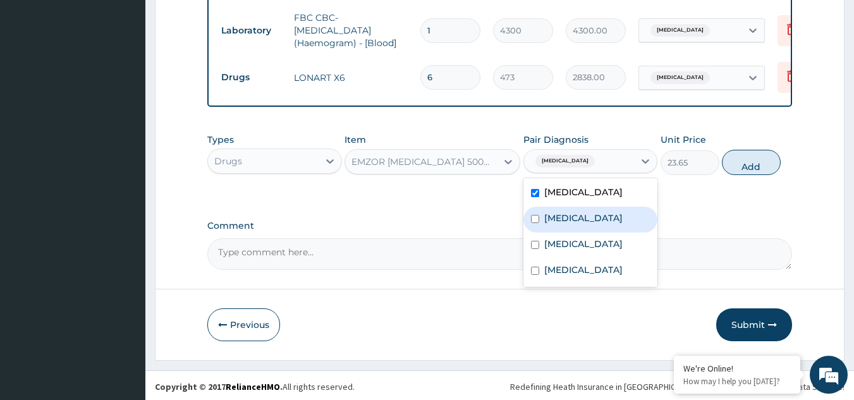
click at [567, 224] on label "Upper respiratory infection" at bounding box center [583, 218] width 78 height 13
checkbox input "true"
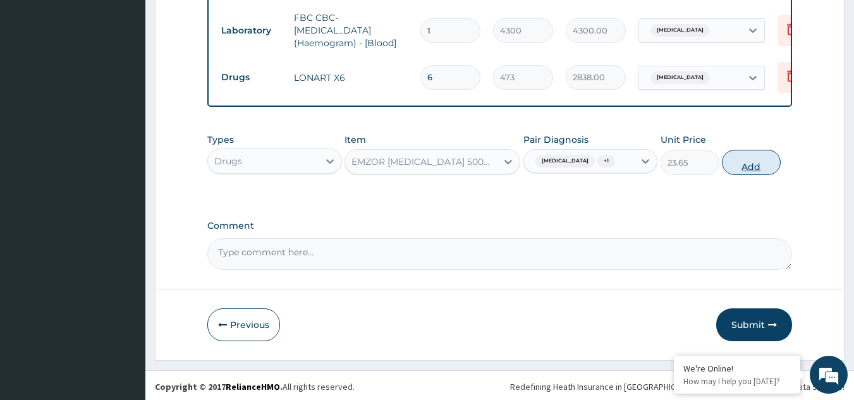
click at [756, 167] on button "Add" at bounding box center [751, 162] width 59 height 25
type input "0"
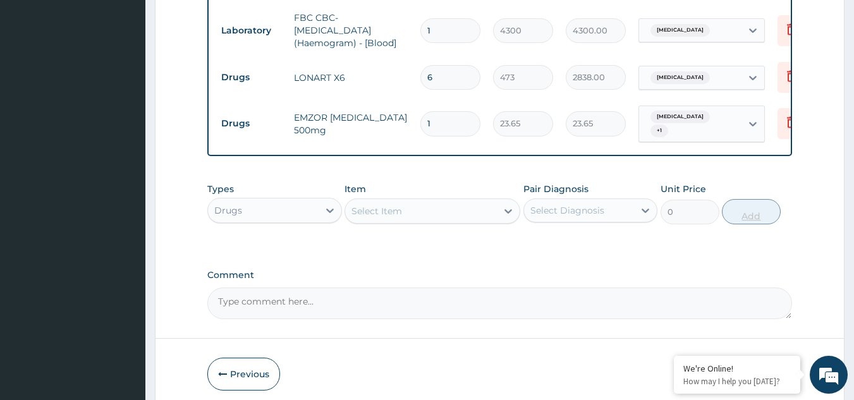
type input "18"
type input "425.70"
type input "18"
click at [413, 205] on div "Select Item" at bounding box center [421, 211] width 152 height 20
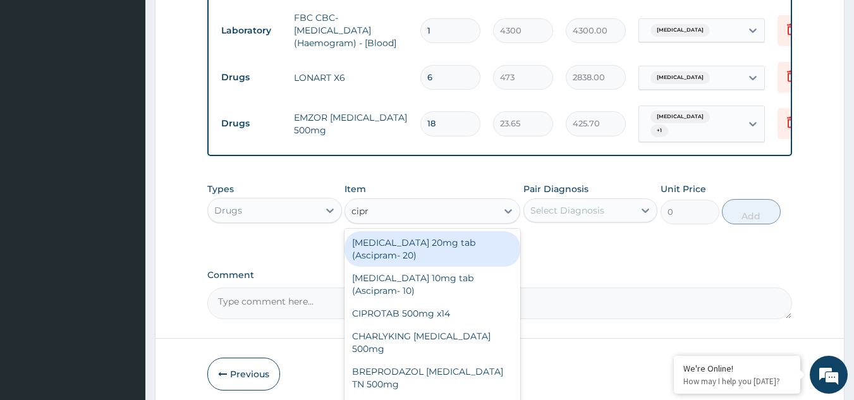
type input "cipro"
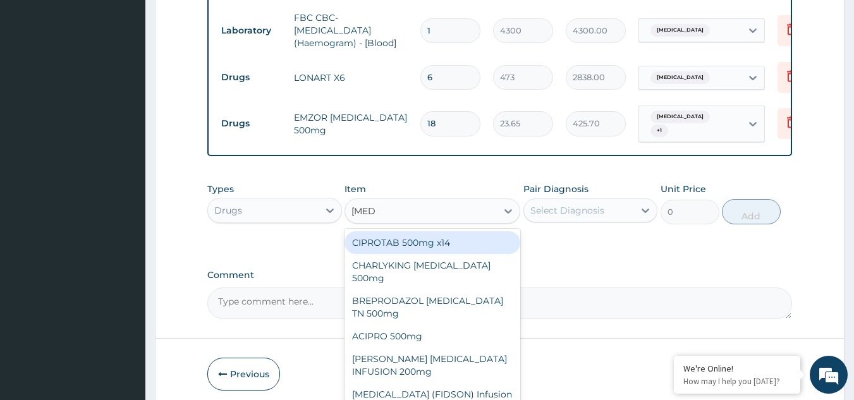
click at [410, 236] on div "CIPROTAB 500mg x14" at bounding box center [432, 242] width 176 height 23
type input "319.275"
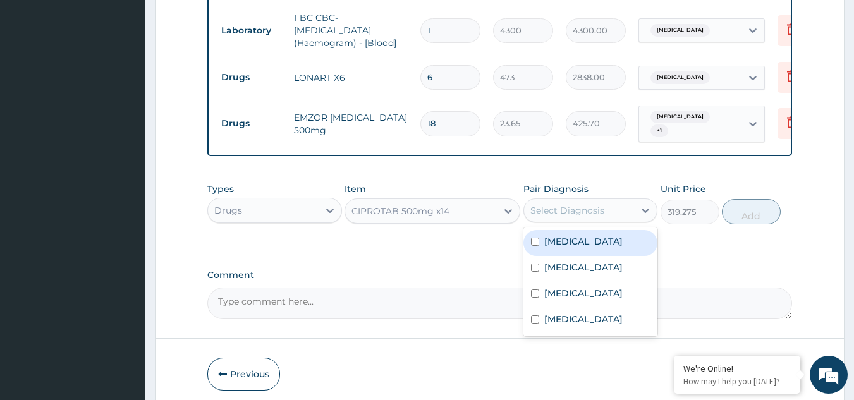
click at [574, 209] on div "Select Diagnosis" at bounding box center [579, 210] width 111 height 20
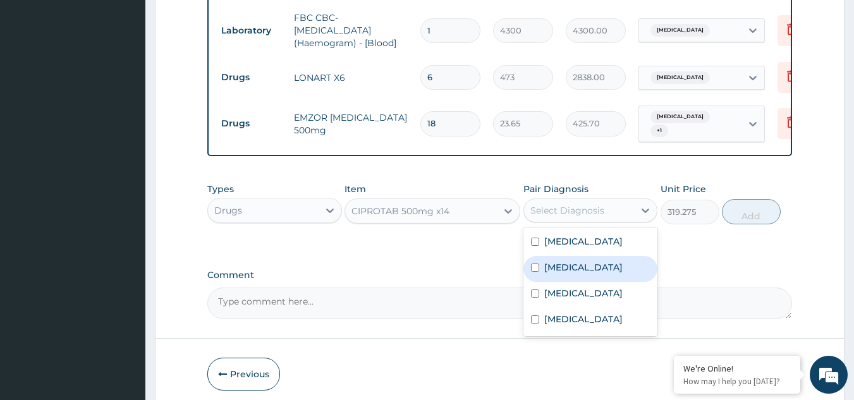
click at [558, 274] on label "Upper respiratory infection" at bounding box center [583, 267] width 78 height 13
checkbox input "true"
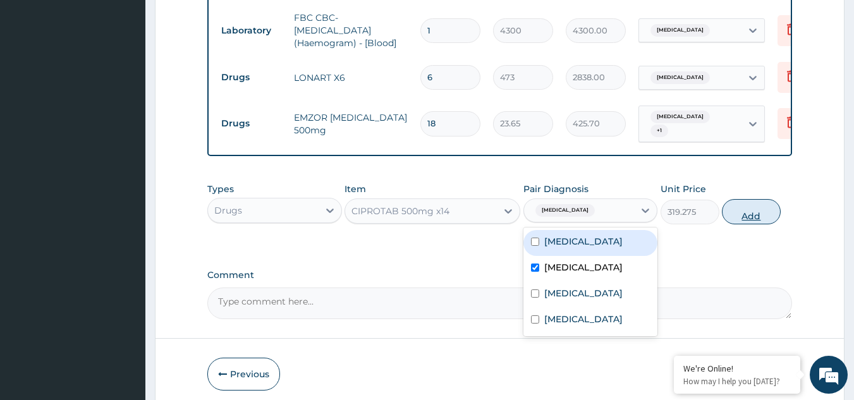
click at [751, 205] on button "Add" at bounding box center [751, 211] width 59 height 25
type input "0"
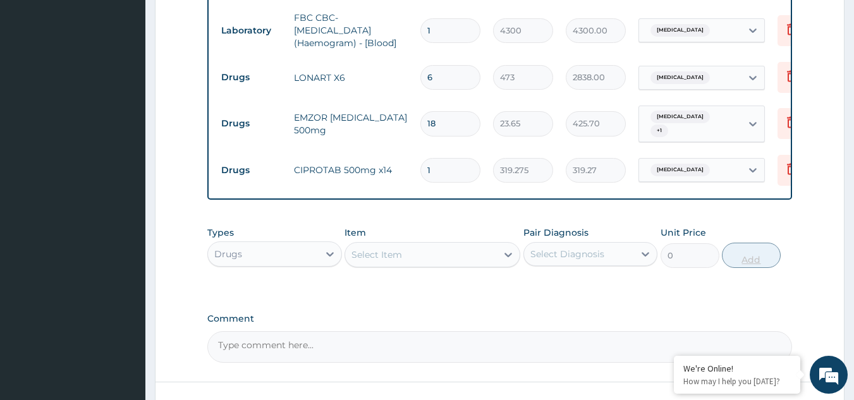
type input "14"
type input "4469.85"
type input "14"
click at [413, 250] on div "Select Item" at bounding box center [421, 255] width 152 height 20
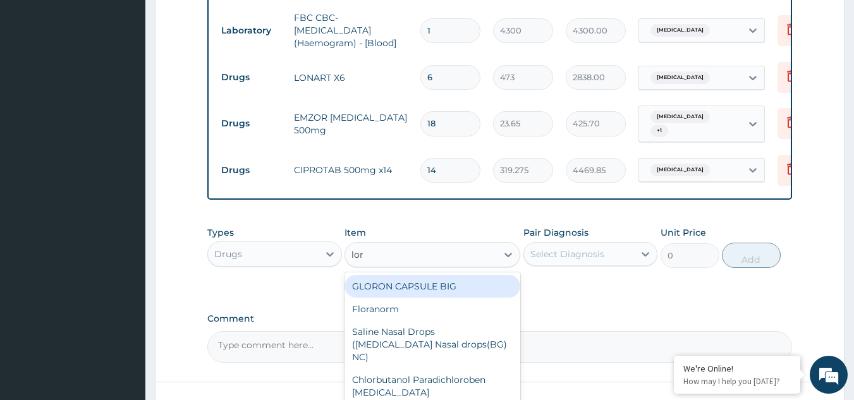
type input "lora"
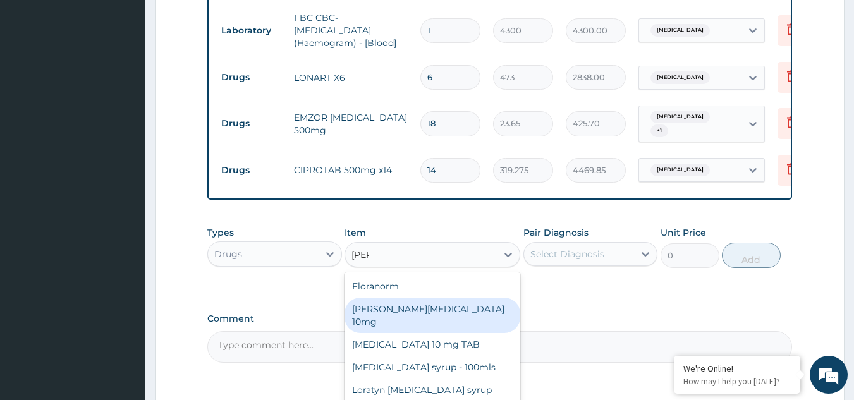
click at [404, 304] on div "Loratyn Loratadine 10mg" at bounding box center [432, 315] width 176 height 35
type input "88.6875"
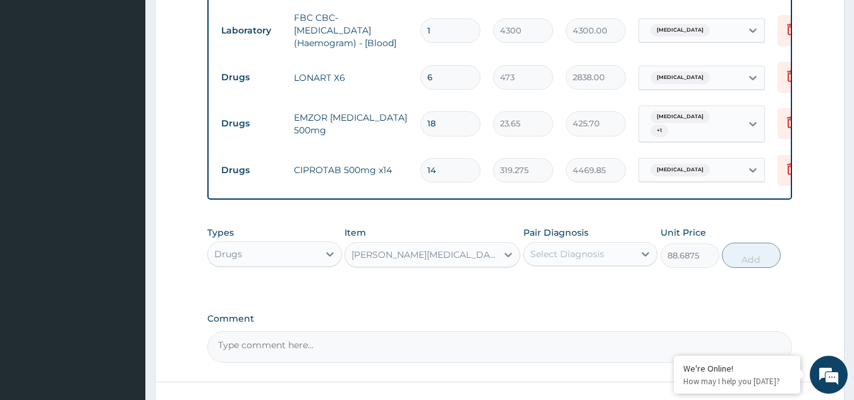
click at [619, 244] on div "Select Diagnosis" at bounding box center [579, 254] width 111 height 20
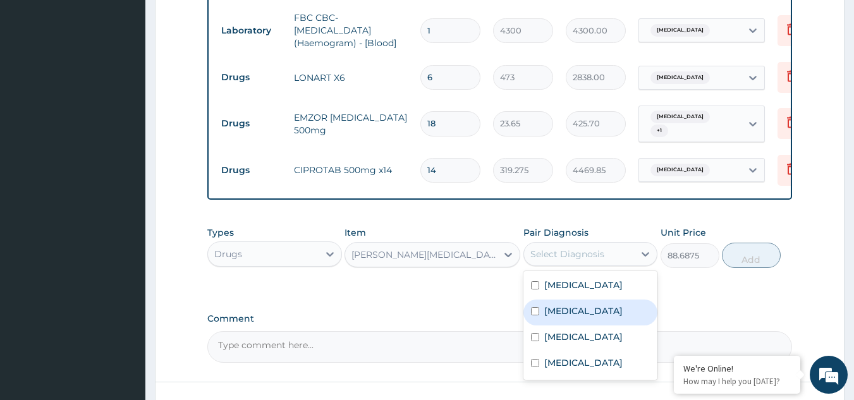
click at [576, 305] on label "Upper respiratory infection" at bounding box center [583, 311] width 78 height 13
checkbox input "true"
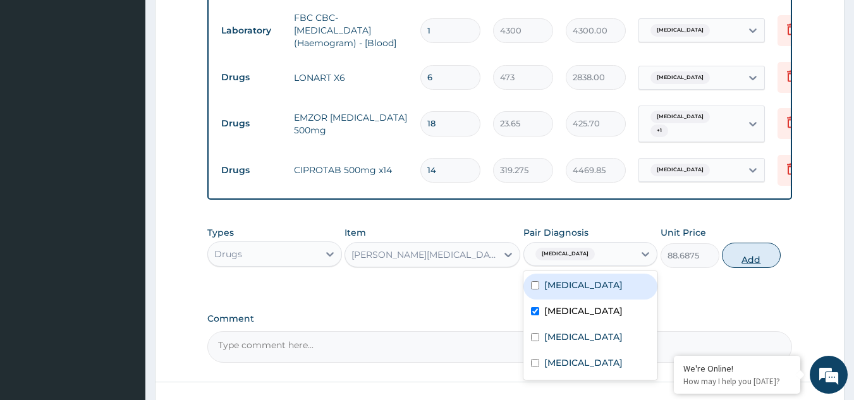
click at [753, 250] on button "Add" at bounding box center [751, 255] width 59 height 25
type input "0"
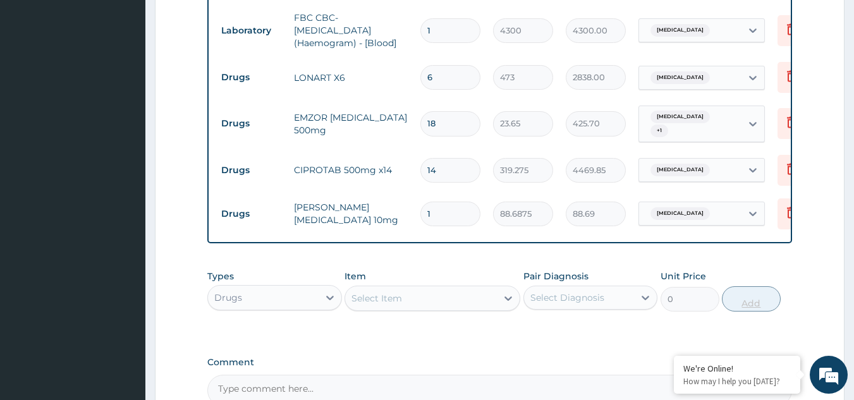
type input "10"
type input "886.88"
type input "10"
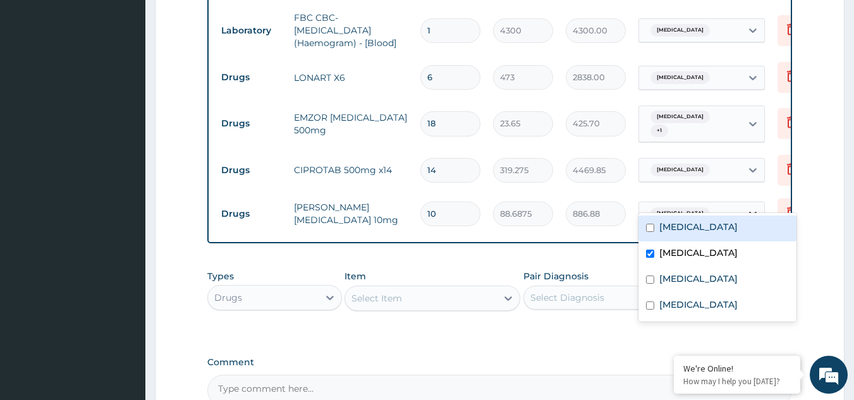
click at [749, 207] on icon at bounding box center [752, 213] width 13 height 13
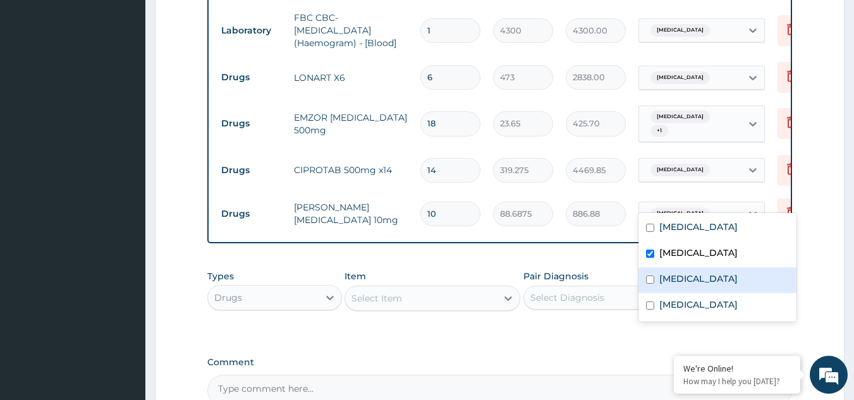
click at [684, 288] on div "Measles" at bounding box center [717, 280] width 158 height 26
checkbox input "true"
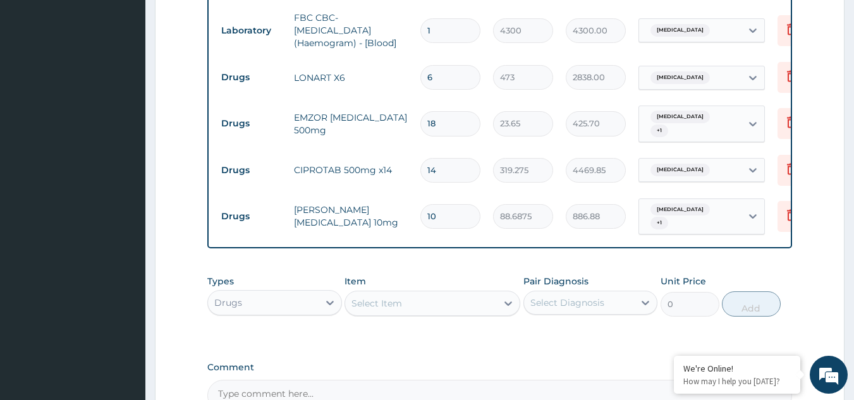
click at [392, 297] on div "Select Item" at bounding box center [376, 303] width 51 height 13
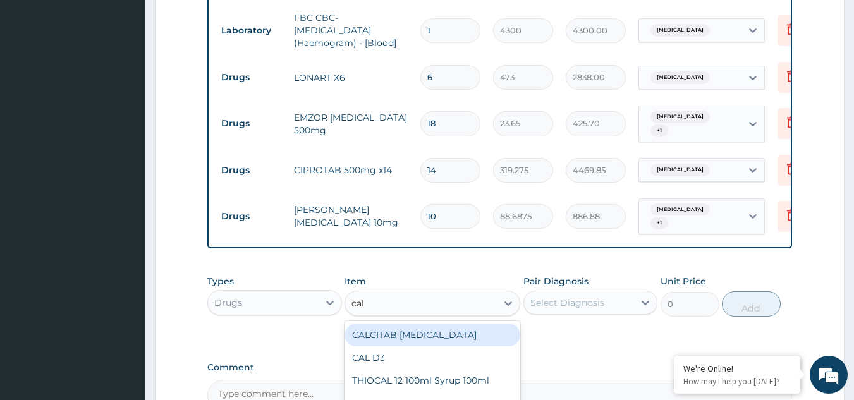
type input "cala"
click at [395, 327] on div "CALAMINE LOTION" at bounding box center [432, 335] width 176 height 23
type input "1182.5"
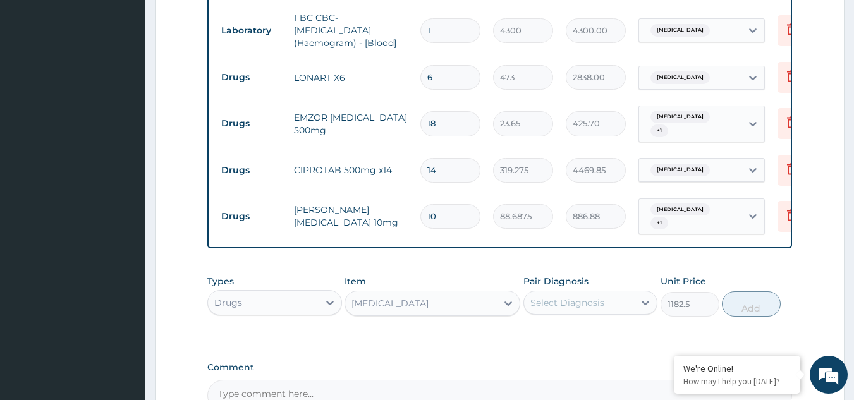
click at [620, 293] on div "Select Diagnosis" at bounding box center [579, 303] width 111 height 20
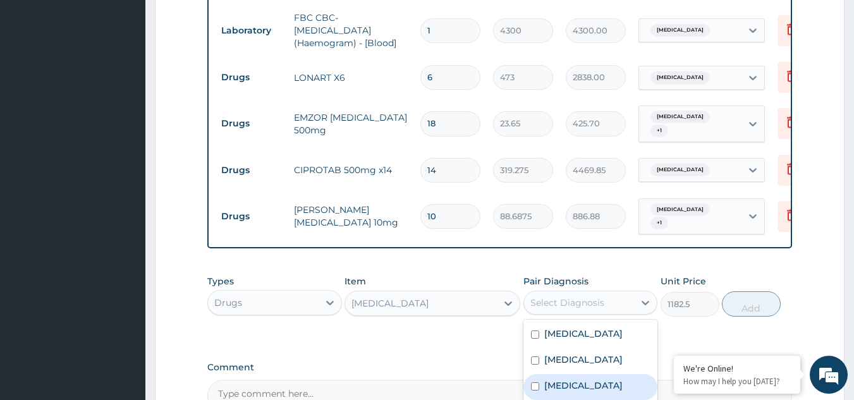
click at [567, 384] on label "Measles" at bounding box center [583, 385] width 78 height 13
checkbox input "true"
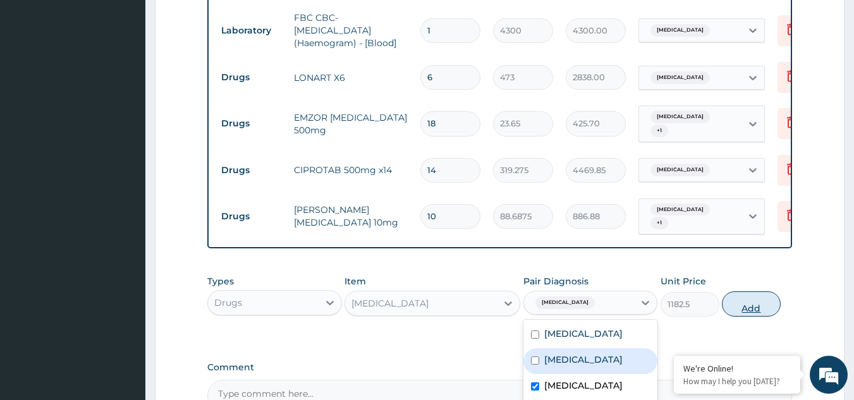
click at [755, 295] on button "Add" at bounding box center [751, 303] width 59 height 25
type input "0"
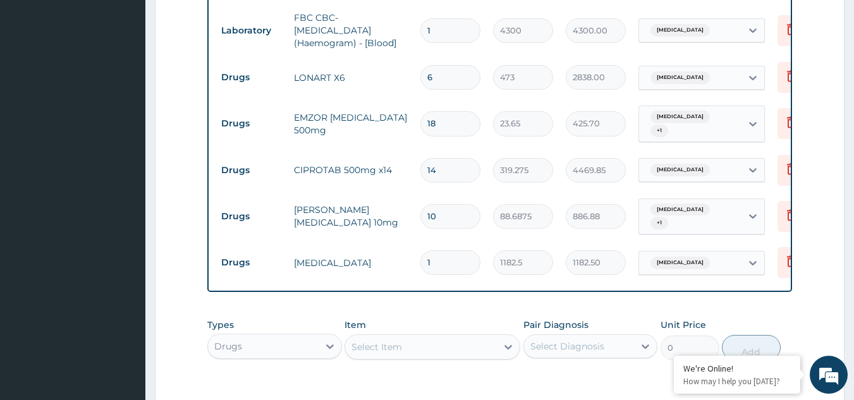
click at [401, 341] on div "Select Item" at bounding box center [376, 347] width 51 height 13
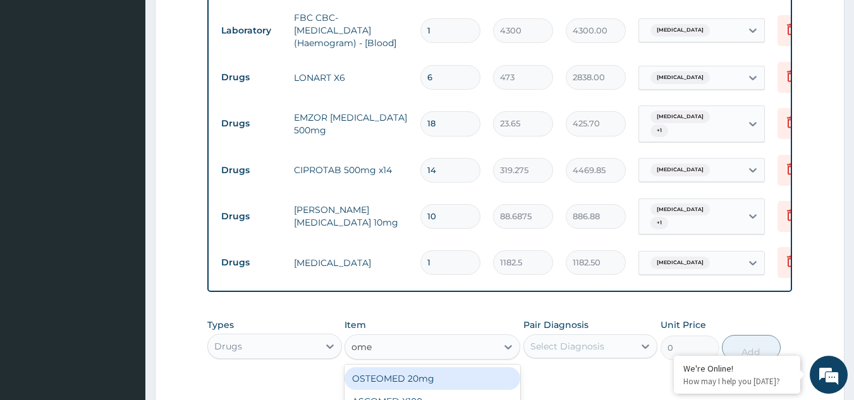
type input "omep"
click at [431, 370] on div "OMEPRAZOLE 20mg (OMEFAST)" at bounding box center [432, 378] width 176 height 23
type input "82.775"
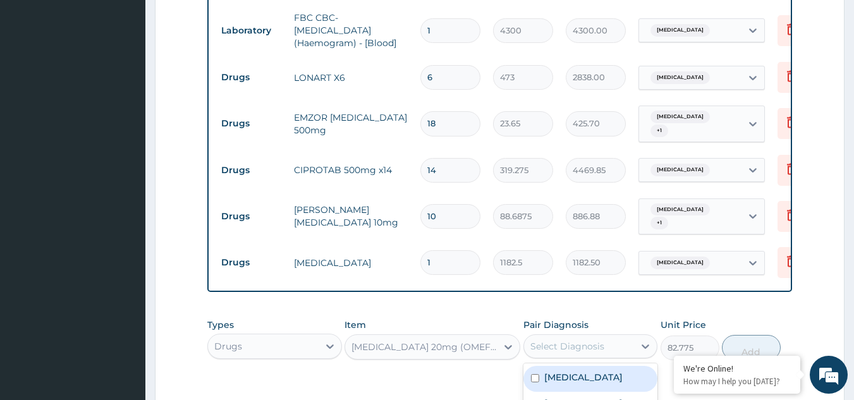
click at [624, 336] on div "Select Diagnosis" at bounding box center [579, 346] width 111 height 20
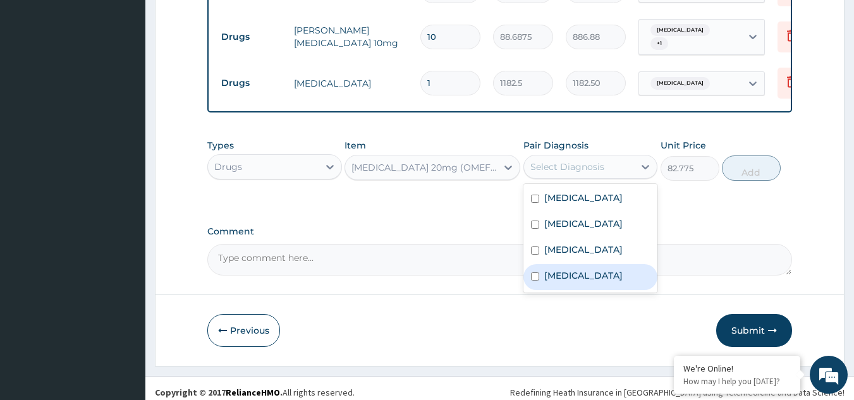
click at [559, 282] on label "Indigestion" at bounding box center [583, 275] width 78 height 13
checkbox input "true"
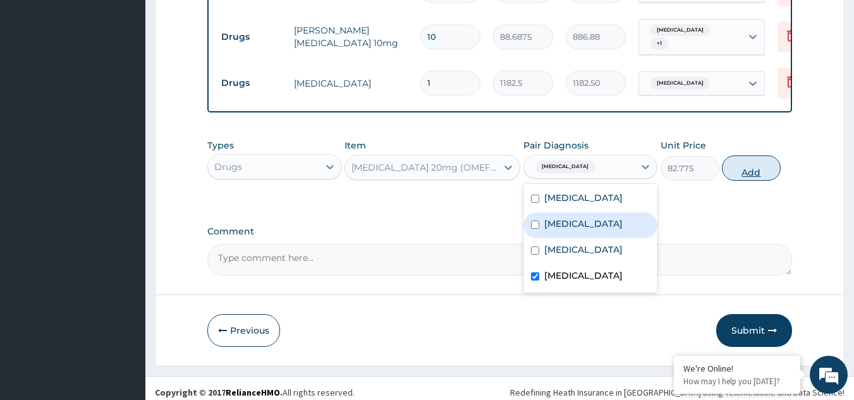
click at [750, 166] on button "Add" at bounding box center [751, 167] width 59 height 25
type input "0"
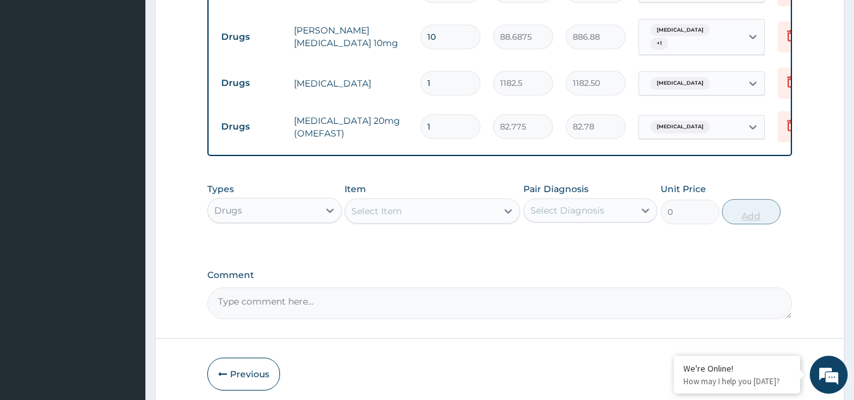
type input "10"
type input "827.75"
type input "10"
click at [387, 205] on div "Select Item" at bounding box center [376, 211] width 51 height 13
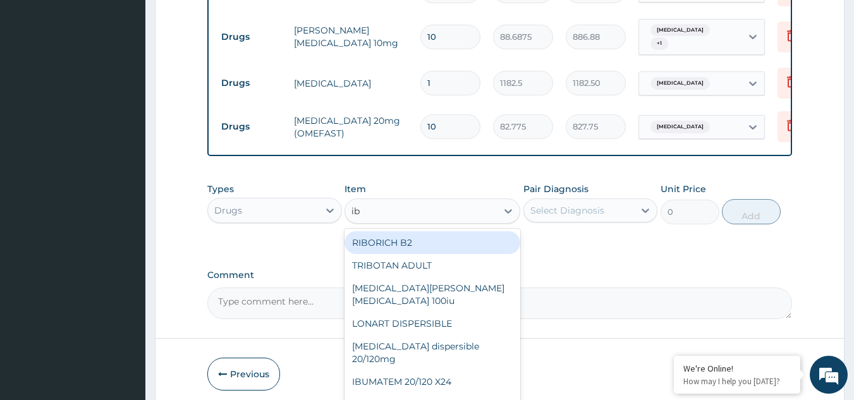
type input "ibu"
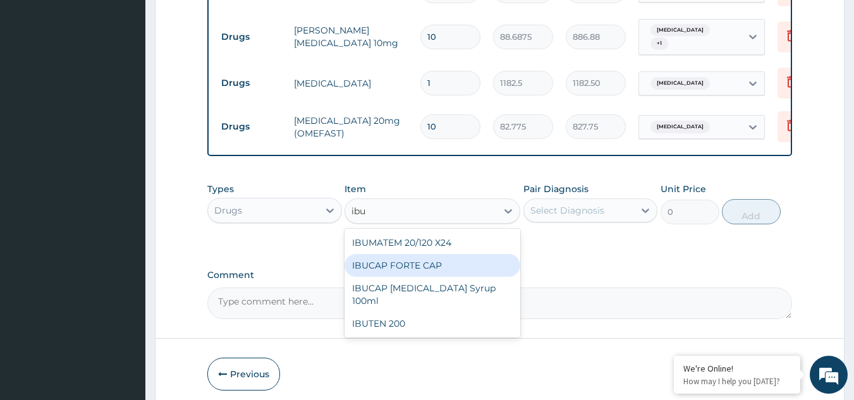
click at [394, 264] on div "IBUCAP FORTE CAP" at bounding box center [432, 265] width 176 height 23
type input "59.125"
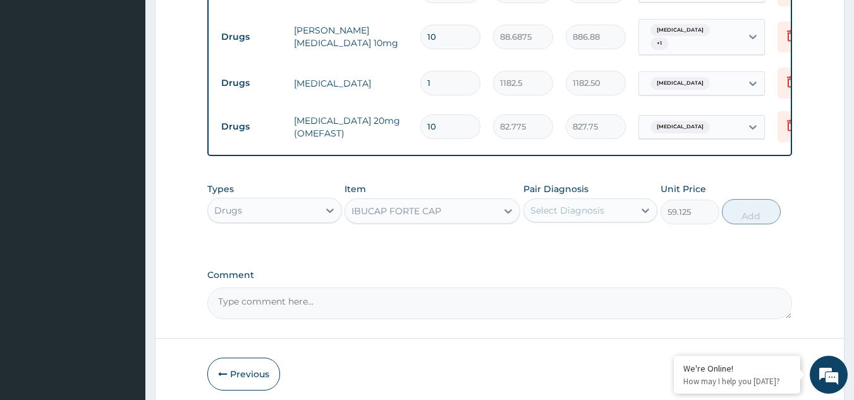
click at [462, 205] on div "IBUCAP FORTE CAP" at bounding box center [421, 211] width 152 height 20
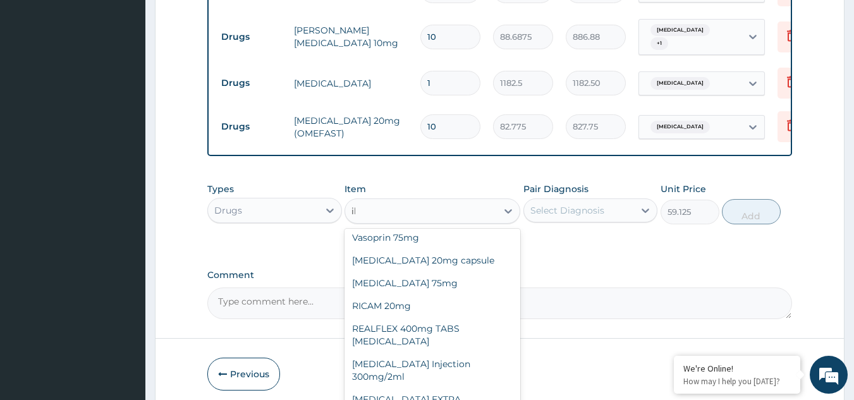
scroll to position [129, 0]
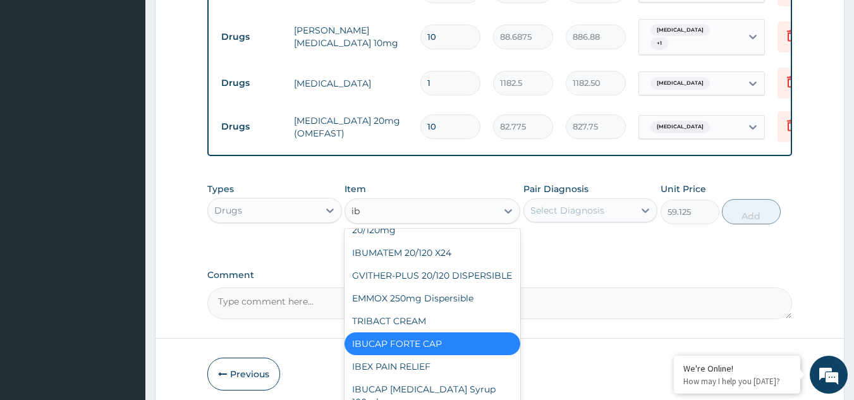
type input "ibu"
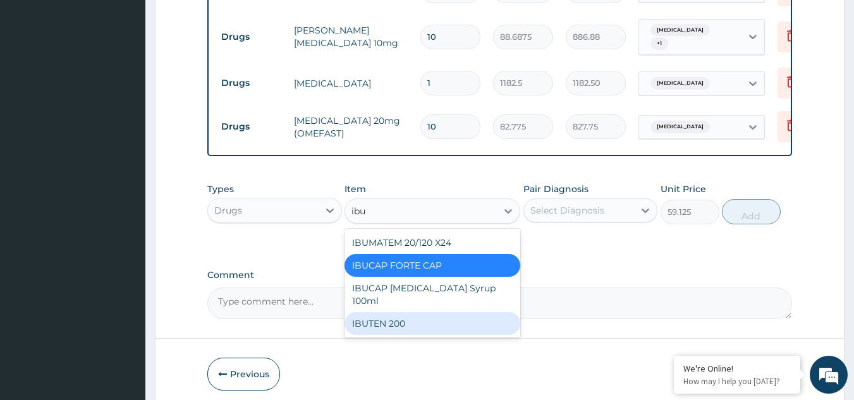
click at [399, 318] on div "IBUTEN 200" at bounding box center [432, 323] width 176 height 23
type input "82.775"
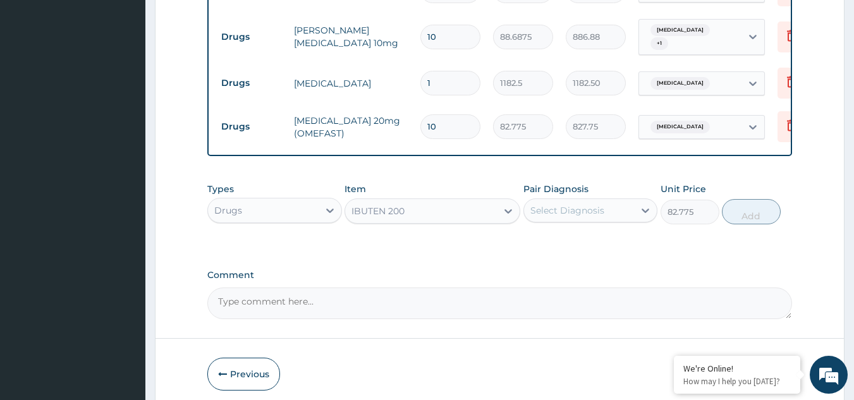
click at [614, 203] on div "Select Diagnosis" at bounding box center [579, 210] width 111 height 20
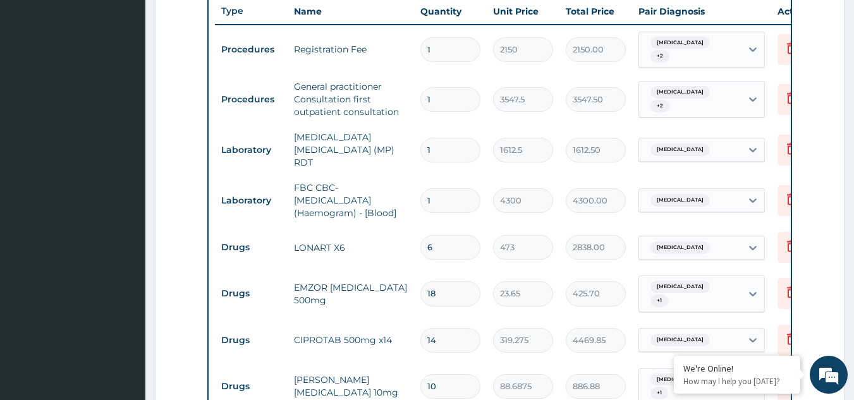
scroll to position [130, 0]
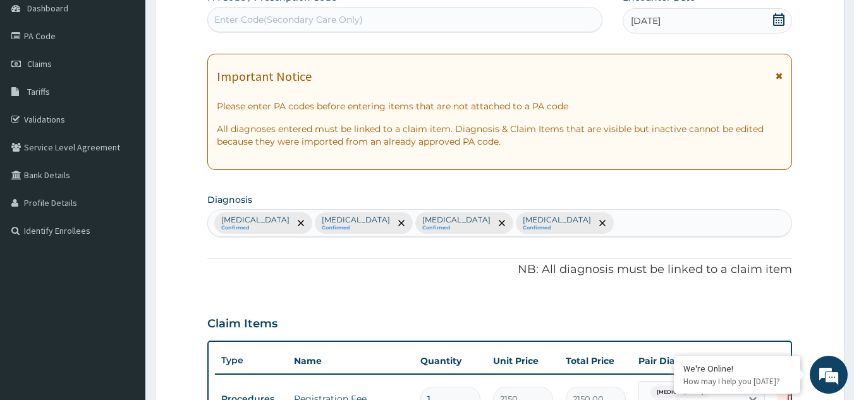
click at [566, 227] on div "Malaria Confirmed Upper respiratory infection Confirmed Measles Confirmed Indig…" at bounding box center [500, 223] width 584 height 27
type input "migra"
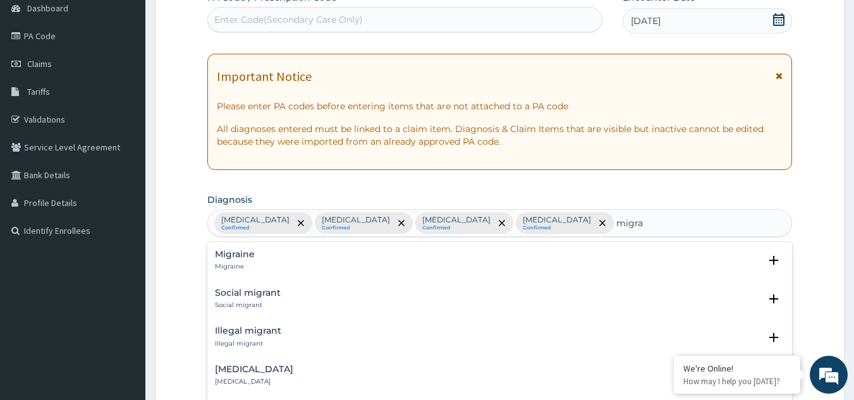
click at [252, 258] on h4 "Migraine" at bounding box center [235, 254] width 40 height 9
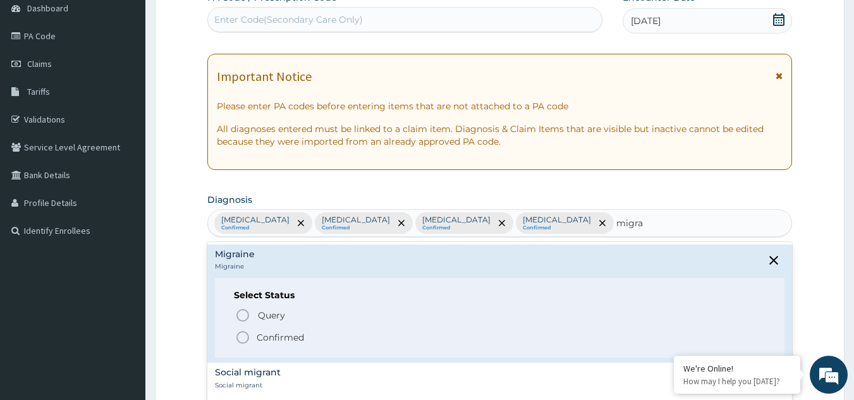
click at [245, 334] on icon "status option filled" at bounding box center [242, 337] width 15 height 15
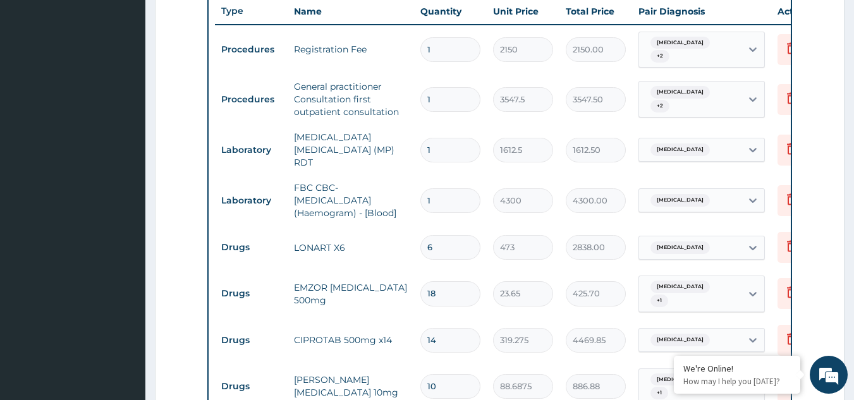
scroll to position [828, 0]
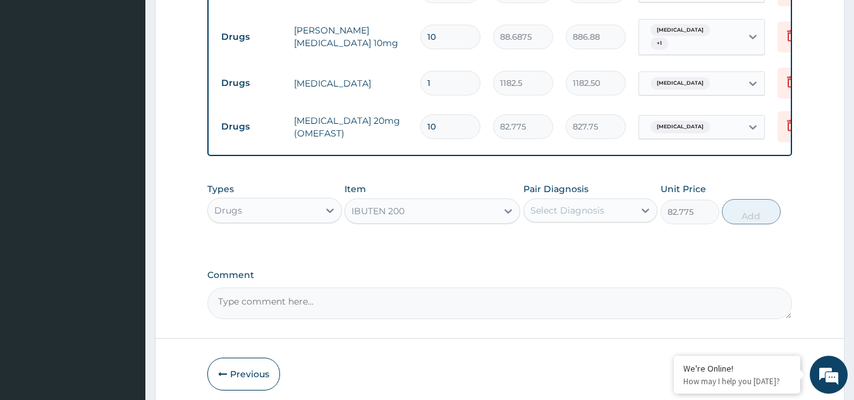
click at [581, 204] on div "Select Diagnosis" at bounding box center [567, 210] width 74 height 13
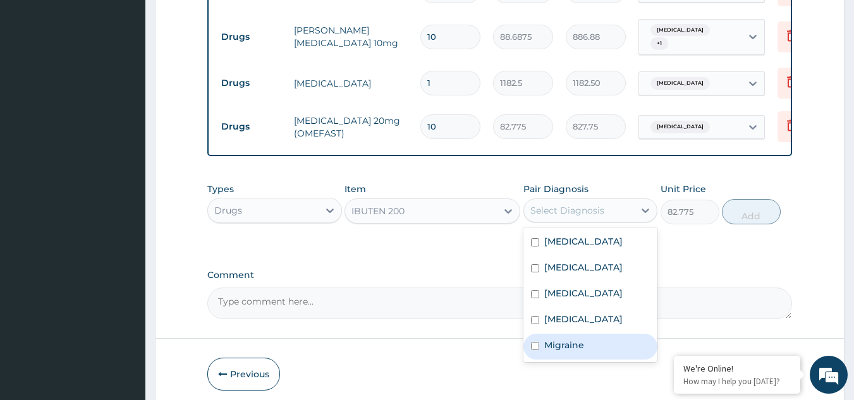
click at [567, 348] on label "Migraine" at bounding box center [564, 345] width 40 height 13
checkbox input "true"
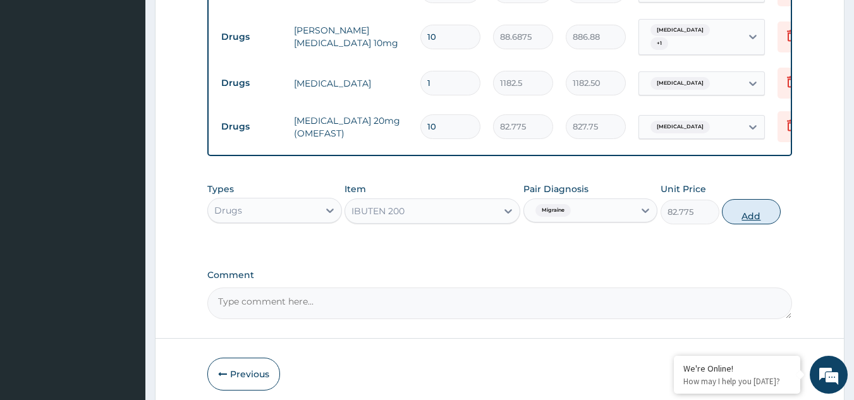
click at [754, 205] on button "Add" at bounding box center [751, 211] width 59 height 25
type input "0"
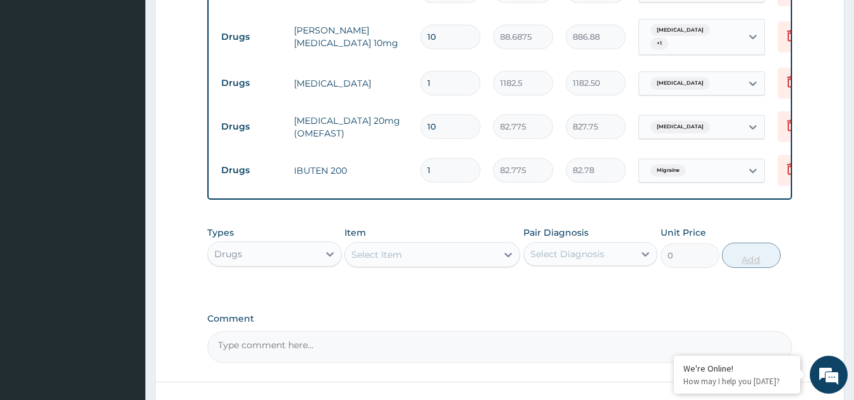
type input "18"
type input "1489.95"
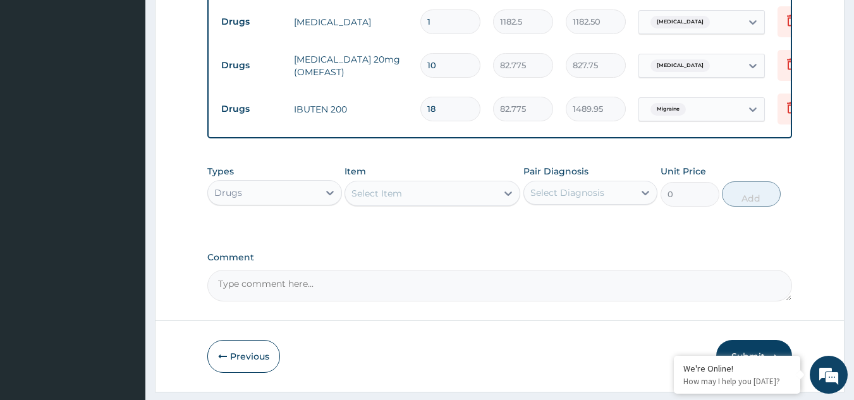
scroll to position [916, 0]
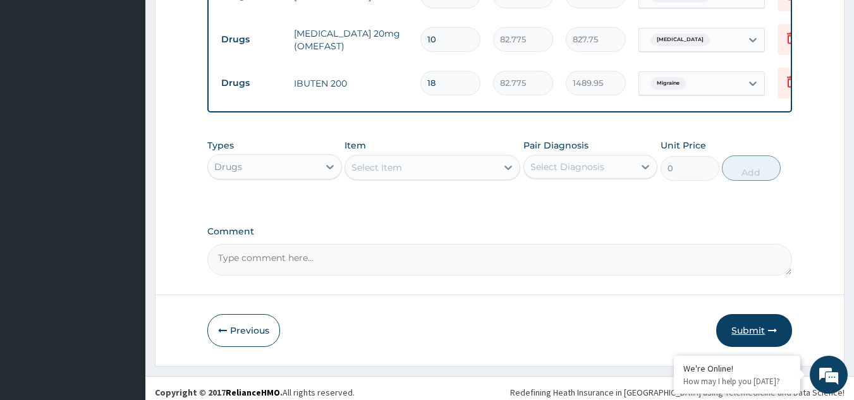
type input "18"
click at [751, 322] on button "Submit" at bounding box center [754, 330] width 76 height 33
